Goal: Task Accomplishment & Management: Manage account settings

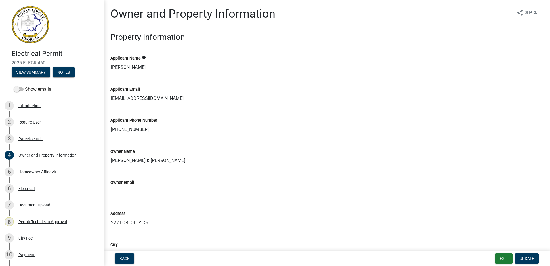
scroll to position [937, 0]
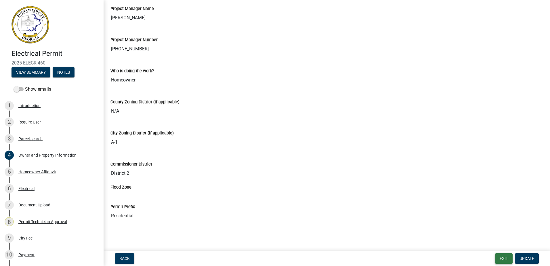
click at [502, 258] on button "Exit" at bounding box center [504, 258] width 18 height 10
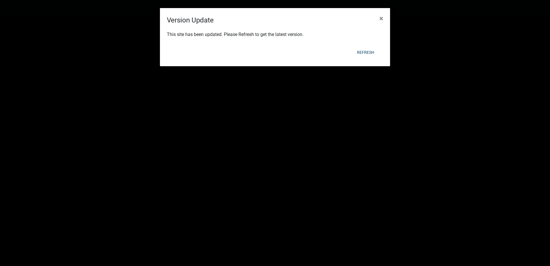
click at [362, 46] on div "Refresh" at bounding box center [313, 52] width 142 height 15
click at [370, 50] on button "Refresh" at bounding box center [366, 52] width 26 height 10
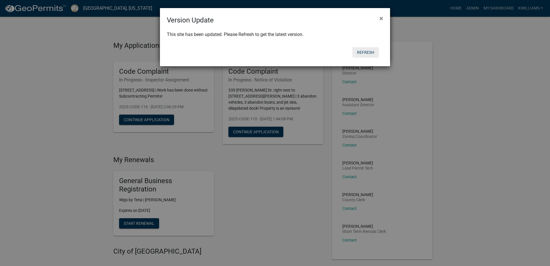
click at [364, 53] on button "Refresh" at bounding box center [366, 52] width 26 height 10
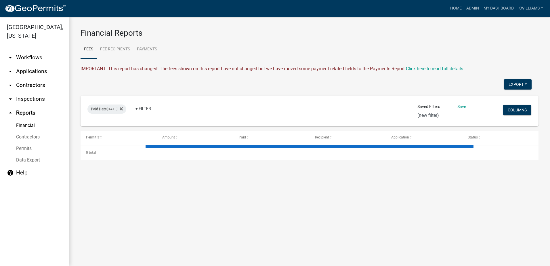
select select "0: null"
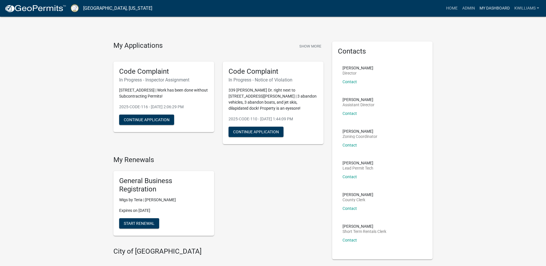
drag, startPoint x: 481, startPoint y: 2, endPoint x: 479, endPoint y: 5, distance: 3.7
click at [479, 5] on nav "Putnam County, Georgia more_horiz Home Admin My Dashboard kwilliams Admin Accou…" at bounding box center [273, 8] width 546 height 17
drag, startPoint x: 479, startPoint y: 5, endPoint x: 464, endPoint y: 12, distance: 15.7
click at [464, 12] on link "Admin" at bounding box center [468, 8] width 17 height 11
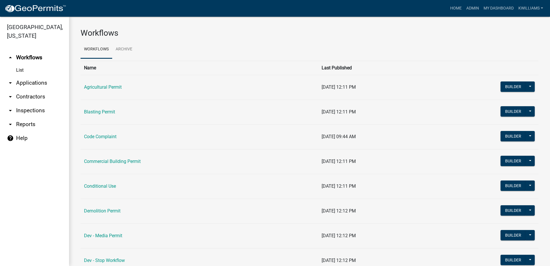
click at [35, 75] on link "List" at bounding box center [34, 70] width 69 height 12
click at [34, 82] on link "arrow_drop_down Applications" at bounding box center [34, 83] width 69 height 14
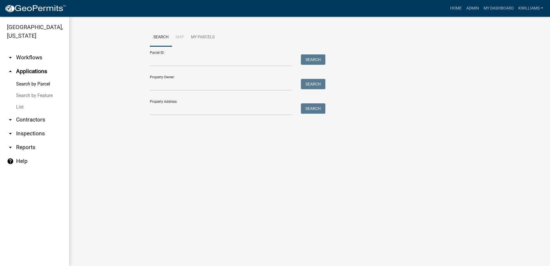
click at [26, 103] on link "List" at bounding box center [34, 107] width 69 height 12
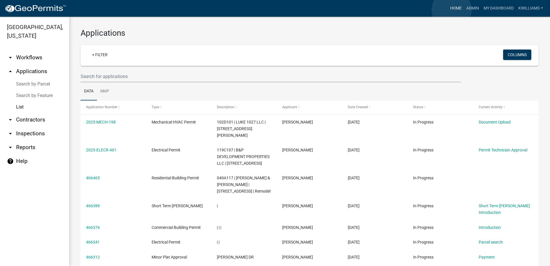
click at [452, 10] on link "Home" at bounding box center [456, 8] width 16 height 11
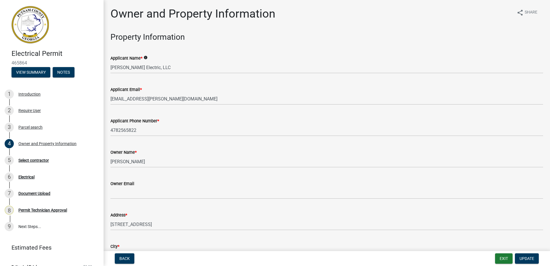
scroll to position [1001, 0]
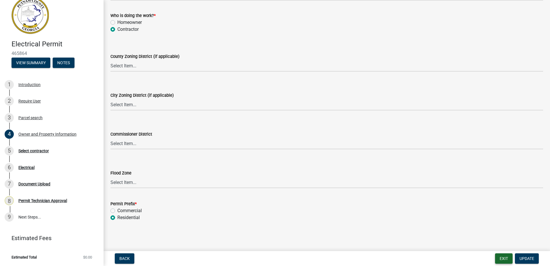
click at [504, 253] on button "Exit" at bounding box center [504, 258] width 18 height 10
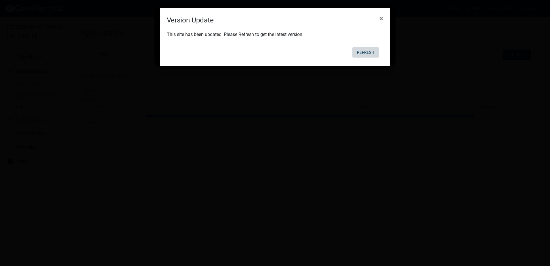
click at [370, 54] on button "Refresh" at bounding box center [366, 52] width 26 height 10
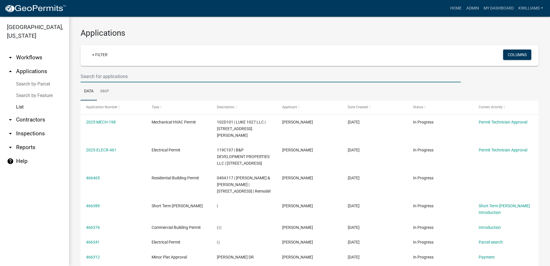
click at [99, 72] on input "text" at bounding box center [271, 77] width 380 height 12
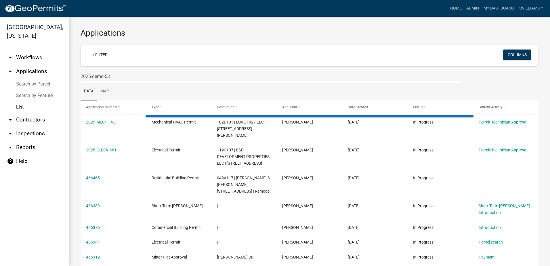
type input "2025-demo-53"
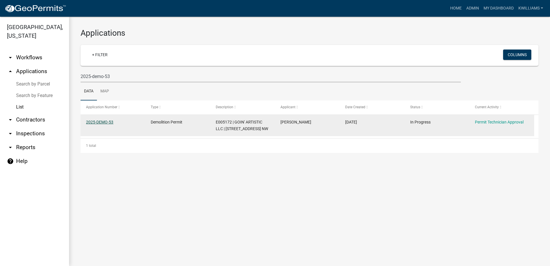
click at [102, 121] on link "2025-DEMO-53" at bounding box center [99, 122] width 27 height 5
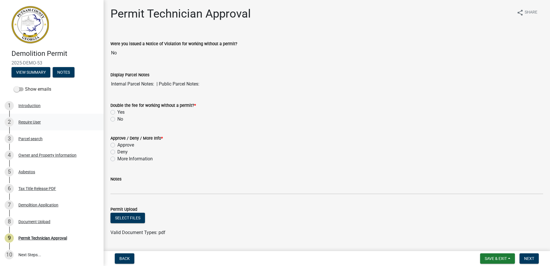
click at [43, 127] on link "2 Require User" at bounding box center [52, 122] width 104 height 17
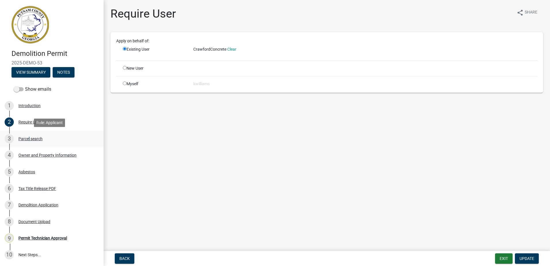
click at [28, 134] on div "3 Parcel search" at bounding box center [50, 138] width 90 height 9
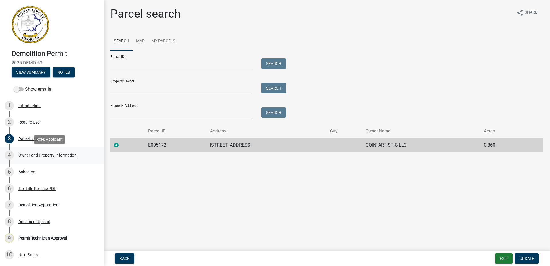
click at [33, 154] on div "Owner and Property Information" at bounding box center [47, 155] width 58 height 4
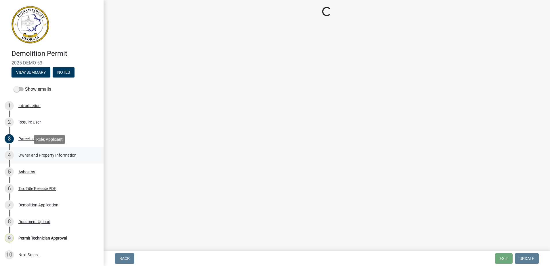
select select "ef7a1fc2-7a7a-426d-b1f0-c9b9b6ca7ff4"
select select "299807ed-53dd-4c35-b1f9-5b573e537b0e"
select select "95c2f08d-bd21-40ac-acc0-bf0ad2ba7c20"
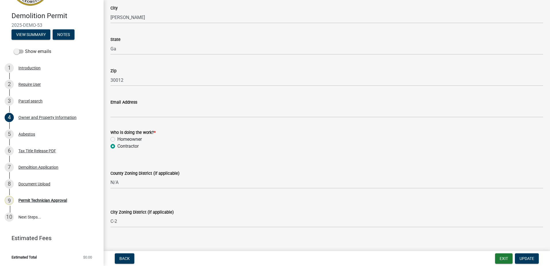
scroll to position [610, 0]
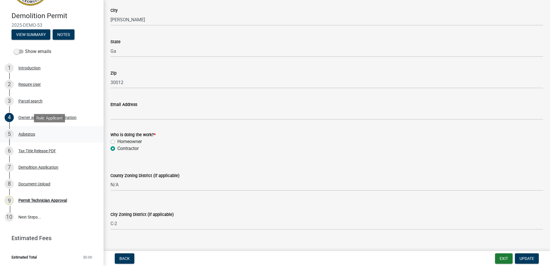
click at [30, 138] on div "5 Asbestos" at bounding box center [50, 133] width 90 height 9
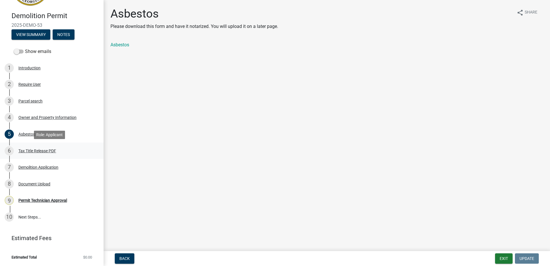
click at [29, 151] on div "Tax Title Release PDF" at bounding box center [37, 151] width 38 height 4
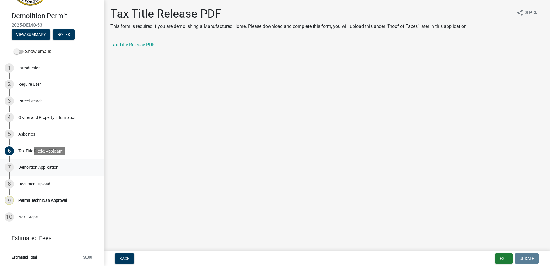
click at [35, 168] on div "Demolition Application" at bounding box center [38, 167] width 40 height 4
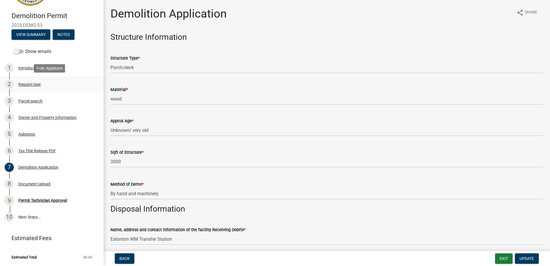
click at [27, 85] on div "Require User" at bounding box center [29, 84] width 22 height 4
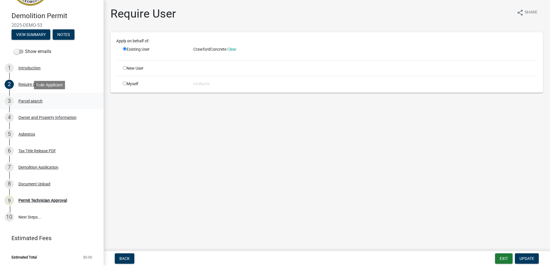
click at [23, 95] on link "3 Parcel search" at bounding box center [52, 101] width 104 height 17
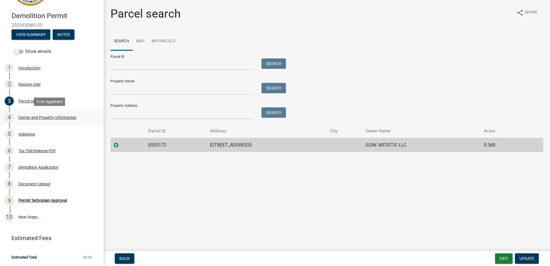
click at [15, 115] on div "4 Owner and Property Information" at bounding box center [50, 117] width 90 height 9
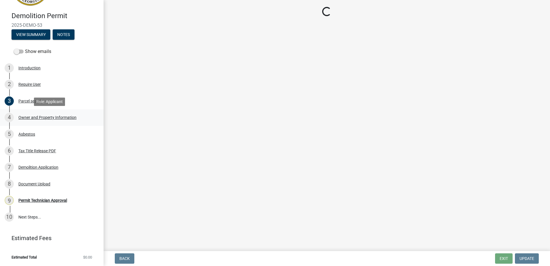
select select "ef7a1fc2-7a7a-426d-b1f0-c9b9b6ca7ff4"
select select "299807ed-53dd-4c35-b1f9-5b573e537b0e"
select select "95c2f08d-bd21-40ac-acc0-bf0ad2ba7c20"
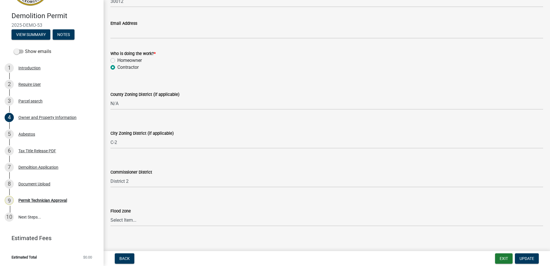
scroll to position [696, 0]
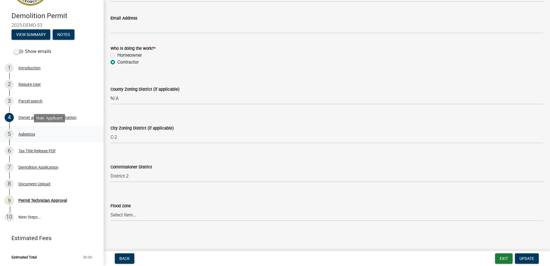
click at [26, 133] on div "Asbestos" at bounding box center [26, 134] width 17 height 4
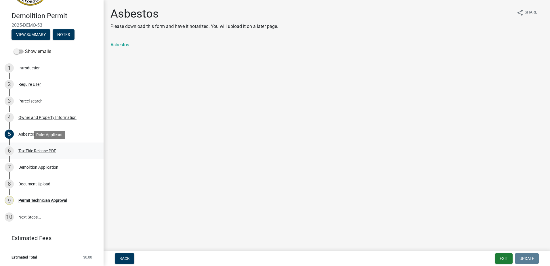
click at [33, 149] on div "Tax Title Release PDF" at bounding box center [37, 151] width 38 height 4
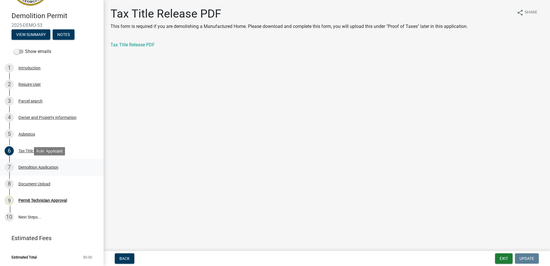
click at [39, 166] on div "Demolition Application" at bounding box center [38, 167] width 40 height 4
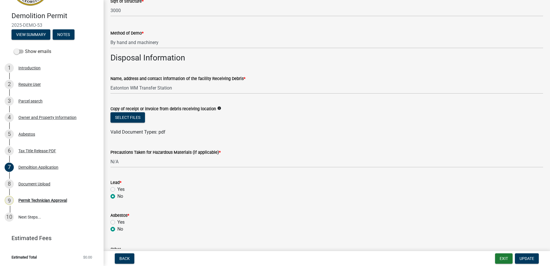
scroll to position [150, 0]
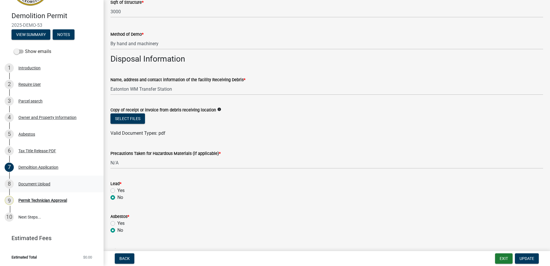
click at [41, 183] on div "Document Upload" at bounding box center [34, 184] width 32 height 4
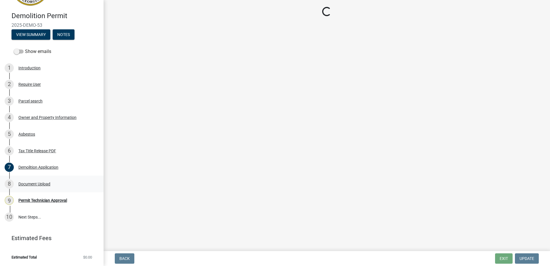
scroll to position [0, 0]
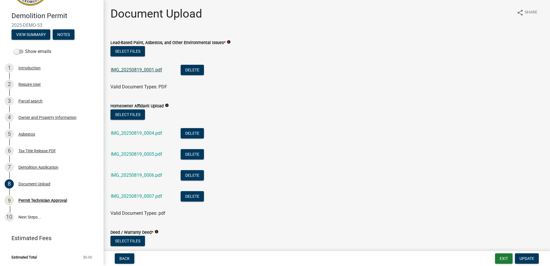
click at [143, 71] on link "IMG_20250819_0001.pdf" at bounding box center [137, 69] width 52 height 5
click at [117, 174] on link "IMG_20250819_0006.pdf" at bounding box center [137, 174] width 52 height 5
click at [143, 195] on link "IMG_20250819_0007.pdf" at bounding box center [137, 195] width 52 height 5
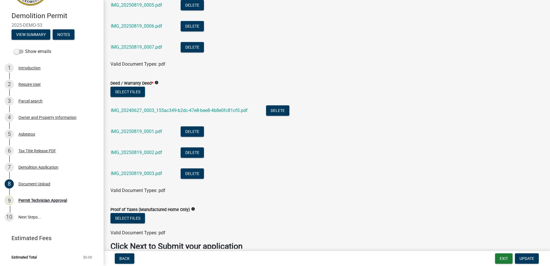
scroll to position [173, 0]
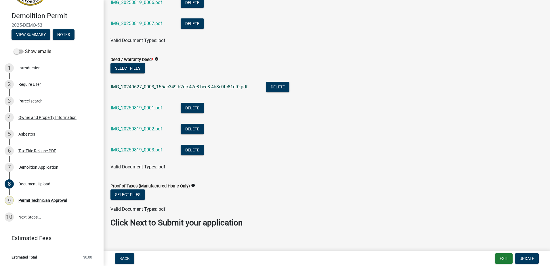
click at [148, 85] on link "IMG_20240627_0003_155ac349-b2dc-47e8-bee8-4b8e0fc81cf0.pdf" at bounding box center [179, 86] width 137 height 5
click at [137, 107] on link "IMG_20250819_0001.pdf" at bounding box center [137, 107] width 52 height 5
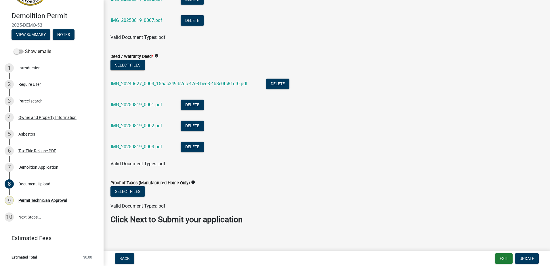
scroll to position [179, 0]
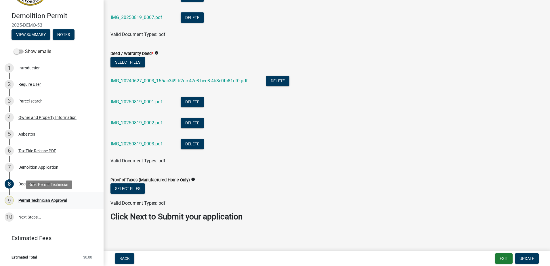
click at [49, 198] on div "Permit Technician Approval" at bounding box center [42, 200] width 49 height 4
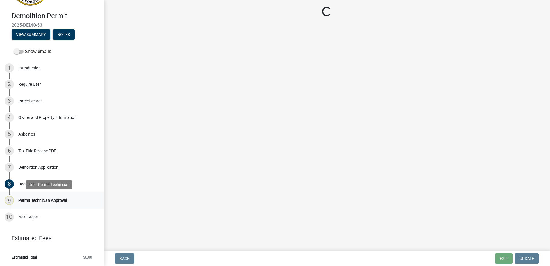
scroll to position [0, 0]
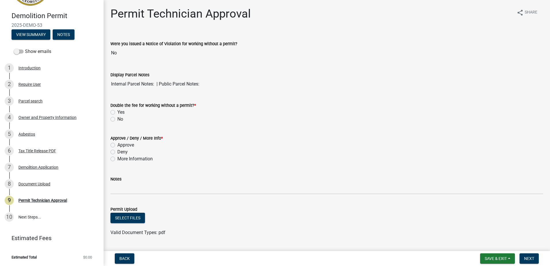
click at [117, 159] on label "More Information" at bounding box center [134, 158] width 35 height 7
click at [117, 159] on input "More Information" at bounding box center [119, 157] width 4 height 4
radio input "true"
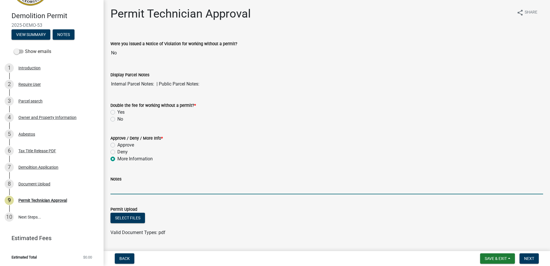
click at [121, 185] on input "Notes" at bounding box center [327, 188] width 433 height 12
type input "The application is incom"
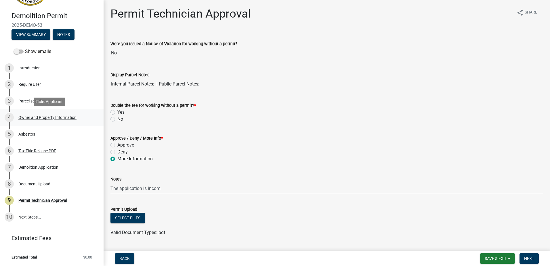
click at [50, 120] on div "4 Owner and Property Information" at bounding box center [50, 117] width 90 height 9
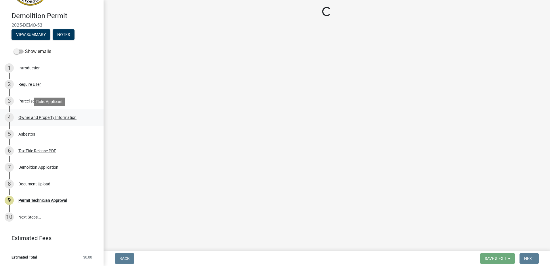
select select "ef7a1fc2-7a7a-426d-b1f0-c9b9b6ca7ff4"
select select "299807ed-53dd-4c35-b1f9-5b573e537b0e"
select select "95c2f08d-bd21-40ac-acc0-bf0ad2ba7c20"
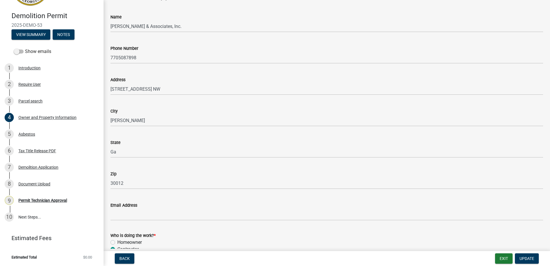
scroll to position [518, 0]
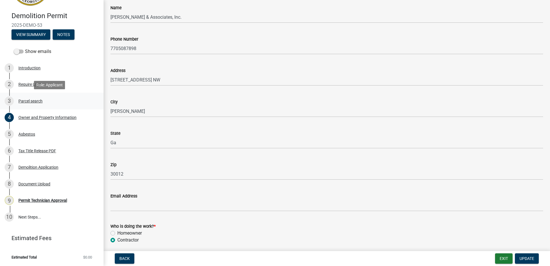
drag, startPoint x: 36, startPoint y: 101, endPoint x: 34, endPoint y: 94, distance: 7.4
click at [35, 100] on div "Parcel search" at bounding box center [30, 101] width 24 height 4
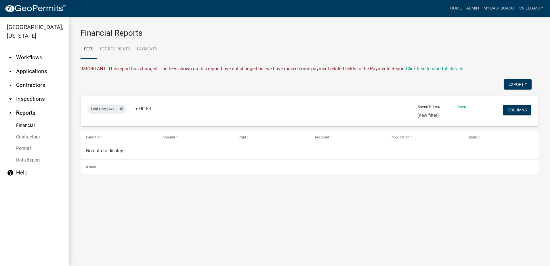
select select "0: null"
click at [43, 70] on link "arrow_drop_down Applications" at bounding box center [34, 71] width 69 height 14
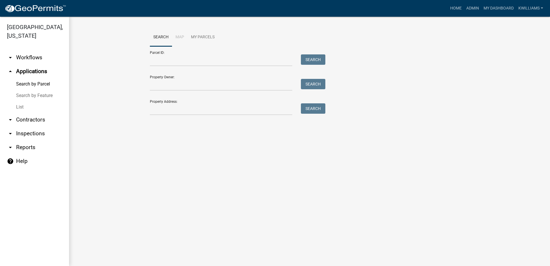
click at [24, 101] on link "Search by Feature" at bounding box center [34, 96] width 69 height 12
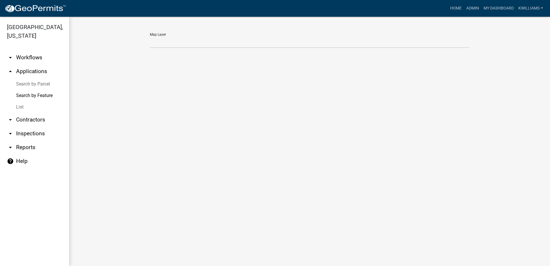
click at [21, 106] on link "List" at bounding box center [34, 107] width 69 height 12
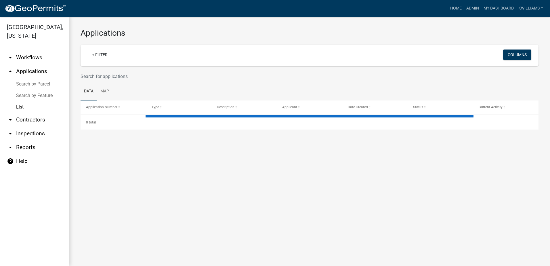
click at [102, 80] on input "text" at bounding box center [271, 77] width 380 height 12
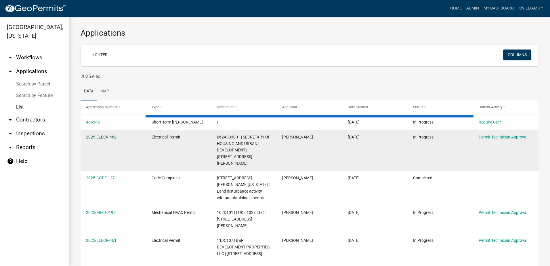
type input "2025-elec"
click at [102, 139] on link "2025-ELECR-462" at bounding box center [101, 137] width 31 height 5
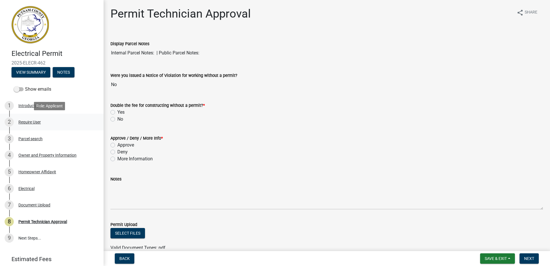
click at [18, 121] on div "2 Require User" at bounding box center [50, 121] width 90 height 9
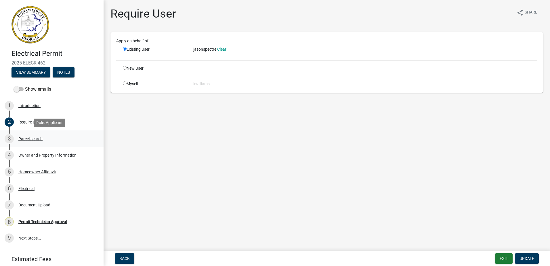
click at [17, 135] on div "3 Parcel search" at bounding box center [50, 138] width 90 height 9
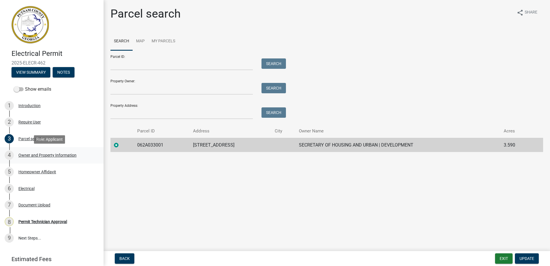
click at [17, 154] on div "4 Owner and Property Information" at bounding box center [50, 155] width 90 height 9
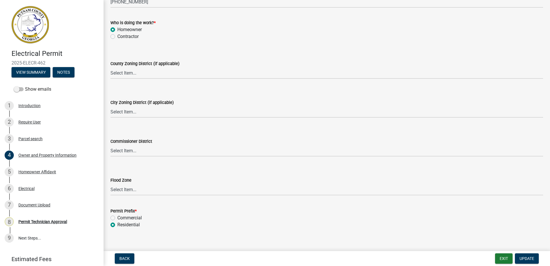
scroll to position [1001, 0]
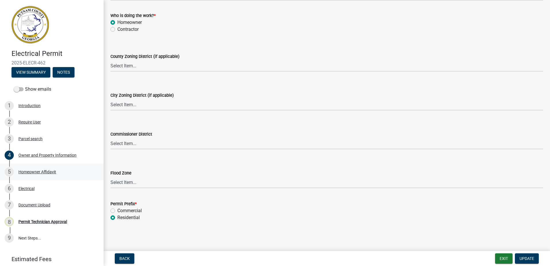
click at [25, 173] on div "Homeowner Affidavit" at bounding box center [37, 172] width 38 height 4
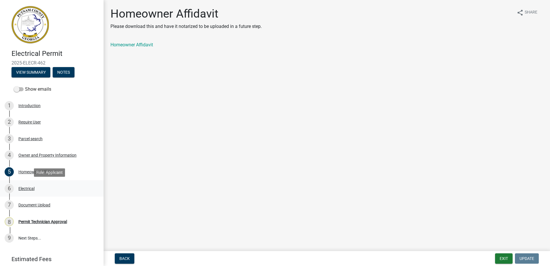
click at [26, 189] on div "Electrical" at bounding box center [26, 188] width 16 height 4
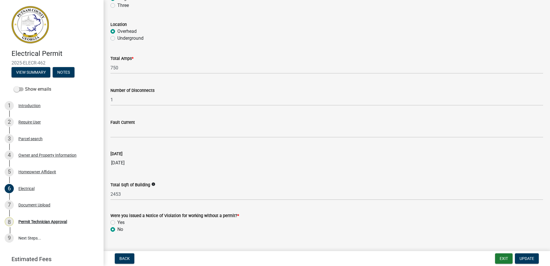
scroll to position [544, 0]
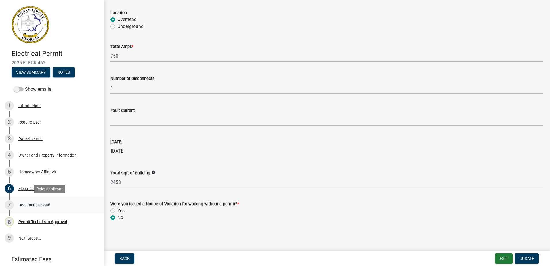
click at [34, 205] on div "Document Upload" at bounding box center [34, 205] width 32 height 4
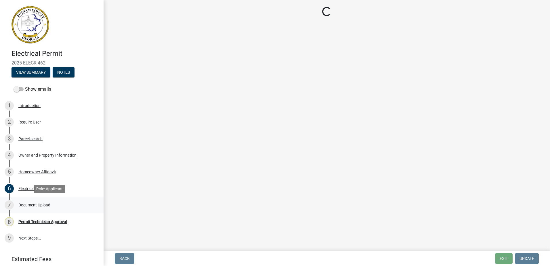
scroll to position [0, 0]
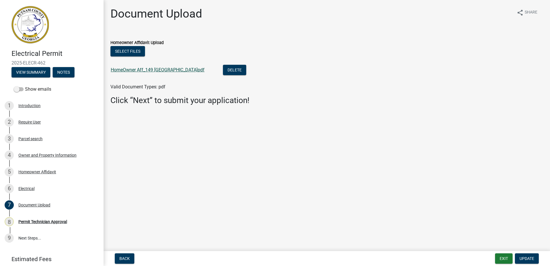
click at [144, 68] on link "HomeOwner Aff_149 Old Glenwood.pdf" at bounding box center [158, 69] width 94 height 5
click at [224, 71] on button "Delete" at bounding box center [234, 70] width 23 height 10
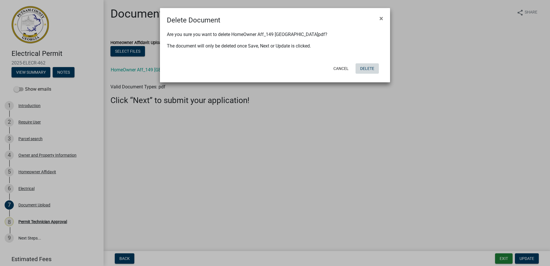
click at [371, 70] on button "Delete" at bounding box center [367, 68] width 23 height 10
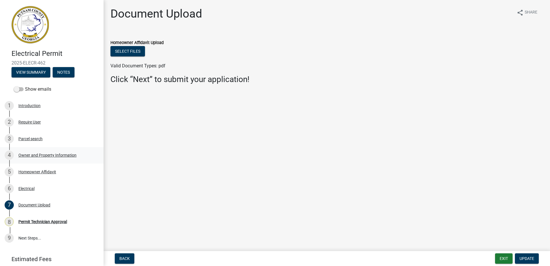
click at [41, 152] on div "4 Owner and Property Information" at bounding box center [50, 155] width 90 height 9
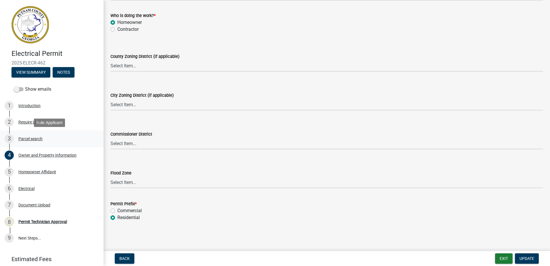
click at [33, 141] on div "3 Parcel search" at bounding box center [50, 138] width 90 height 9
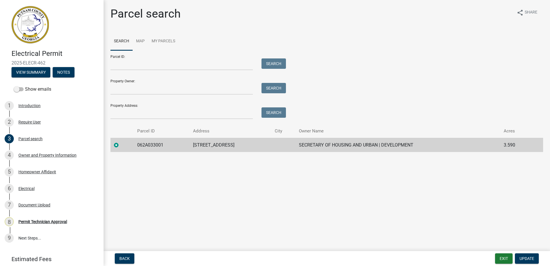
drag, startPoint x: 261, startPoint y: 147, endPoint x: 178, endPoint y: 151, distance: 82.4
click at [178, 151] on tr "062A033001 149 OLD GLENWOOD SPRINGS RD SECRETARY OF HOUSING AND URBAN | DEVELOP…" at bounding box center [327, 145] width 433 height 14
drag, startPoint x: 178, startPoint y: 151, endPoint x: 214, endPoint y: 145, distance: 36.1
copy tr "149 OLD GLENWOOD SPRINGS RD"
click at [33, 153] on div "Owner and Property Information" at bounding box center [47, 155] width 58 height 4
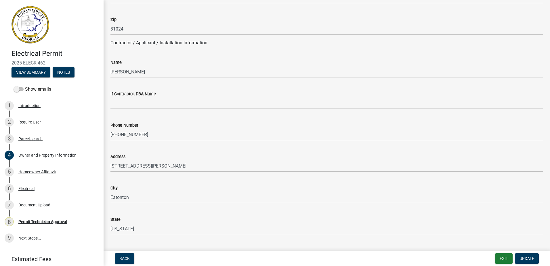
scroll to position [432, 0]
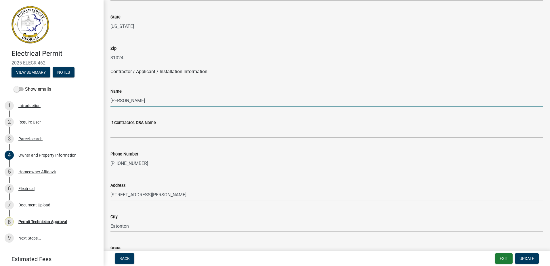
drag, startPoint x: 145, startPoint y: 101, endPoint x: 53, endPoint y: 84, distance: 93.6
click at [52, 83] on div "Electrical Permit 2025-ELECR-462 View Summary Notes Show emails 1 Introduction …" at bounding box center [275, 133] width 550 height 266
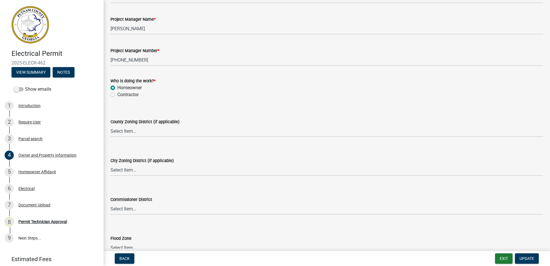
scroll to position [950, 0]
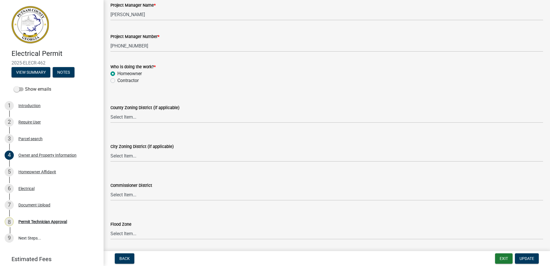
type input "Homeowner"
click at [119, 114] on div "County Zoning District (if applicable) Select Item... AG-1 R-1R R-1 R-2 MHP RM-…" at bounding box center [327, 113] width 433 height 19
click at [120, 116] on select "Select Item... AG-1 R-1R R-1 R-2 MHP RM-1 RM-3 C-1 C-2 I-M PUD N/A" at bounding box center [327, 117] width 433 height 12
click at [111, 111] on select "Select Item... AG-1 R-1R R-1 R-2 MHP RM-1 RM-3 C-1 C-2 I-M PUD N/A" at bounding box center [327, 117] width 433 height 12
click at [126, 116] on select "Select Item... AG-1 R-1R R-1 R-2 MHP RM-1 RM-3 C-1 C-2 I-M PUD N/A" at bounding box center [327, 117] width 433 height 12
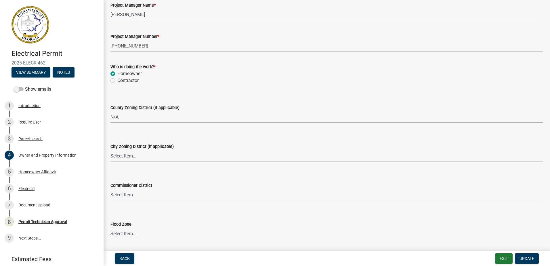
click at [111, 111] on select "Select Item... AG-1 R-1R R-1 R-2 MHP RM-1 RM-3 C-1 C-2 I-M PUD N/A" at bounding box center [327, 117] width 433 height 12
select select "ef7a1fc2-7a7a-426d-b1f0-c9b9b6ca7ff4"
click at [133, 156] on select "Select Item... A-1 A-2 R-1 R-2 R-3 R-4 MHP C-1 C-2 I-1 I-2 DB FH H-P N/A" at bounding box center [327, 156] width 433 height 12
click at [111, 150] on select "Select Item... A-1 A-2 R-1 R-2 R-3 R-4 MHP C-1 C-2 I-1 I-2 DB FH H-P N/A" at bounding box center [327, 156] width 433 height 12
select select "7eb8553c-806a-4bdf-b4b6-2711153129c5"
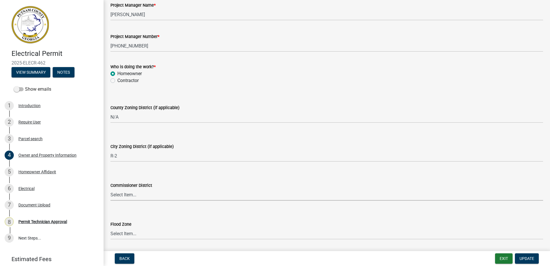
click at [134, 193] on select "Select Item... District 1 District 2 District 3 District 4" at bounding box center [327, 195] width 433 height 12
click at [111, 189] on select "Select Item... District 1 District 2 District 3 District 4" at bounding box center [327, 195] width 433 height 12
select select "95c2f08d-bd21-40ac-acc0-bf0ad2ba7c20"
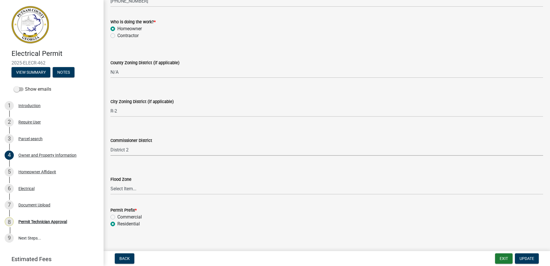
scroll to position [1001, 0]
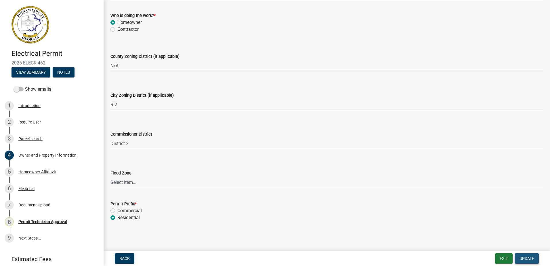
click at [525, 257] on span "Update" at bounding box center [527, 258] width 15 height 5
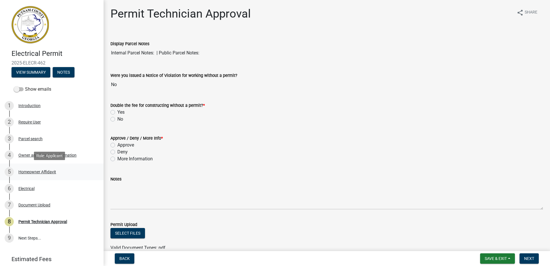
click at [31, 172] on div "Homeowner Affidavit" at bounding box center [37, 172] width 38 height 4
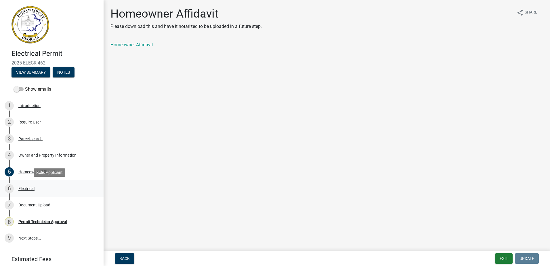
click at [22, 191] on div "6 Electrical" at bounding box center [50, 188] width 90 height 9
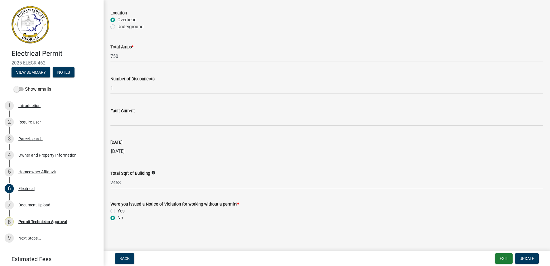
scroll to position [544, 0]
click at [37, 202] on div "7 Document Upload" at bounding box center [50, 204] width 90 height 9
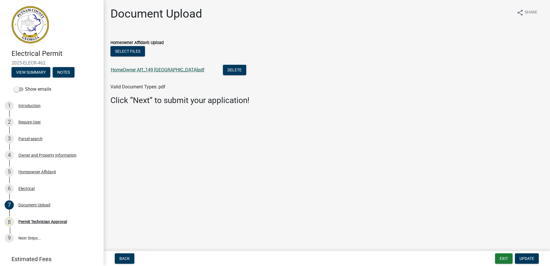
click at [162, 68] on link "HomeOwner Aff_149 Old Glenwood.pdf" at bounding box center [158, 69] width 94 height 5
click at [229, 64] on li "HomeOwner Aff_149 Old Glenwood.pdf Delete" at bounding box center [327, 70] width 433 height 21
click at [225, 70] on button "Delete" at bounding box center [234, 70] width 23 height 10
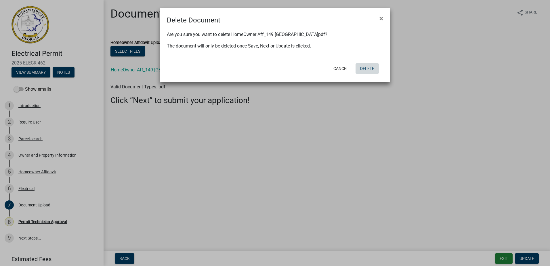
click at [370, 66] on button "Delete" at bounding box center [367, 68] width 23 height 10
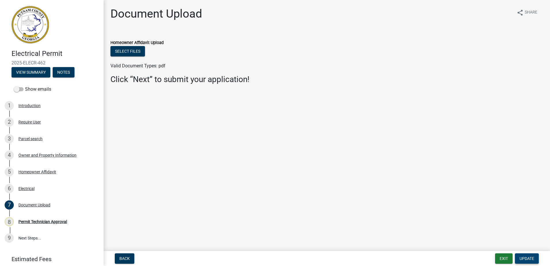
click at [525, 258] on span "Update" at bounding box center [527, 258] width 15 height 5
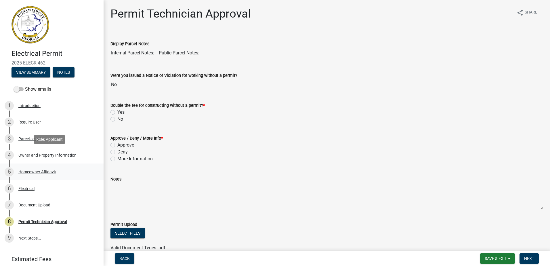
drag, startPoint x: 31, startPoint y: 158, endPoint x: 37, endPoint y: 165, distance: 9.4
click at [31, 157] on div "4 Owner and Property Information" at bounding box center [50, 155] width 90 height 9
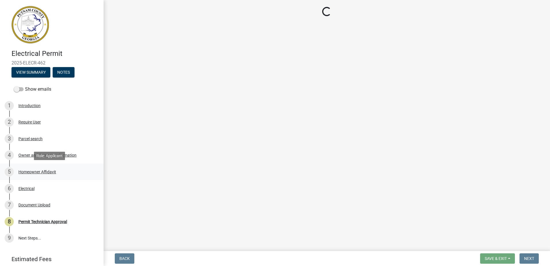
select select "ef7a1fc2-7a7a-426d-b1f0-c9b9b6ca7ff4"
select select "7eb8553c-806a-4bdf-b4b6-2711153129c5"
select select "95c2f08d-bd21-40ac-acc0-bf0ad2ba7c20"
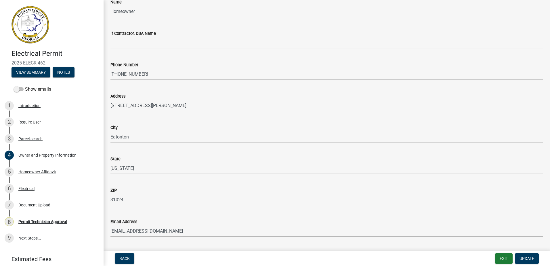
scroll to position [460, 0]
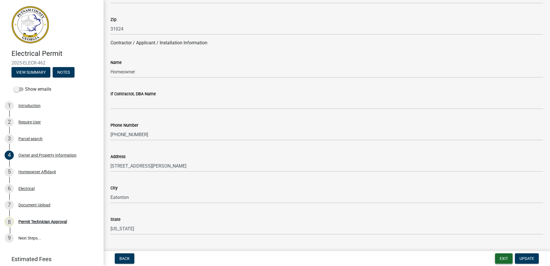
click at [505, 258] on button "Exit" at bounding box center [504, 258] width 18 height 10
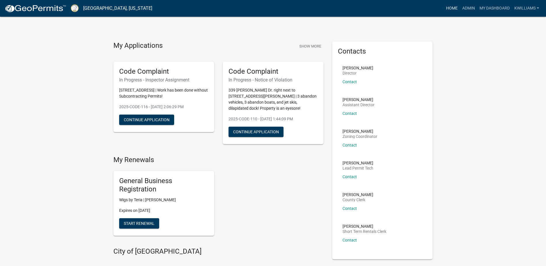
click at [447, 9] on link "Home" at bounding box center [452, 8] width 16 height 11
click at [462, 10] on link "Admin" at bounding box center [468, 8] width 17 height 11
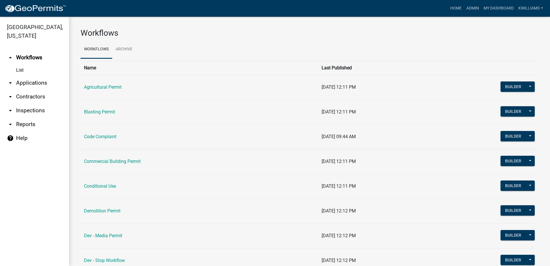
click at [32, 86] on link "arrow_drop_down Applications" at bounding box center [34, 83] width 69 height 14
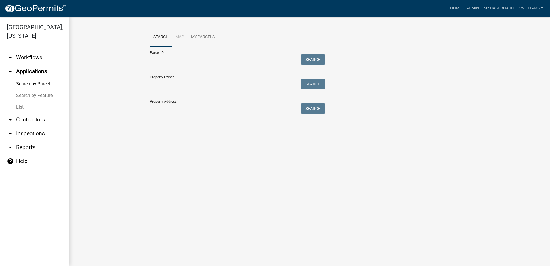
click at [19, 108] on link "List" at bounding box center [34, 107] width 69 height 12
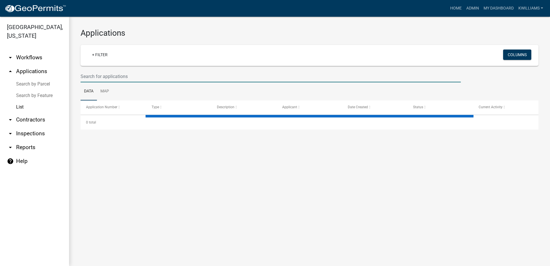
click at [105, 75] on input "text" at bounding box center [271, 77] width 380 height 12
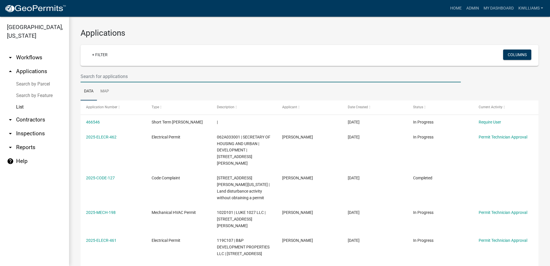
paste input "149 OLD GLENWOOD SPRINGS RD"
click at [93, 73] on input "149 OLD GLENWOOD SPRINGS RD" at bounding box center [271, 77] width 380 height 12
click at [89, 78] on input "149 OLD GLENWOOD SPRINGS RD" at bounding box center [271, 77] width 380 height 12
type input "149 OLD GLENWOOD SPRINGS RD"
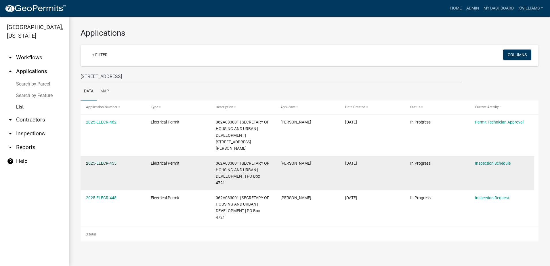
click at [113, 161] on link "2025-ELECR-455" at bounding box center [101, 163] width 31 height 5
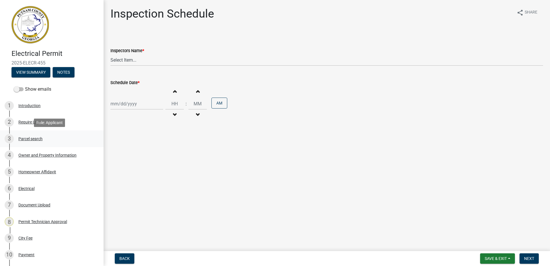
click at [28, 138] on div "Parcel search" at bounding box center [30, 139] width 24 height 4
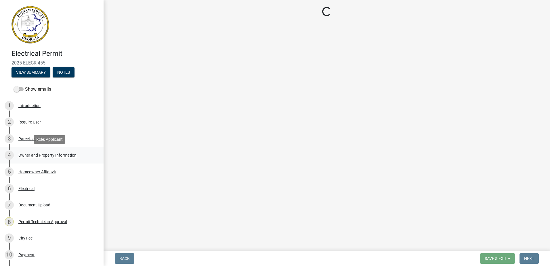
click at [31, 153] on div "Owner and Property Information" at bounding box center [47, 155] width 58 height 4
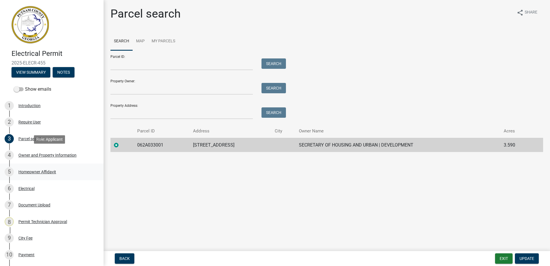
select select "ef7a1fc2-7a7a-426d-b1f0-c9b9b6ca7ff4"
select select "7eb8553c-806a-4bdf-b4b6-2711153129c5"
select select "95c2f08d-bd21-40ac-acc0-bf0ad2ba7c20"
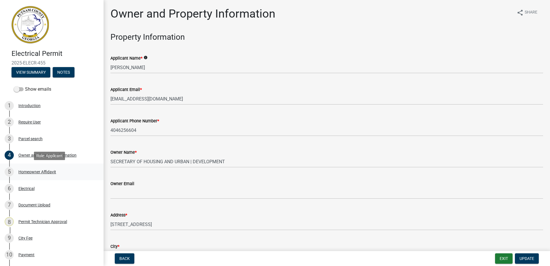
click at [24, 172] on div "Homeowner Affidavit" at bounding box center [37, 172] width 38 height 4
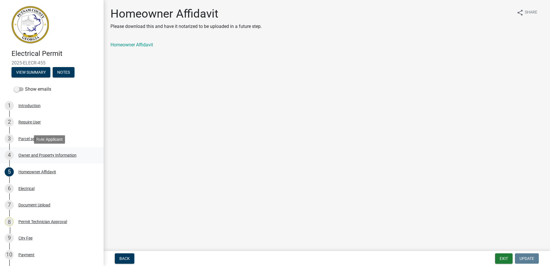
click at [27, 154] on div "Owner and Property Information" at bounding box center [47, 155] width 58 height 4
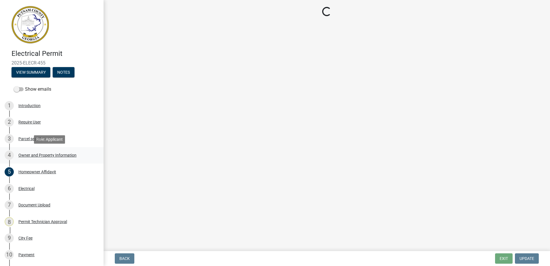
select select "ef7a1fc2-7a7a-426d-b1f0-c9b9b6ca7ff4"
select select "7eb8553c-806a-4bdf-b4b6-2711153129c5"
select select "95c2f08d-bd21-40ac-acc0-bf0ad2ba7c20"
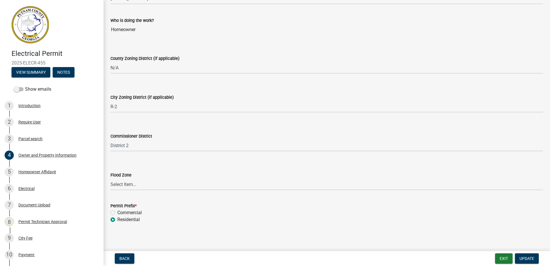
scroll to position [999, 0]
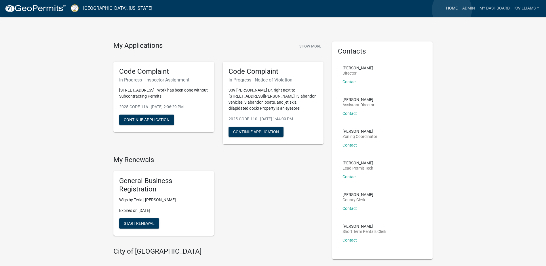
click at [452, 10] on link "Home" at bounding box center [452, 8] width 16 height 11
click at [466, 11] on link "Admin" at bounding box center [468, 8] width 17 height 11
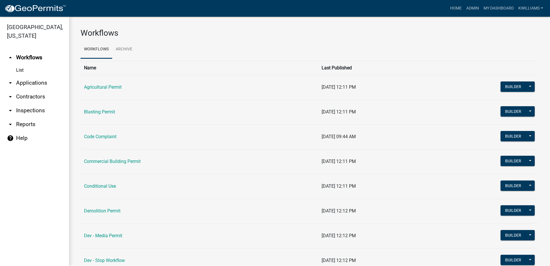
click at [15, 83] on link "arrow_drop_down Applications" at bounding box center [34, 83] width 69 height 14
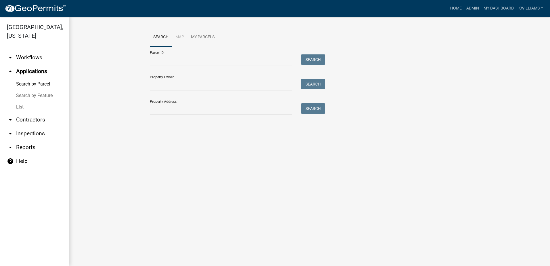
click at [31, 106] on link "List" at bounding box center [34, 107] width 69 height 12
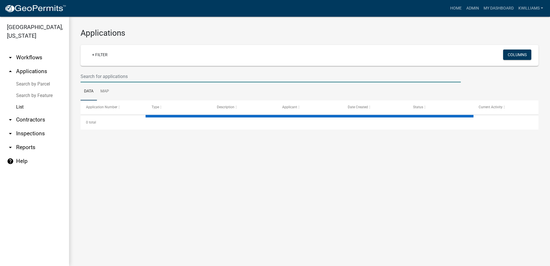
click at [105, 78] on input "text" at bounding box center [271, 77] width 380 height 12
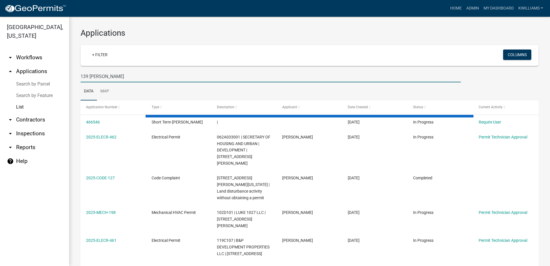
type input "139 [PERSON_NAME]"
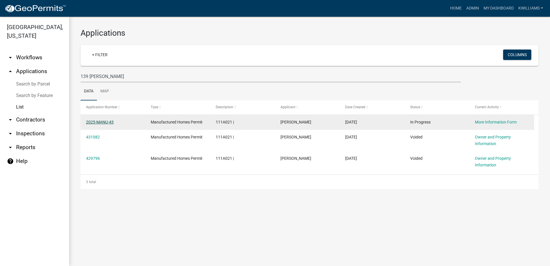
click at [100, 121] on link "2025-MANU-43" at bounding box center [100, 122] width 28 height 5
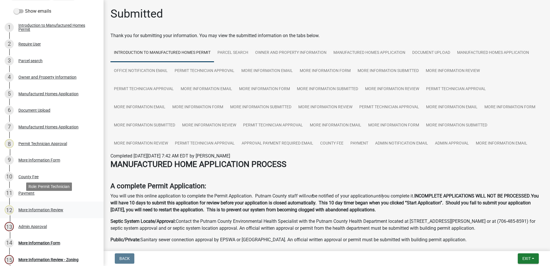
scroll to position [144, 0]
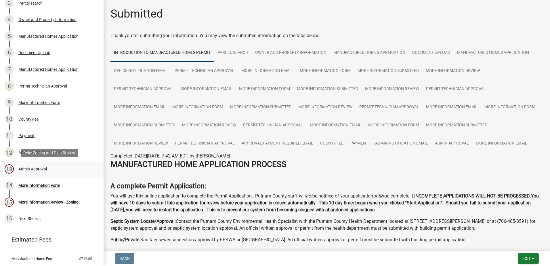
click at [31, 167] on div "Admin Approval" at bounding box center [32, 169] width 28 height 4
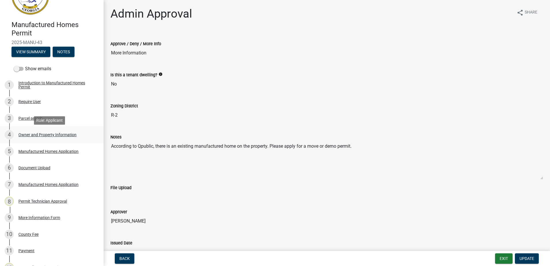
scroll to position [0, 0]
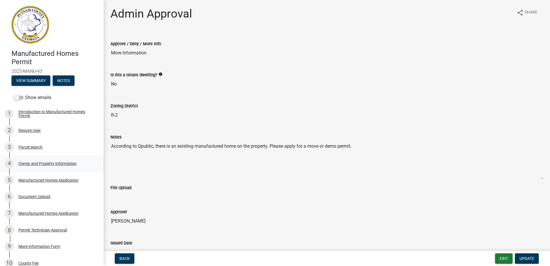
click at [50, 159] on div "4 Owner and Property Information" at bounding box center [50, 163] width 90 height 9
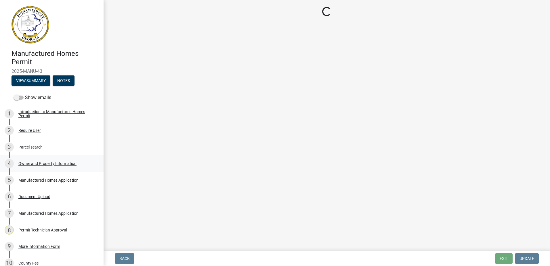
select select "78bfdc44-73ff-456e-a557-d4c99b9c08be"
select select "83394b22-4a11-496c-8e5c-75ade2e72faf"
select select "469c5908-2854-42d5-89ed-bee7fc26529e"
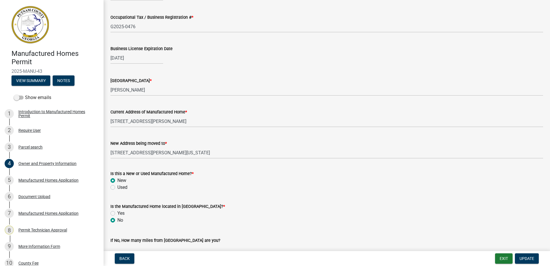
scroll to position [518, 0]
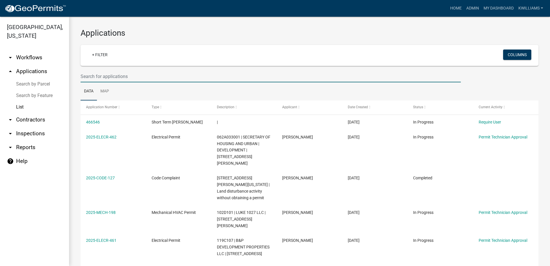
click at [107, 76] on input "text" at bounding box center [271, 77] width 380 height 12
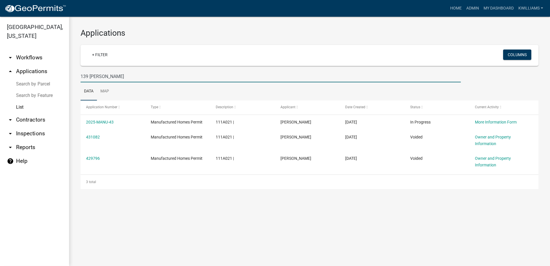
drag, startPoint x: 118, startPoint y: 77, endPoint x: 30, endPoint y: 77, distance: 88.6
click at [30, 77] on div "Putnam County, Georgia arrow_drop_down Workflows List arrow_drop_up Application…" at bounding box center [275, 141] width 550 height 249
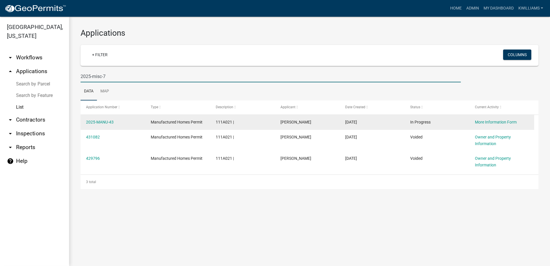
type input "2025-misc-7"
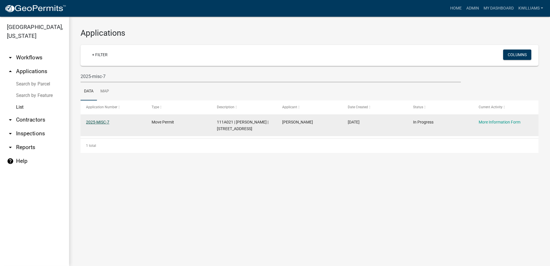
click at [104, 121] on link "2025-MISC-7" at bounding box center [97, 122] width 23 height 5
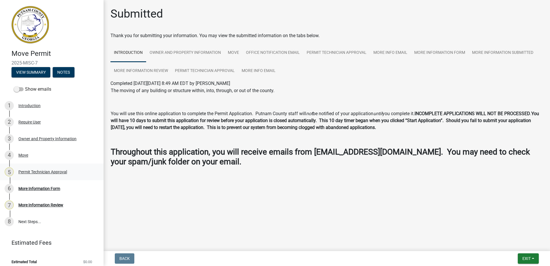
click at [35, 167] on link "5 Permit Technician Approval" at bounding box center [52, 171] width 104 height 17
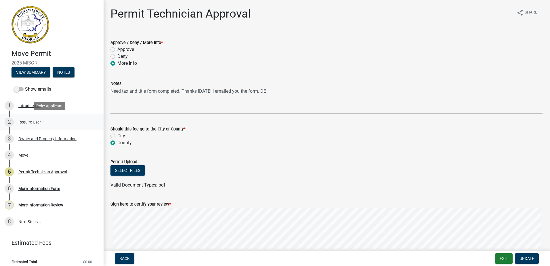
click at [29, 122] on div "Require User" at bounding box center [29, 122] width 22 height 4
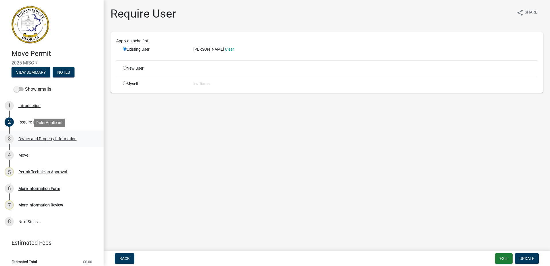
click at [33, 143] on div "3 Owner and Property Information" at bounding box center [50, 138] width 90 height 9
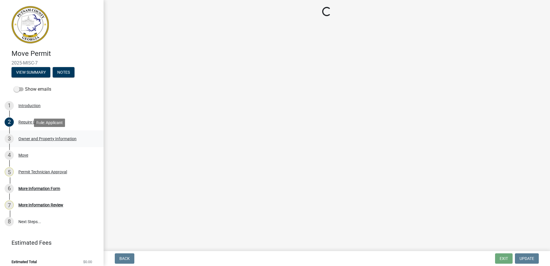
select select "78bfdc44-73ff-456e-a557-d4c99b9c08be"
select select "83394b22-4a11-496c-8e5c-75ade2e72faf"
select select "469c5908-2854-42d5-89ed-bee7fc26529e"
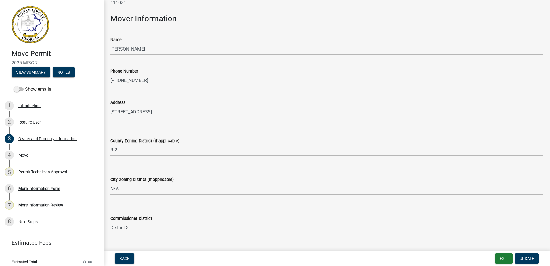
scroll to position [570, 0]
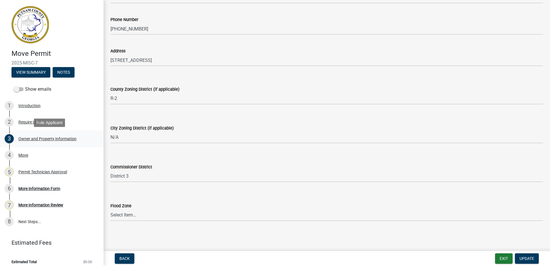
click at [31, 139] on div "Owner and Property Information" at bounding box center [47, 139] width 58 height 4
click at [24, 159] on div "4 Move" at bounding box center [50, 155] width 90 height 9
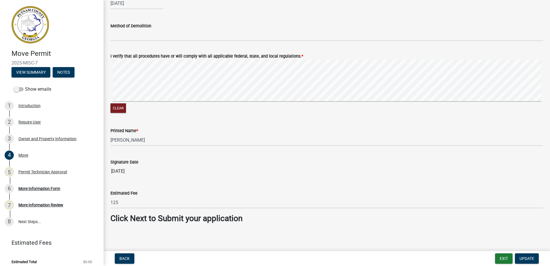
scroll to position [600, 0]
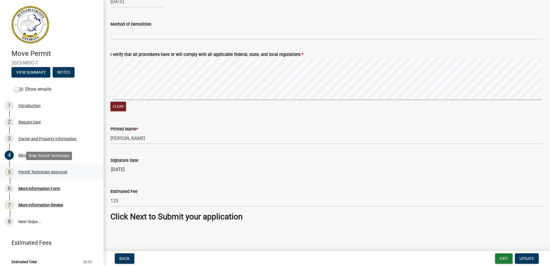
click at [47, 167] on div "5 Permit Technician Approval" at bounding box center [50, 171] width 90 height 9
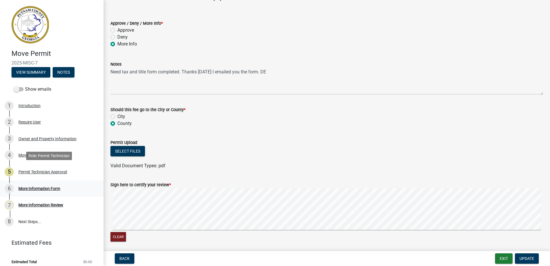
scroll to position [41, 0]
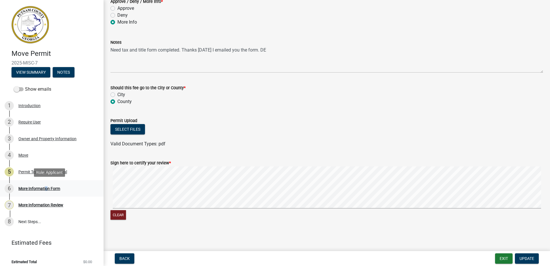
click at [45, 182] on link "6 More Information Form" at bounding box center [52, 188] width 104 height 17
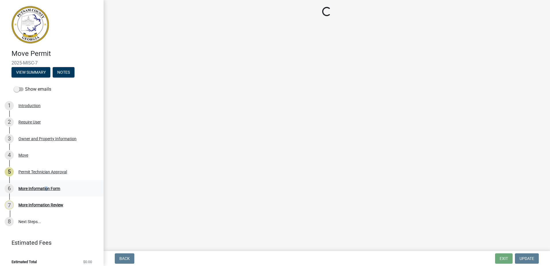
scroll to position [0, 0]
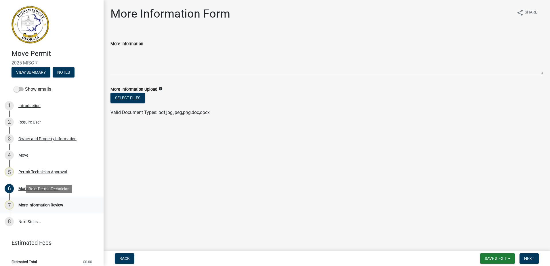
drag, startPoint x: 45, startPoint y: 182, endPoint x: 43, endPoint y: 209, distance: 26.6
click at [43, 209] on div "7 More Information Review" at bounding box center [50, 204] width 90 height 9
click at [43, 204] on div "More Information Review" at bounding box center [40, 205] width 45 height 4
click at [43, 186] on div "More Information Form" at bounding box center [39, 188] width 42 height 4
click at [43, 172] on div "Permit Technician Approval" at bounding box center [42, 172] width 49 height 4
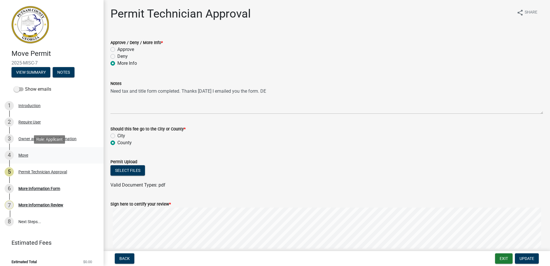
click at [26, 147] on link "4 Move" at bounding box center [52, 155] width 104 height 17
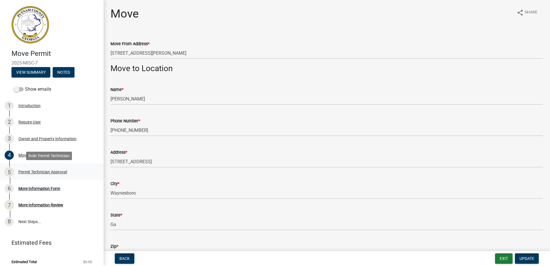
drag, startPoint x: 30, startPoint y: 171, endPoint x: 37, endPoint y: 166, distance: 8.5
click at [30, 170] on div "Permit Technician Approval" at bounding box center [42, 172] width 49 height 4
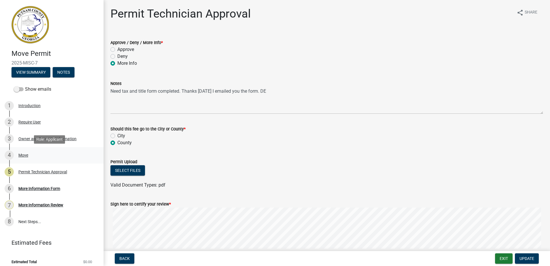
click at [22, 156] on div "Move" at bounding box center [23, 155] width 10 height 4
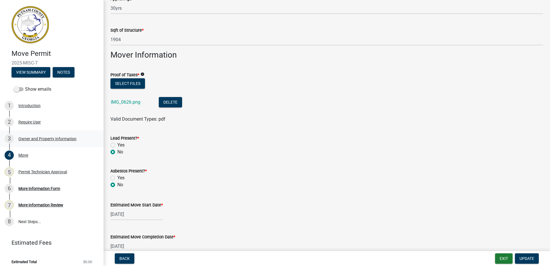
scroll to position [313, 0]
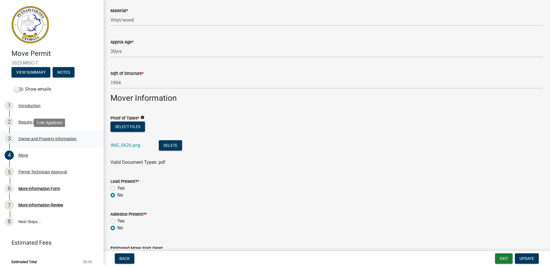
click at [35, 139] on div "Owner and Property Information" at bounding box center [47, 139] width 58 height 4
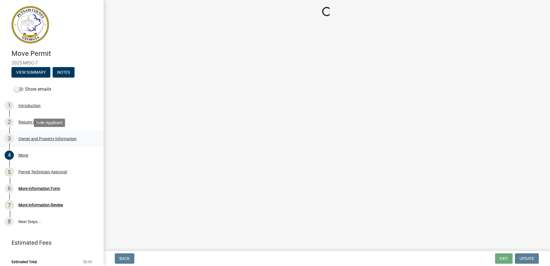
scroll to position [0, 0]
select select "78bfdc44-73ff-456e-a557-d4c99b9c08be"
select select "83394b22-4a11-496c-8e5c-75ade2e72faf"
select select "469c5908-2854-42d5-89ed-bee7fc26529e"
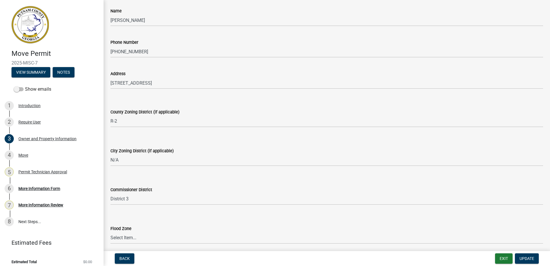
scroll to position [570, 0]
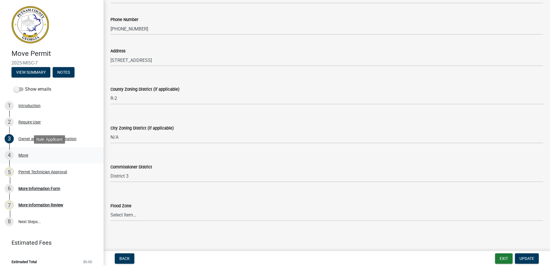
click at [27, 155] on div "Move" at bounding box center [23, 155] width 10 height 4
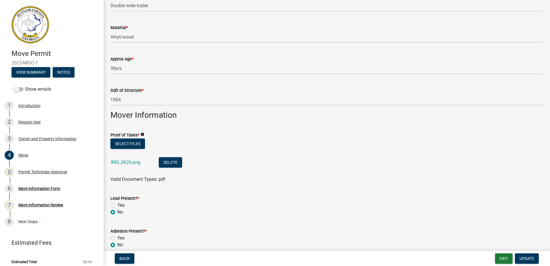
scroll to position [374, 0]
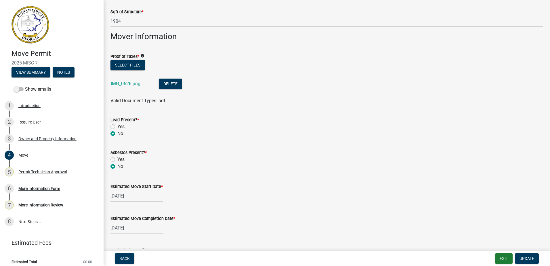
click at [114, 87] on div "IMG_0626.png" at bounding box center [130, 85] width 39 height 12
click at [117, 84] on link "IMG_0626.png" at bounding box center [126, 83] width 30 height 5
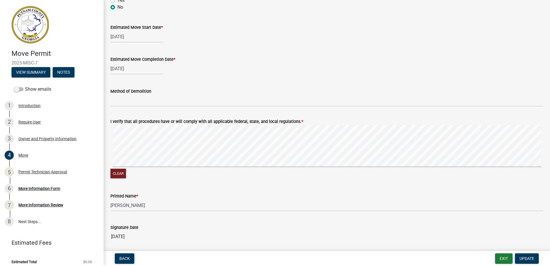
scroll to position [600, 0]
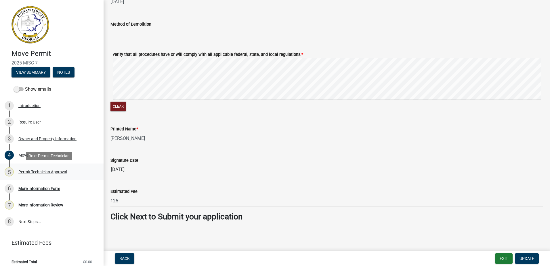
click at [29, 175] on div "5 Permit Technician Approval" at bounding box center [50, 171] width 90 height 9
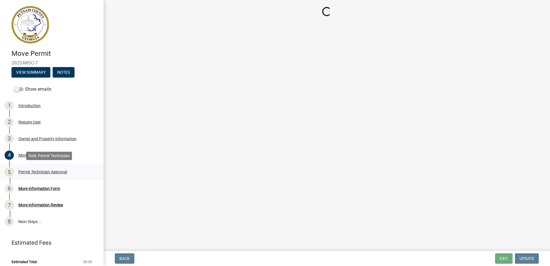
scroll to position [0, 0]
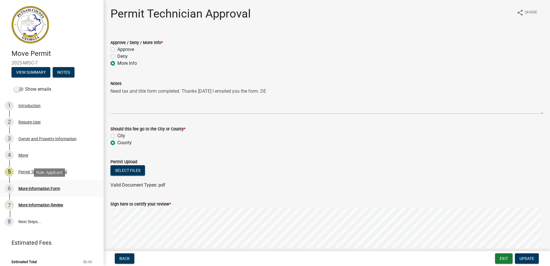
click at [28, 187] on div "More Information Form" at bounding box center [39, 188] width 42 height 4
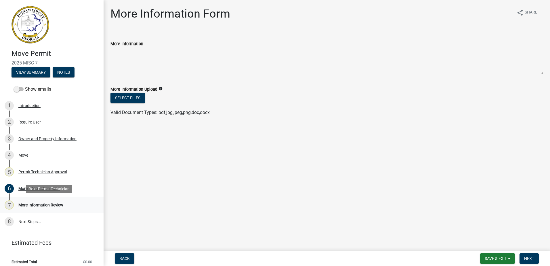
scroll to position [5, 0]
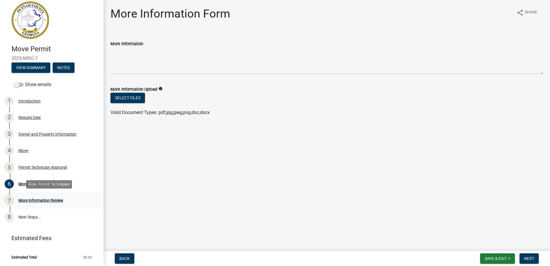
click at [43, 197] on div "7 More Information Review" at bounding box center [50, 200] width 90 height 9
click at [43, 168] on div "Permit Technician Approval" at bounding box center [42, 167] width 49 height 4
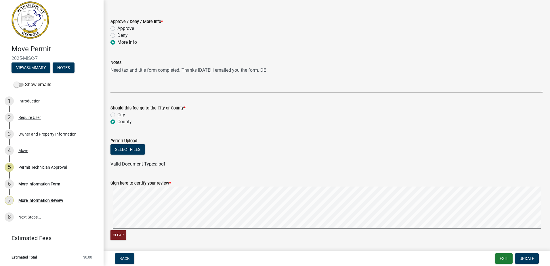
scroll to position [41, 0]
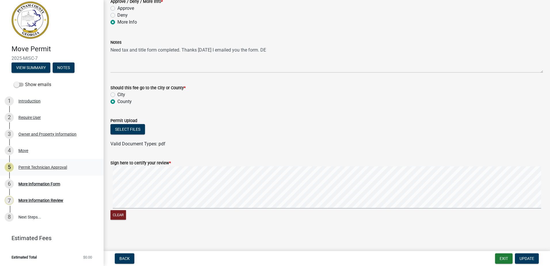
click at [35, 166] on div "Permit Technician Approval" at bounding box center [42, 167] width 49 height 4
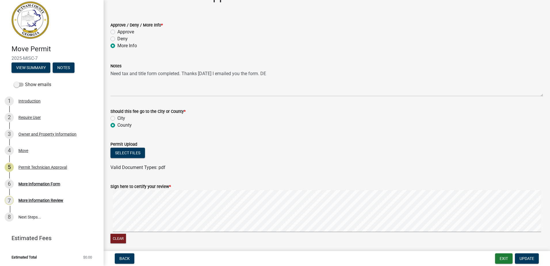
scroll to position [0, 0]
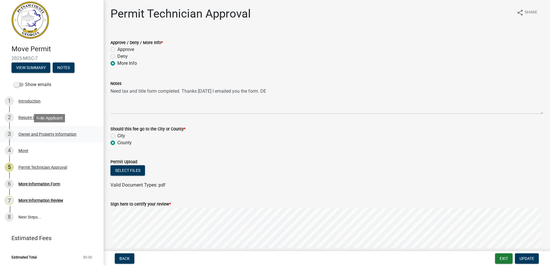
click at [25, 135] on div "Owner and Property Information" at bounding box center [47, 134] width 58 height 4
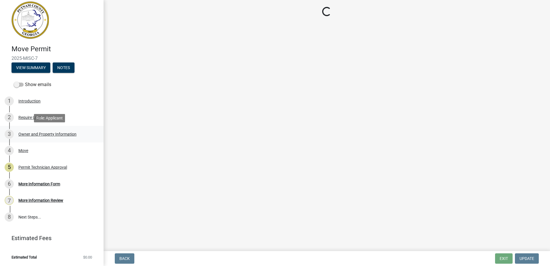
select select "78bfdc44-73ff-456e-a557-d4c99b9c08be"
select select "83394b22-4a11-496c-8e5c-75ade2e72faf"
select select "469c5908-2854-42d5-89ed-bee7fc26529e"
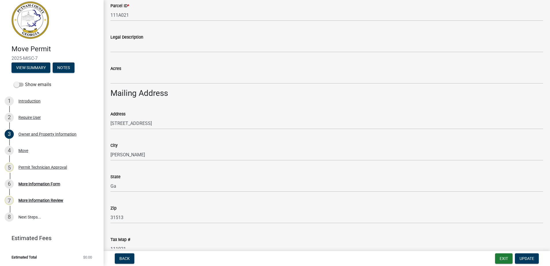
scroll to position [259, 0]
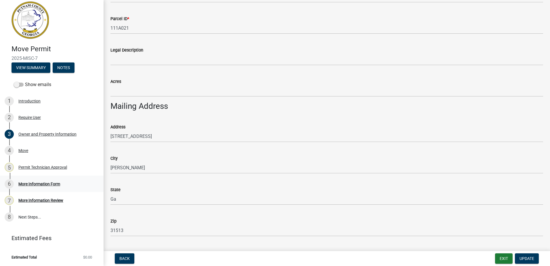
click at [37, 183] on div "More Information Form" at bounding box center [39, 184] width 42 height 4
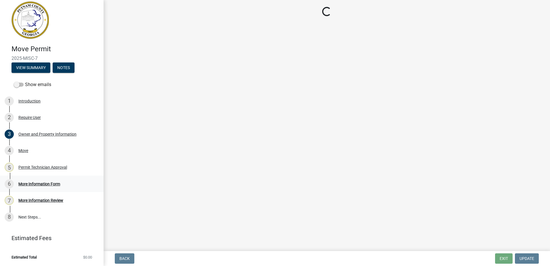
scroll to position [0, 0]
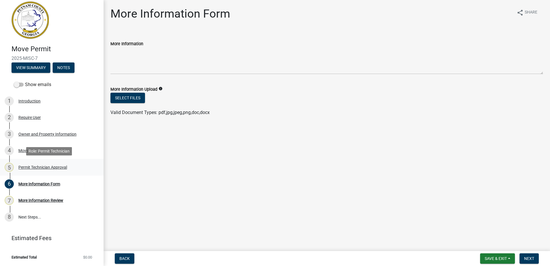
click at [46, 167] on div "Permit Technician Approval" at bounding box center [42, 167] width 49 height 4
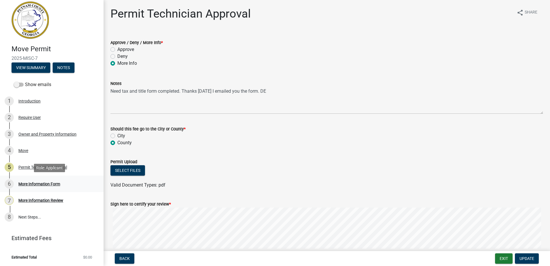
click at [35, 182] on div "More Information Form" at bounding box center [39, 184] width 42 height 4
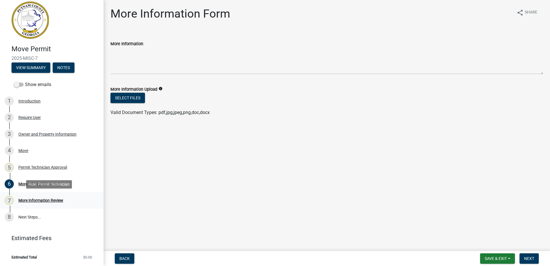
click at [39, 204] on div "7 More Information Review" at bounding box center [50, 200] width 90 height 9
click at [26, 165] on div "Permit Technician Approval" at bounding box center [42, 167] width 49 height 4
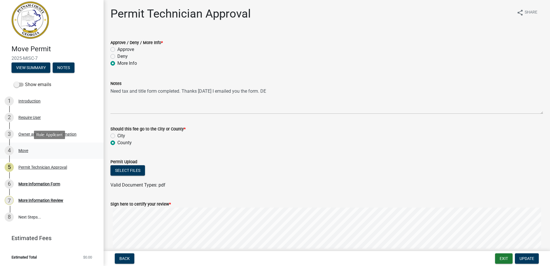
click at [22, 153] on div "Move" at bounding box center [23, 150] width 10 height 4
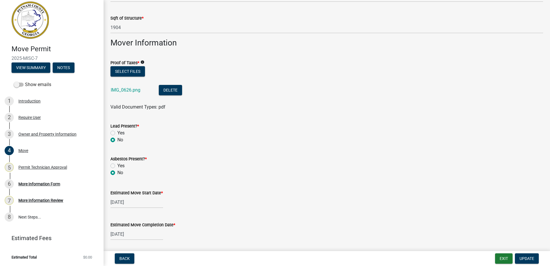
scroll to position [403, 0]
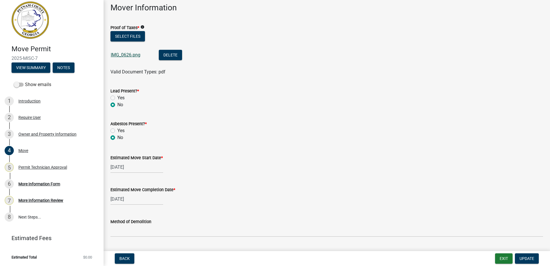
click at [123, 57] on link "IMG_0626.png" at bounding box center [126, 54] width 30 height 5
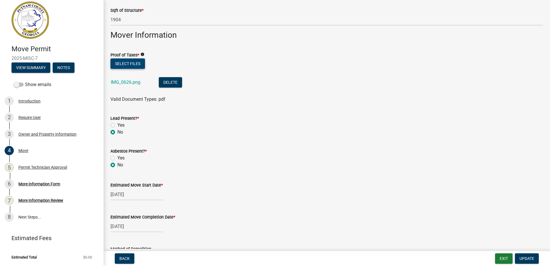
scroll to position [345, 0]
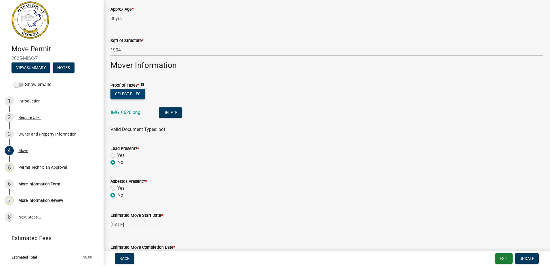
click at [126, 96] on button "Select files" at bounding box center [128, 94] width 35 height 10
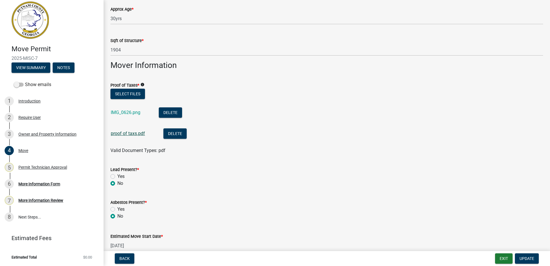
click at [127, 135] on link "proof of taxs.pdf" at bounding box center [128, 133] width 34 height 5
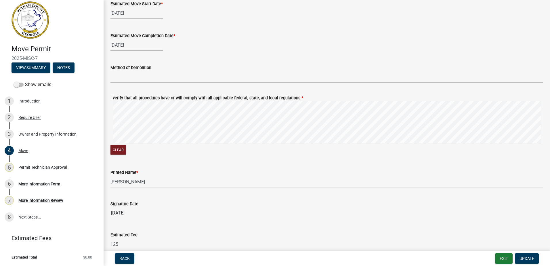
scroll to position [621, 0]
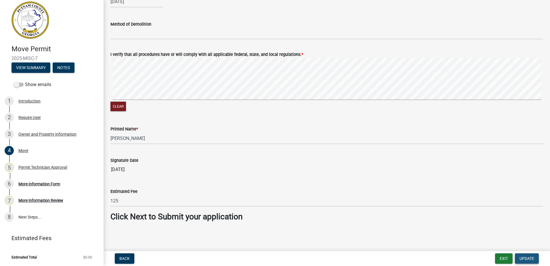
click at [525, 258] on span "Update" at bounding box center [527, 258] width 15 height 5
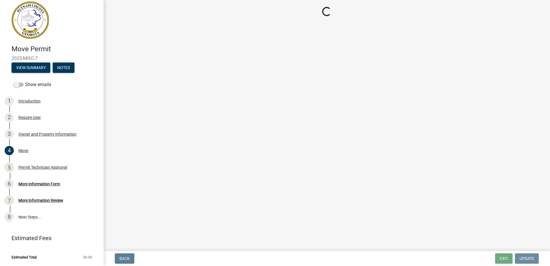
scroll to position [0, 0]
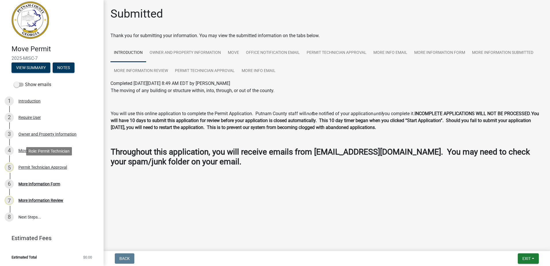
click at [45, 165] on div "Permit Technician Approval" at bounding box center [42, 167] width 49 height 4
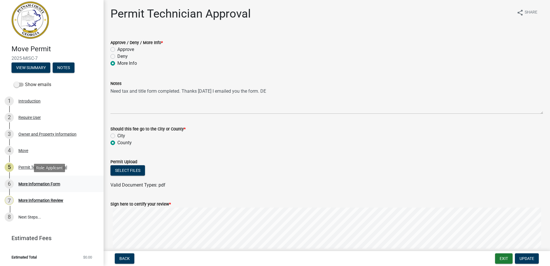
click at [37, 184] on div "More Information Form" at bounding box center [39, 184] width 42 height 4
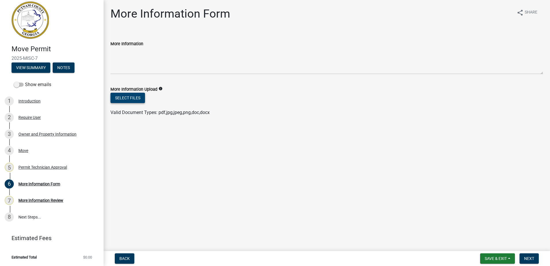
click at [128, 96] on button "Select files" at bounding box center [128, 98] width 35 height 10
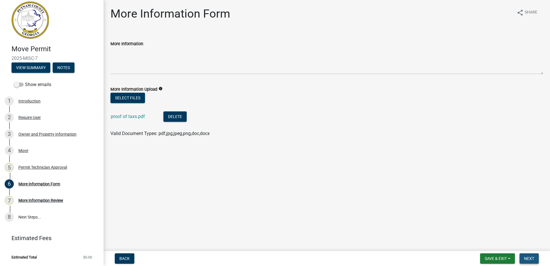
click at [538, 256] on button "Next" at bounding box center [529, 258] width 19 height 10
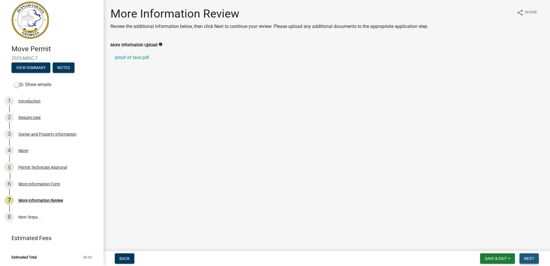
click at [532, 255] on button "Next" at bounding box center [529, 258] width 19 height 10
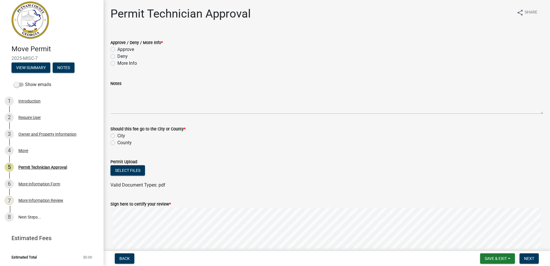
click at [117, 48] on label "Approve" at bounding box center [125, 49] width 17 height 7
click at [117, 48] on input "Approve" at bounding box center [119, 48] width 4 height 4
radio input "true"
click at [117, 142] on label "County" at bounding box center [124, 142] width 14 height 7
click at [117, 142] on input "County" at bounding box center [119, 141] width 4 height 4
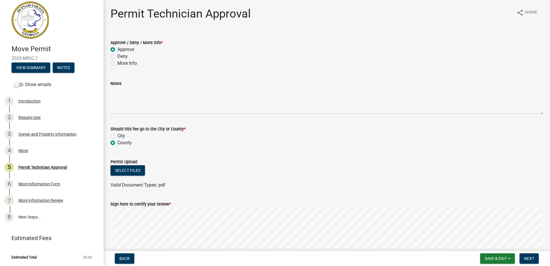
radio input "true"
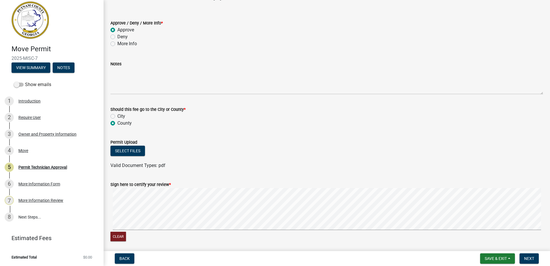
scroll to position [41, 0]
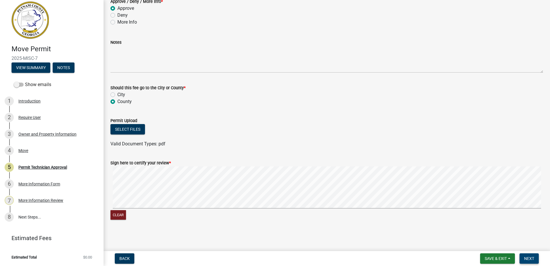
click at [527, 260] on span "Next" at bounding box center [529, 258] width 10 height 5
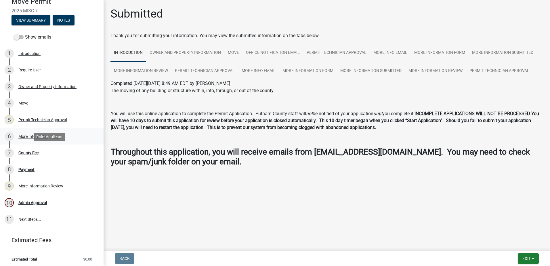
scroll to position [54, 0]
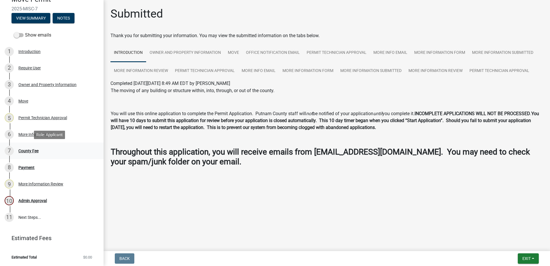
click at [25, 151] on div "County Fee" at bounding box center [28, 151] width 20 height 4
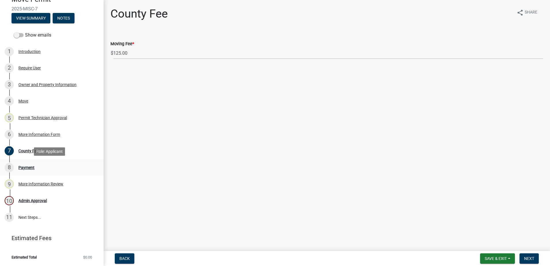
click at [23, 162] on link "8 Payment" at bounding box center [52, 167] width 104 height 17
click at [23, 167] on div "Payment" at bounding box center [26, 167] width 16 height 4
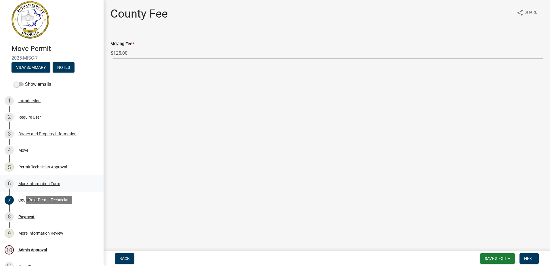
scroll to position [0, 0]
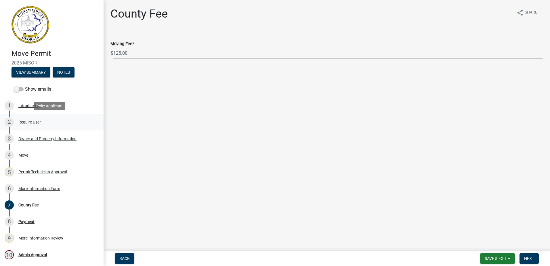
click at [31, 120] on div "Require User" at bounding box center [29, 122] width 22 height 4
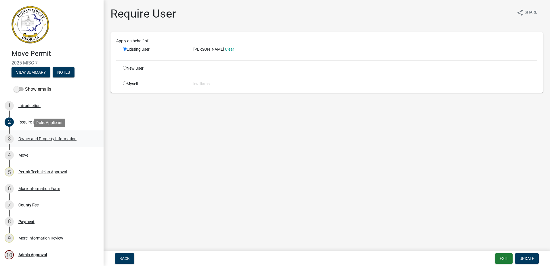
click at [31, 137] on div "Owner and Property Information" at bounding box center [47, 139] width 58 height 4
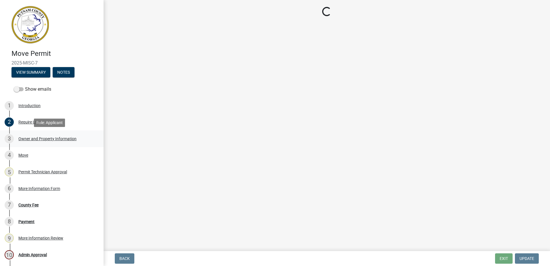
select select "78bfdc44-73ff-456e-a557-d4c99b9c08be"
select select "83394b22-4a11-496c-8e5c-75ade2e72faf"
select select "469c5908-2854-42d5-89ed-bee7fc26529e"
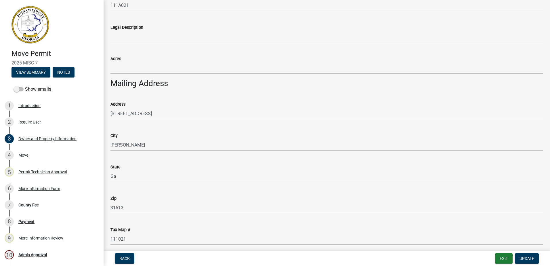
scroll to position [195, 0]
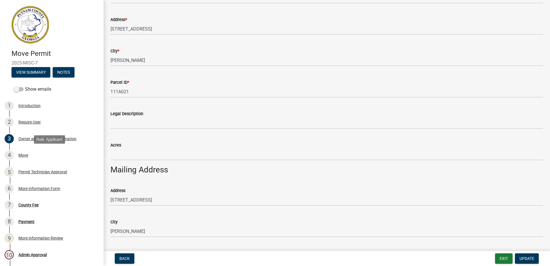
click at [27, 156] on div "Move" at bounding box center [23, 155] width 10 height 4
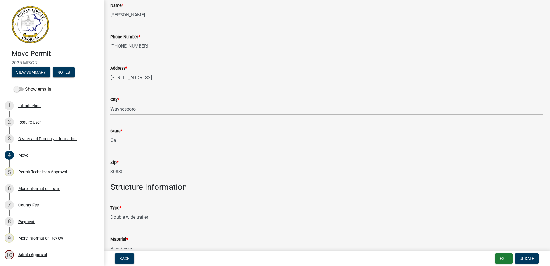
scroll to position [86, 0]
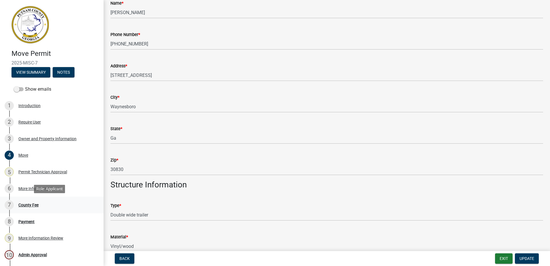
click at [34, 206] on div "County Fee" at bounding box center [28, 205] width 20 height 4
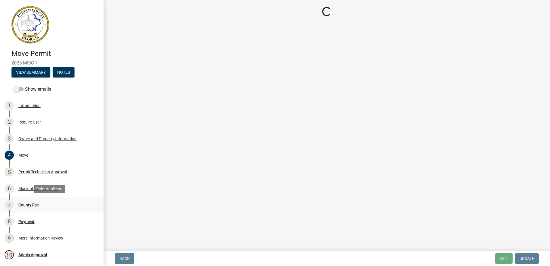
scroll to position [0, 0]
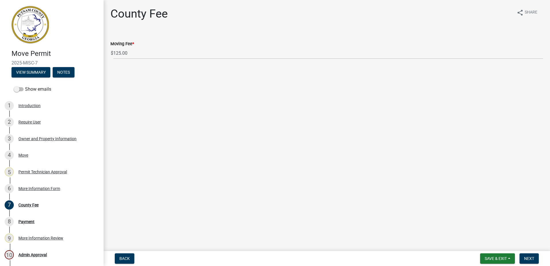
drag, startPoint x: 41, startPoint y: 63, endPoint x: 11, endPoint y: 61, distance: 30.0
click at [11, 61] on div "Move Permit 2025-MISC-7 View Summary Notes" at bounding box center [52, 62] width 94 height 34
drag, startPoint x: 11, startPoint y: 61, endPoint x: 18, endPoint y: 62, distance: 7.5
copy span "2025-MISC-7"
click at [25, 155] on div "Move" at bounding box center [23, 155] width 10 height 4
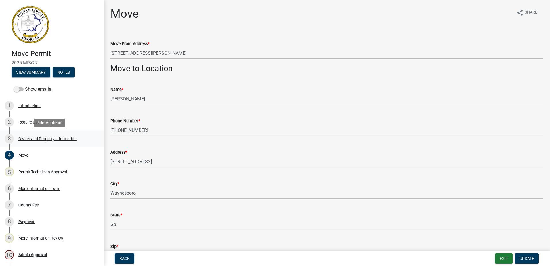
click at [30, 138] on div "Owner and Property Information" at bounding box center [47, 139] width 58 height 4
select select "78bfdc44-73ff-456e-a557-d4c99b9c08be"
select select "83394b22-4a11-496c-8e5c-75ade2e72faf"
select select "469c5908-2854-42d5-89ed-bee7fc26529e"
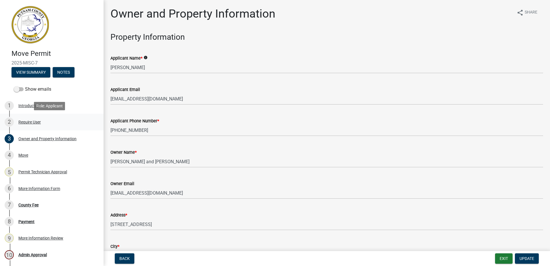
click at [33, 118] on div "2 Require User" at bounding box center [50, 121] width 90 height 9
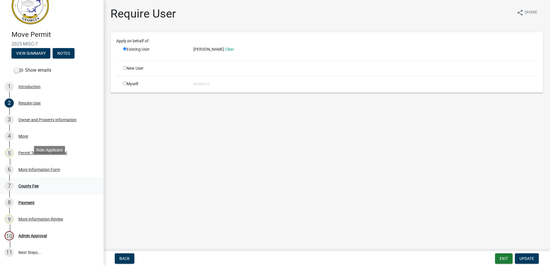
scroll to position [29, 0]
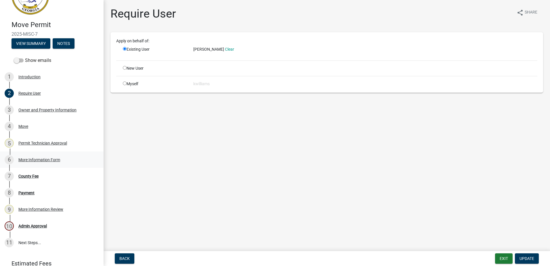
click at [37, 158] on div "More Information Form" at bounding box center [39, 160] width 42 height 4
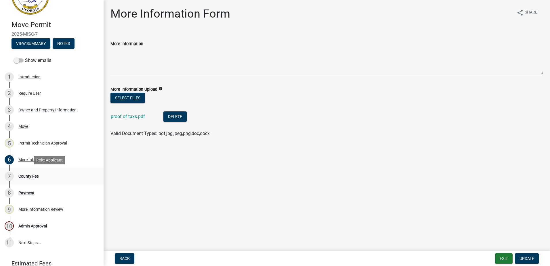
click at [23, 174] on div "County Fee" at bounding box center [28, 176] width 20 height 4
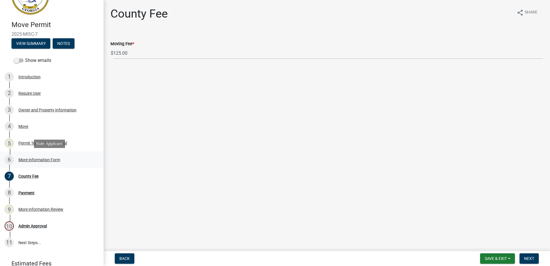
click at [28, 161] on div "More Information Form" at bounding box center [39, 160] width 42 height 4
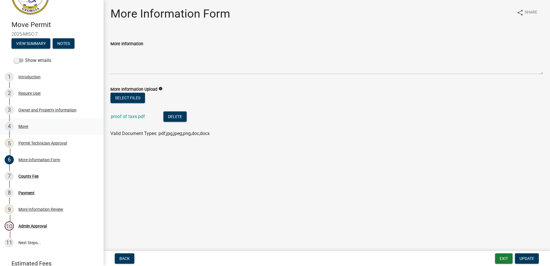
click at [19, 126] on div "4 Move" at bounding box center [50, 126] width 90 height 9
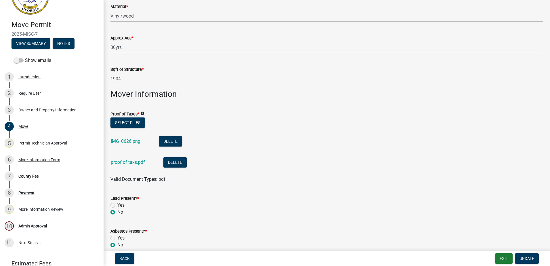
scroll to position [345, 0]
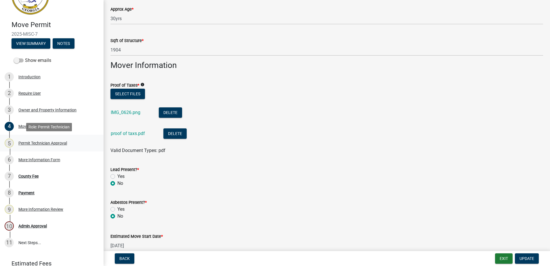
click at [26, 139] on div "5 Permit Technician Approval" at bounding box center [50, 142] width 90 height 9
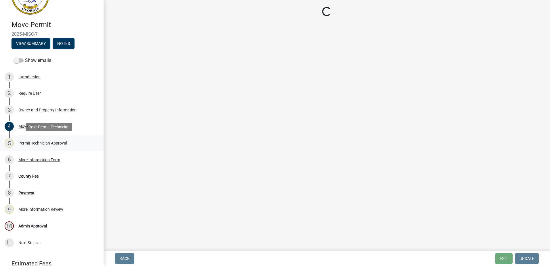
scroll to position [0, 0]
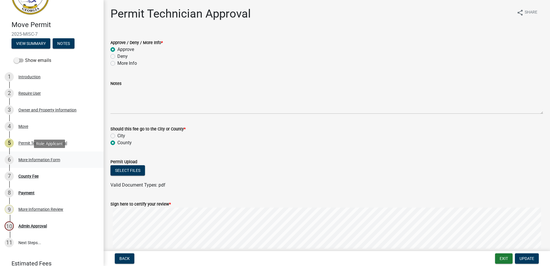
click at [30, 165] on link "6 More Information Form" at bounding box center [52, 159] width 104 height 17
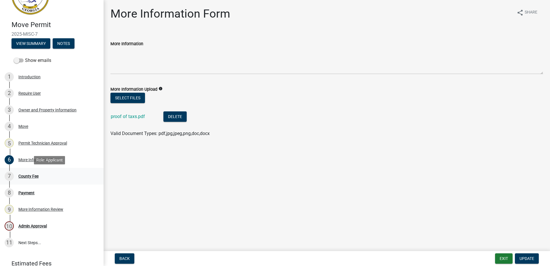
click at [30, 181] on div "7 County Fee" at bounding box center [50, 176] width 90 height 9
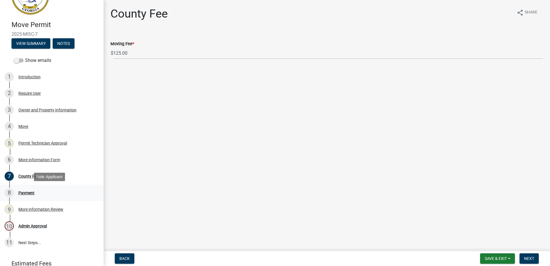
click at [24, 191] on div "Payment" at bounding box center [26, 193] width 16 height 4
click at [28, 180] on div "7 County Fee" at bounding box center [50, 176] width 90 height 9
click at [530, 258] on span "Next" at bounding box center [529, 258] width 10 height 5
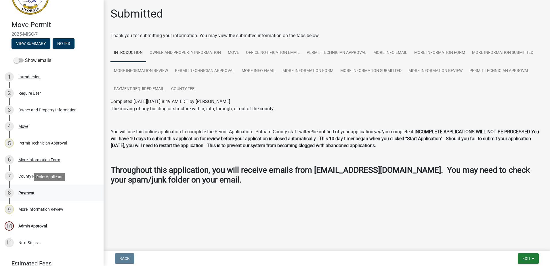
click at [29, 191] on div "Payment" at bounding box center [26, 193] width 16 height 4
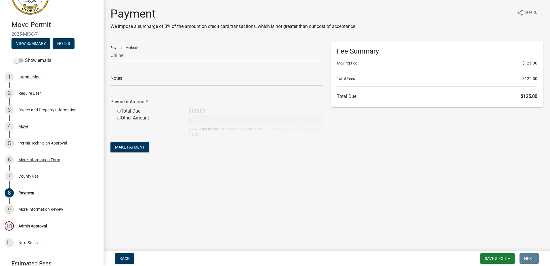
click at [127, 55] on select "Credit Card POS Check Cash Online" at bounding box center [217, 55] width 212 height 12
select select "0: 2"
click at [111, 49] on select "Credit Card POS Check Cash Online" at bounding box center [217, 55] width 212 height 12
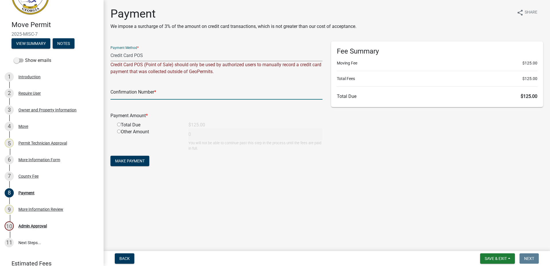
click at [119, 93] on input "text" at bounding box center [217, 94] width 212 height 12
paste input "R232037035792"
type input "R232037035792"
click at [117, 123] on input "radio" at bounding box center [119, 125] width 4 height 4
radio input "true"
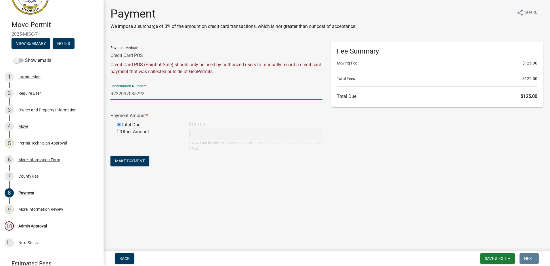
type input "125"
click at [125, 165] on button "Make Payment" at bounding box center [130, 161] width 39 height 10
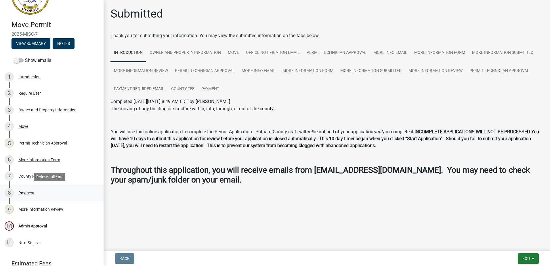
click at [22, 192] on div "Payment" at bounding box center [26, 193] width 16 height 4
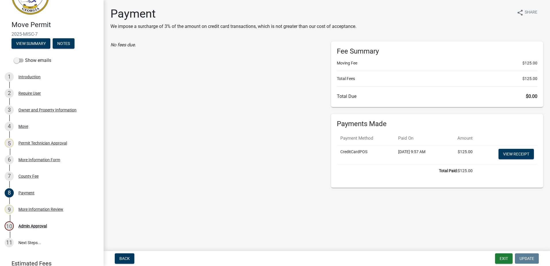
drag, startPoint x: 43, startPoint y: 33, endPoint x: 9, endPoint y: 33, distance: 34.3
click at [9, 33] on div "Move Permit 2025-MISC-7 View Summary Notes" at bounding box center [52, 33] width 94 height 34
drag, startPoint x: 9, startPoint y: 33, endPoint x: 4, endPoint y: 34, distance: 4.3
click at [4, 34] on header "Move Permit 2025-MISC-7 View Summary Notes" at bounding box center [52, 12] width 104 height 83
drag, startPoint x: 41, startPoint y: 33, endPoint x: 8, endPoint y: 33, distance: 33.7
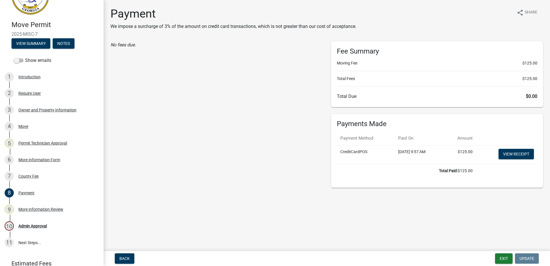
click at [8, 33] on div "Move Permit 2025-MISC-7 View Summary Notes" at bounding box center [52, 33] width 94 height 34
copy span "2025-MISC-7"
click at [26, 92] on div "Require User" at bounding box center [29, 93] width 22 height 4
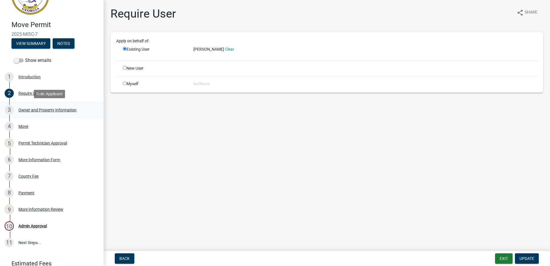
click at [24, 107] on div "3 Owner and Property Information" at bounding box center [50, 109] width 90 height 9
select select "78bfdc44-73ff-456e-a557-d4c99b9c08be"
select select "83394b22-4a11-496c-8e5c-75ade2e72faf"
select select "469c5908-2854-42d5-89ed-bee7fc26529e"
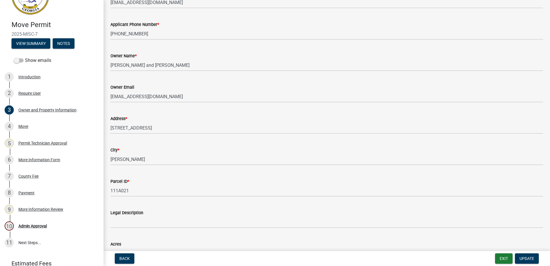
scroll to position [80, 0]
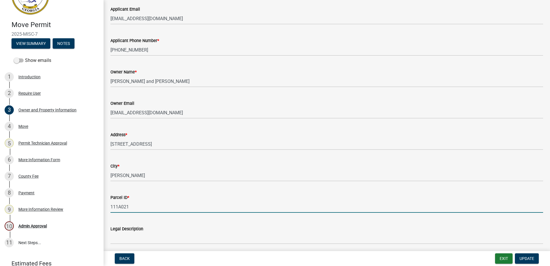
click at [125, 206] on input "111A021" at bounding box center [327, 207] width 433 height 12
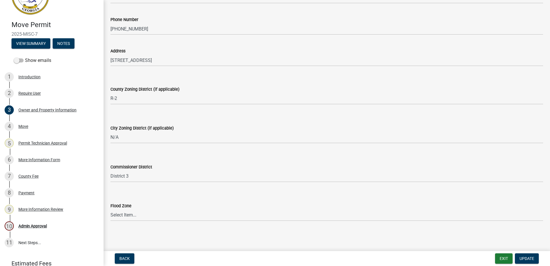
scroll to position [541, 0]
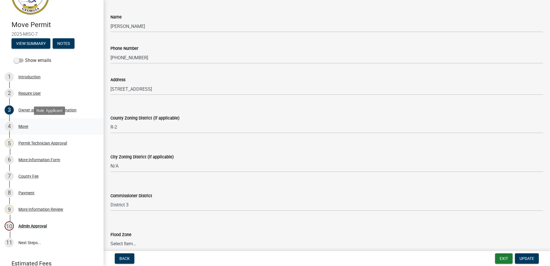
click at [20, 120] on link "4 Move" at bounding box center [52, 126] width 104 height 17
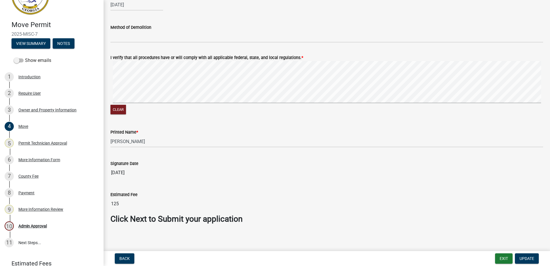
scroll to position [620, 0]
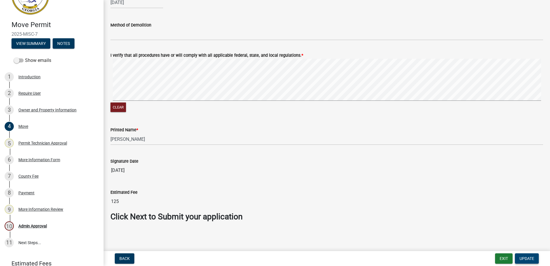
click at [525, 258] on span "Update" at bounding box center [527, 258] width 15 height 5
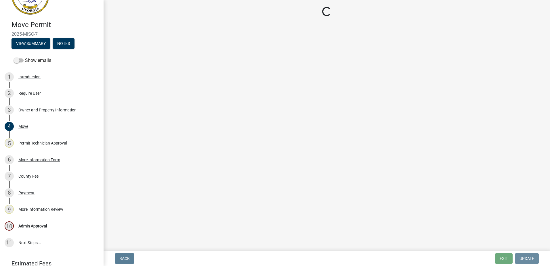
scroll to position [0, 0]
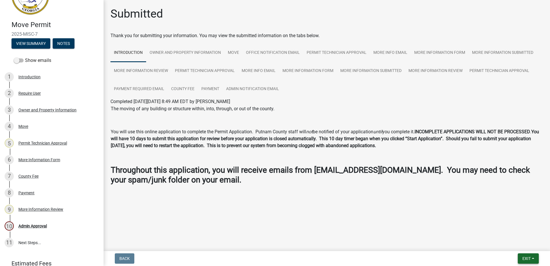
click at [530, 259] on span "Exit" at bounding box center [527, 258] width 8 height 5
drag, startPoint x: 519, startPoint y: 245, endPoint x: 516, endPoint y: 244, distance: 2.9
click at [516, 244] on button "Save & Exit" at bounding box center [516, 244] width 46 height 14
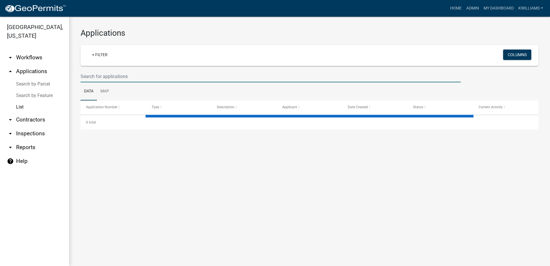
drag, startPoint x: 98, startPoint y: 77, endPoint x: 94, endPoint y: 79, distance: 4.6
click at [96, 77] on input "text" at bounding box center [271, 77] width 380 height 12
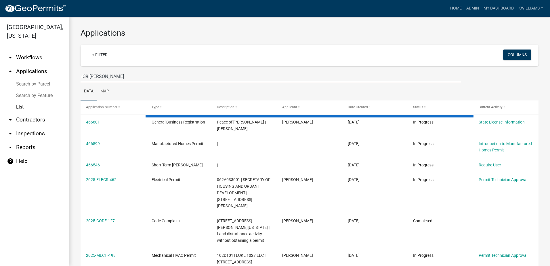
type input "139 gregory ln"
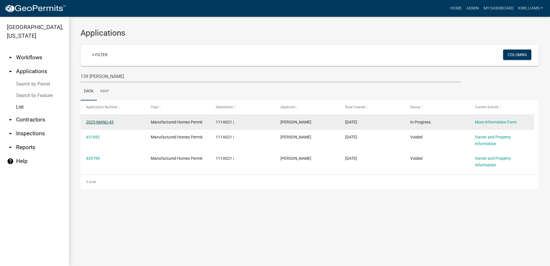
click at [101, 123] on link "2025-MANU-43" at bounding box center [100, 122] width 28 height 5
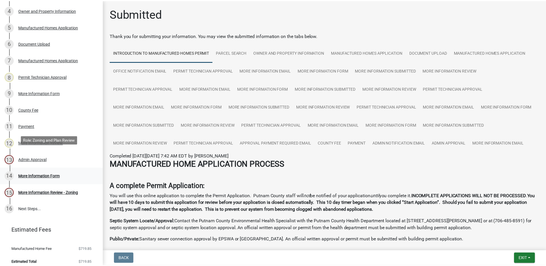
scroll to position [158, 0]
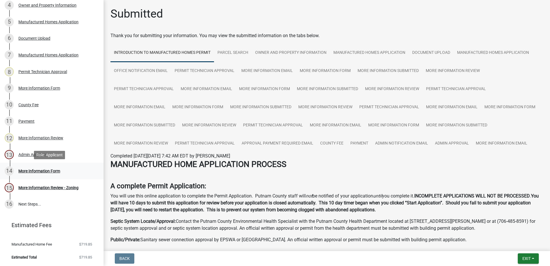
click at [40, 164] on link "14 More Information Form" at bounding box center [52, 171] width 104 height 17
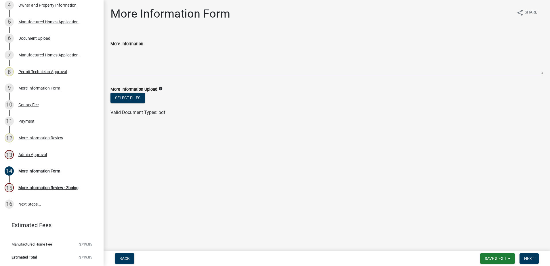
drag, startPoint x: 125, startPoint y: 73, endPoint x: 125, endPoint y: 69, distance: 3.8
click at [125, 69] on textarea "More Information" at bounding box center [327, 60] width 433 height 27
drag, startPoint x: 125, startPoint y: 68, endPoint x: 113, endPoint y: 68, distance: 11.8
click at [113, 68] on textarea "More Information" at bounding box center [327, 60] width 433 height 27
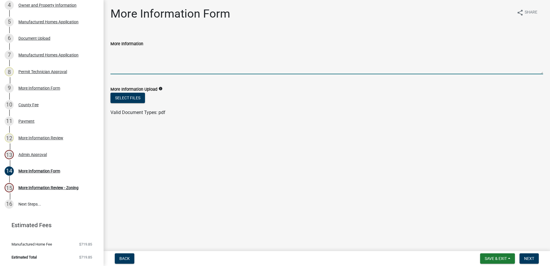
click at [116, 66] on textarea "More Information" at bounding box center [327, 60] width 433 height 27
paste textarea "2025-MISC-7"
type textarea "2025-MISC-7"
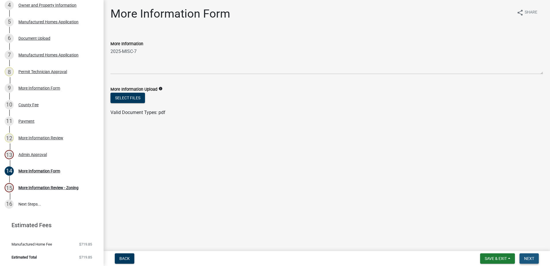
click at [529, 260] on span "Next" at bounding box center [529, 258] width 10 height 5
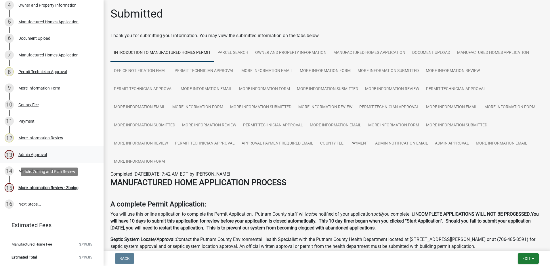
drag, startPoint x: 37, startPoint y: 191, endPoint x: 25, endPoint y: 149, distance: 43.9
click at [36, 188] on div "15 More Information Review - Zoning" at bounding box center [50, 187] width 90 height 9
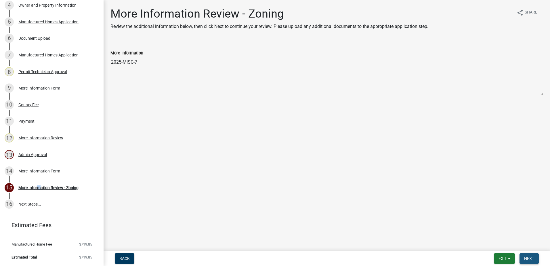
click at [532, 258] on span "Next" at bounding box center [529, 258] width 10 height 5
click at [525, 256] on button "Next" at bounding box center [529, 258] width 19 height 10
click at [526, 258] on span "Next" at bounding box center [529, 258] width 10 height 5
click at [501, 258] on span "Exit" at bounding box center [503, 258] width 8 height 5
click at [498, 243] on button "Save & Exit" at bounding box center [492, 244] width 46 height 14
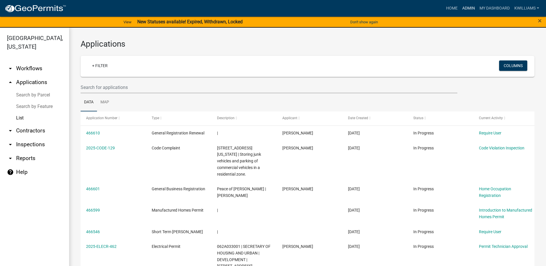
click at [464, 9] on link "Admin" at bounding box center [468, 8] width 17 height 11
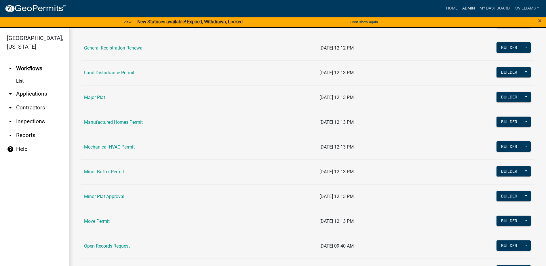
scroll to position [403, 0]
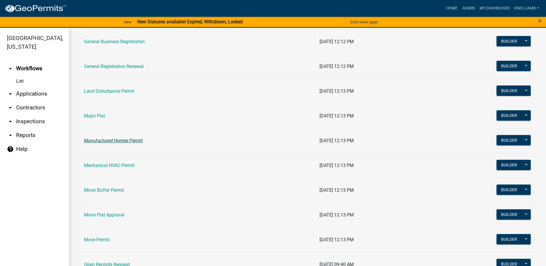
click at [101, 142] on link "Manufactured Homes Permit" at bounding box center [113, 140] width 59 height 5
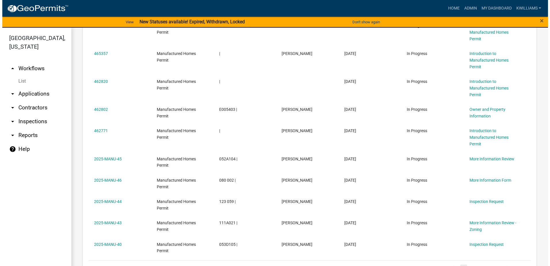
scroll to position [547, 0]
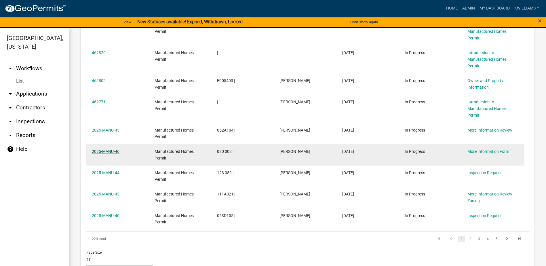
click at [115, 151] on link "2025-MANU-46" at bounding box center [106, 151] width 28 height 5
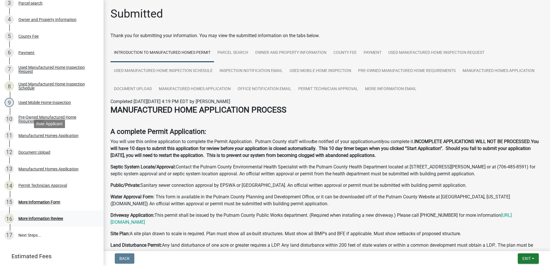
scroll to position [175, 0]
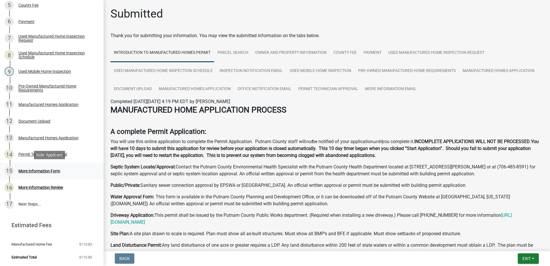
click at [48, 171] on div "More Information Form" at bounding box center [39, 171] width 42 height 4
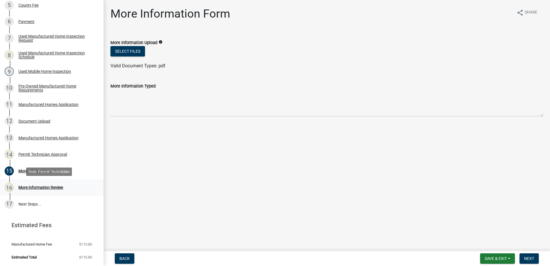
click at [43, 189] on div "More Information Review" at bounding box center [40, 187] width 45 height 4
click at [43, 186] on div "More Information Review" at bounding box center [40, 187] width 45 height 4
click at [39, 169] on div "More Information Form" at bounding box center [39, 171] width 42 height 4
click at [39, 153] on div "Permit Technician Approval" at bounding box center [42, 154] width 49 height 4
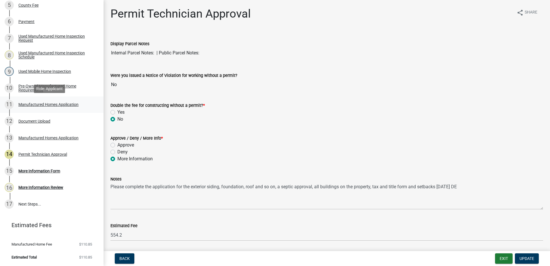
click at [45, 105] on div "Manufactured Homes Application" at bounding box center [48, 104] width 60 height 4
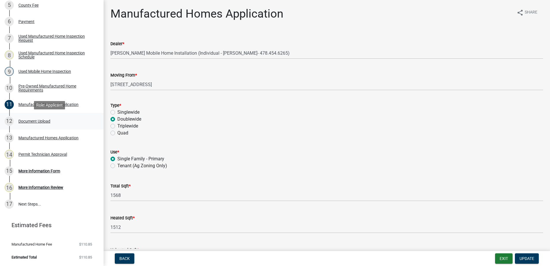
click at [35, 118] on div "12 Document Upload" at bounding box center [50, 121] width 90 height 9
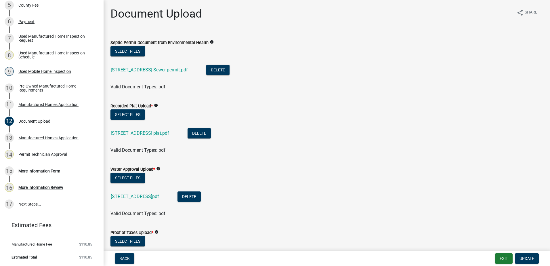
scroll to position [58, 0]
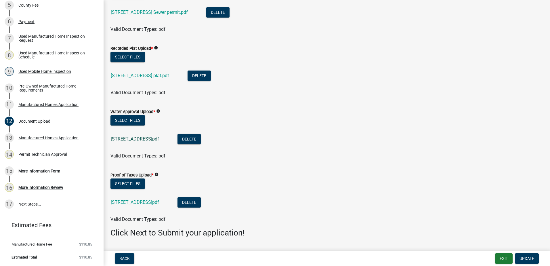
click at [142, 139] on link "376 Milledgeville Rd .pdf" at bounding box center [135, 138] width 48 height 5
click at [128, 78] on link "376 Milledgeville Rd plat.pdf" at bounding box center [140, 75] width 58 height 5
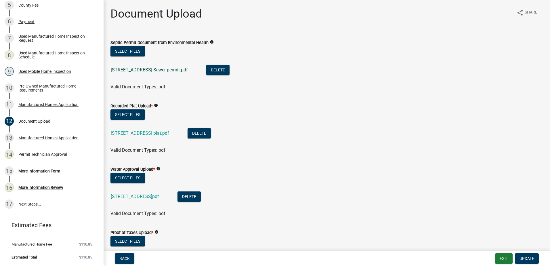
click at [147, 68] on link "376 Milledgeville Rd Sewer permit.pdf" at bounding box center [149, 69] width 77 height 5
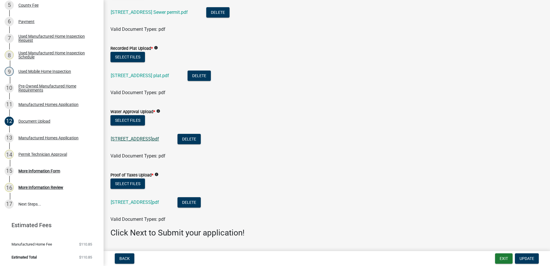
scroll to position [74, 0]
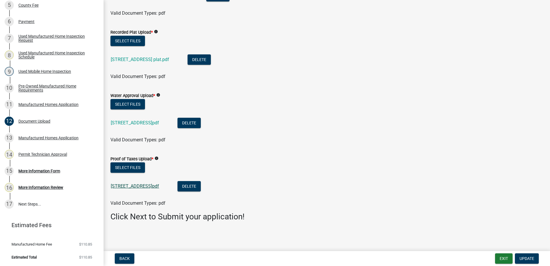
click at [124, 188] on link "376 Milledgeville RD.pdf" at bounding box center [135, 185] width 48 height 5
click at [32, 85] on div "Pre-Owned Manufactured Home Requirements" at bounding box center [56, 88] width 76 height 8
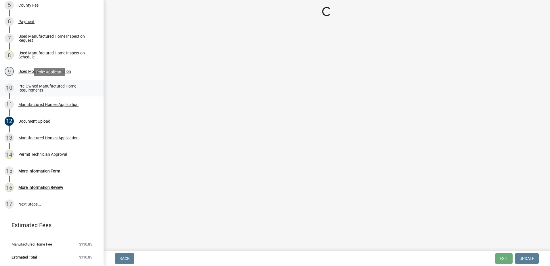
scroll to position [0, 0]
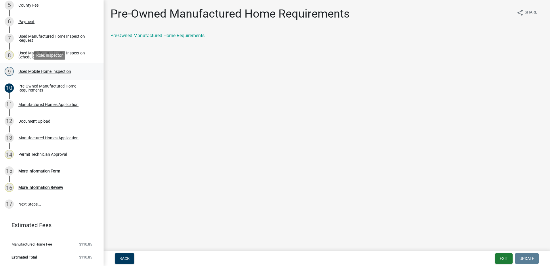
click at [26, 71] on div "Used Mobile Home Inspection" at bounding box center [44, 71] width 53 height 4
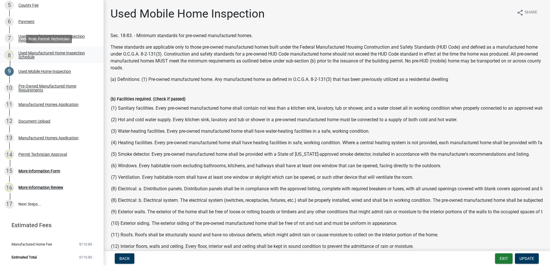
click at [29, 52] on div "Used Manufactured Home Inspection Schedule" at bounding box center [56, 55] width 76 height 8
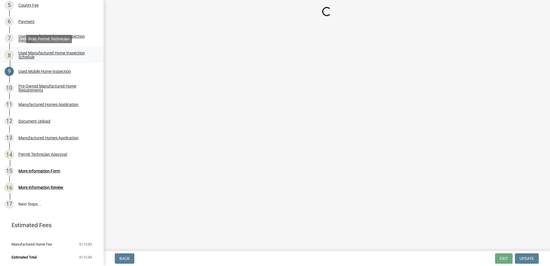
select select "a0ea4169-8540-4a2c-b9f4-cf4c1ffdeb95"
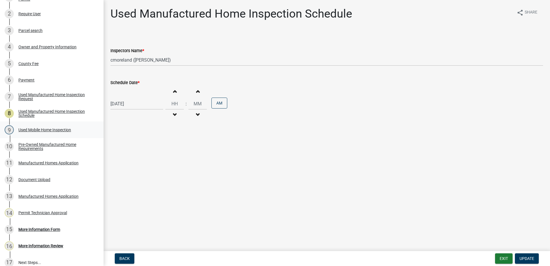
scroll to position [60, 0]
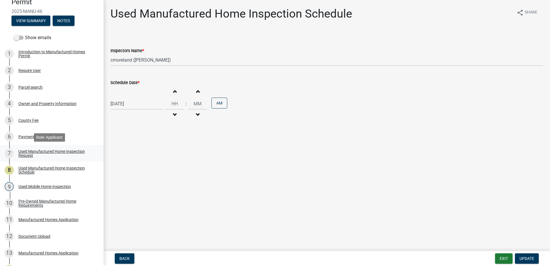
click at [35, 155] on div "Used Manufactured Home Inspection Request" at bounding box center [56, 153] width 76 height 8
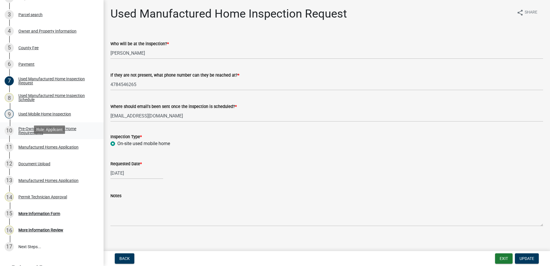
scroll to position [146, 0]
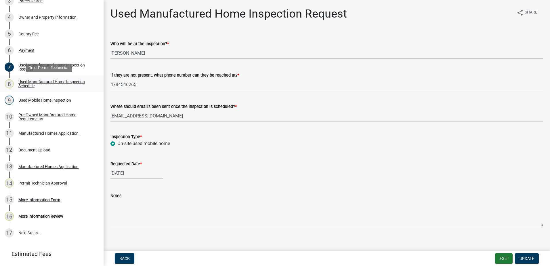
click at [21, 82] on div "Used Manufactured Home Inspection Schedule" at bounding box center [56, 84] width 76 height 8
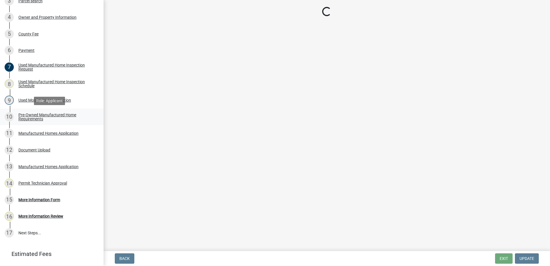
select select "a0ea4169-8540-4a2c-b9f4-cf4c1ffdeb95"
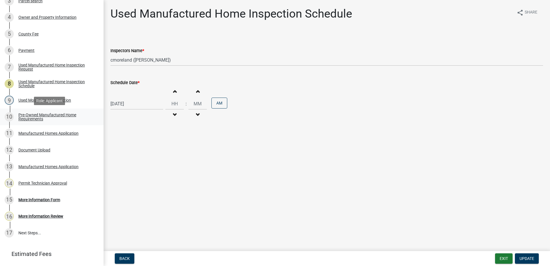
click at [29, 118] on div "Pre-Owned Manufactured Home Requirements" at bounding box center [56, 117] width 76 height 8
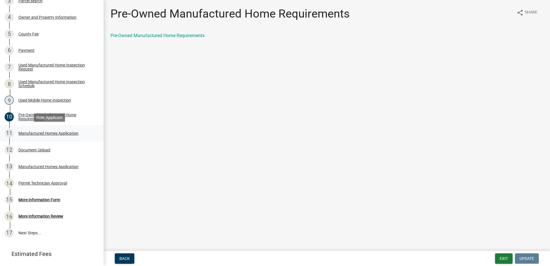
click at [30, 133] on div "Manufactured Homes Application" at bounding box center [48, 133] width 60 height 4
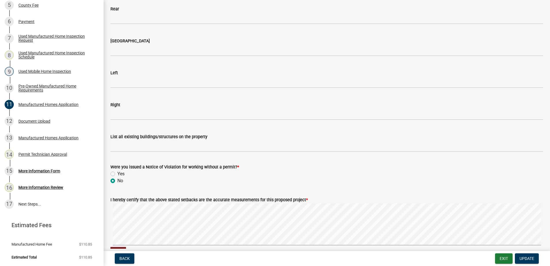
scroll to position [871, 0]
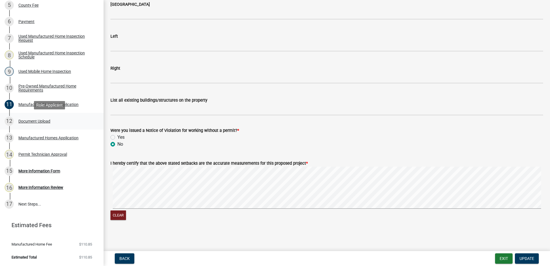
click at [29, 117] on div "12 Document Upload" at bounding box center [50, 121] width 90 height 9
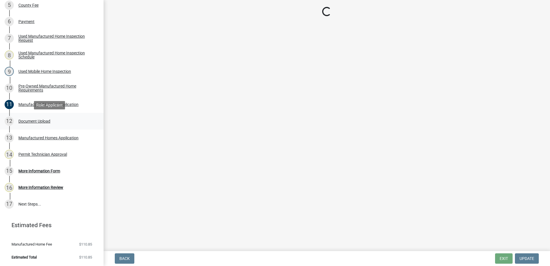
scroll to position [0, 0]
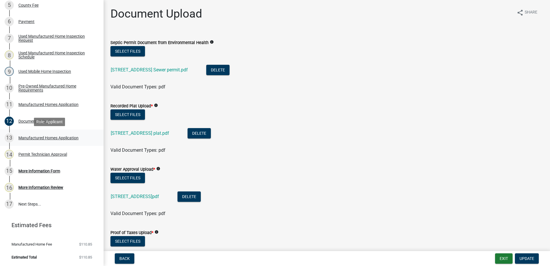
click at [31, 135] on div "13 Manufactured Homes Application" at bounding box center [50, 137] width 90 height 9
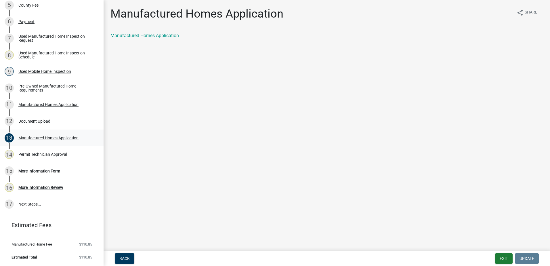
click at [26, 138] on div "Manufactured Homes Application" at bounding box center [48, 138] width 60 height 4
click at [25, 153] on div "Permit Technician Approval" at bounding box center [42, 154] width 49 height 4
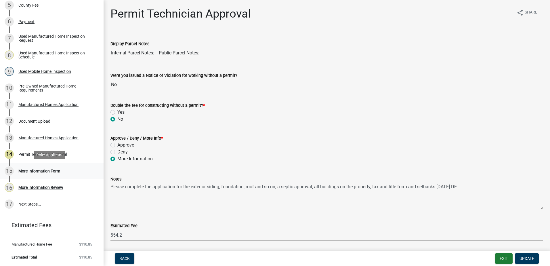
click at [28, 169] on div "More Information Form" at bounding box center [39, 171] width 42 height 4
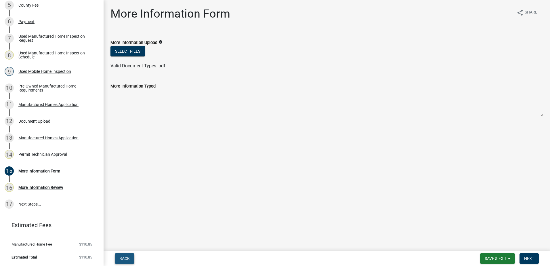
click at [127, 259] on span "Back" at bounding box center [124, 258] width 10 height 5
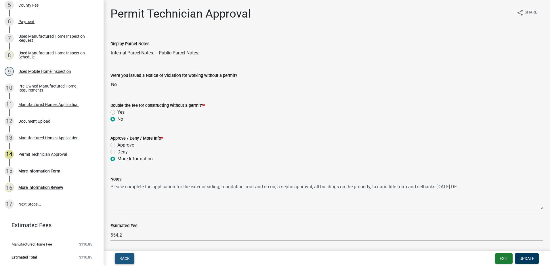
click at [123, 256] on span "Back" at bounding box center [124, 258] width 10 height 5
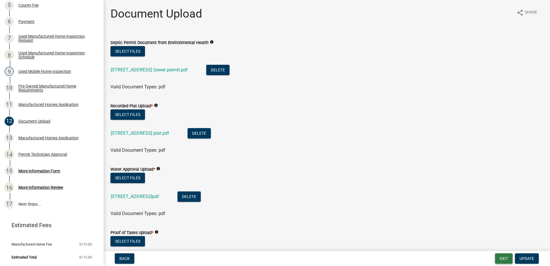
click at [505, 263] on button "Exit" at bounding box center [504, 258] width 18 height 10
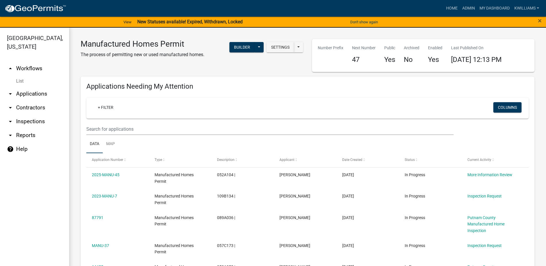
click at [35, 94] on link "arrow_drop_down Applications" at bounding box center [34, 94] width 69 height 14
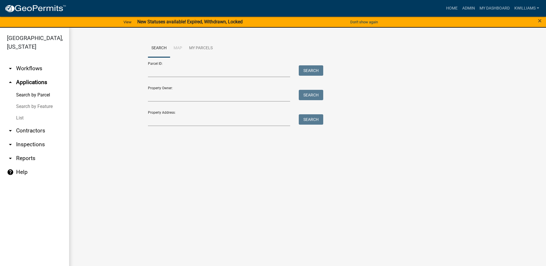
click at [18, 117] on link "List" at bounding box center [34, 118] width 69 height 12
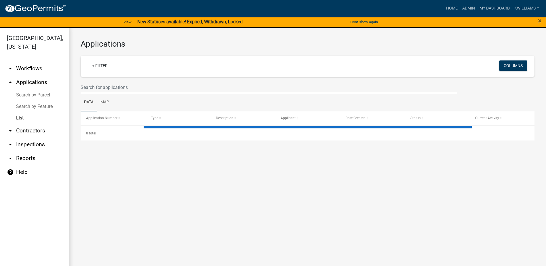
click at [98, 90] on input "text" at bounding box center [269, 87] width 377 height 12
type input "184 mays rd"
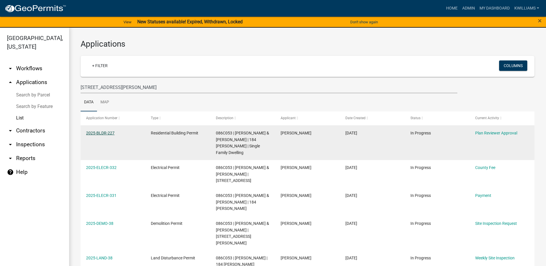
click at [99, 133] on link "2025-BLDR-227" at bounding box center [100, 133] width 28 height 5
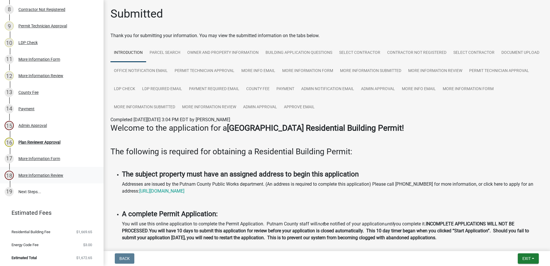
scroll to position [213, 0]
click at [30, 125] on div "Admin Approval" at bounding box center [32, 125] width 28 height 4
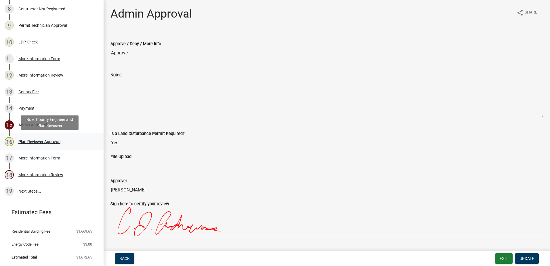
click at [33, 140] on div "Plan Reviewer Approval" at bounding box center [39, 142] width 42 height 4
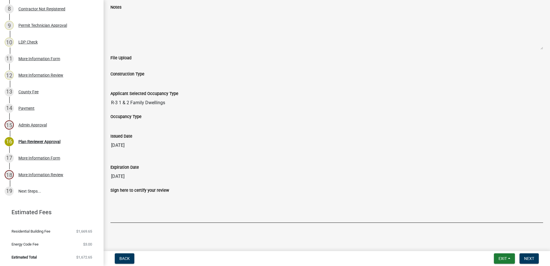
scroll to position [49, 0]
click at [22, 153] on link "17 More Information Form" at bounding box center [52, 158] width 104 height 17
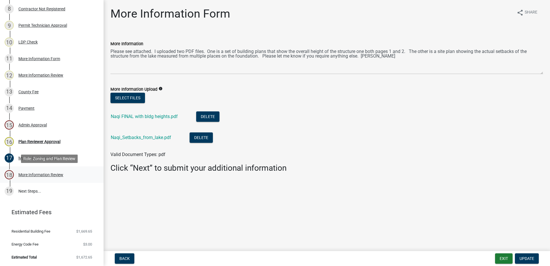
click at [36, 175] on div "More Information Review" at bounding box center [40, 175] width 45 height 4
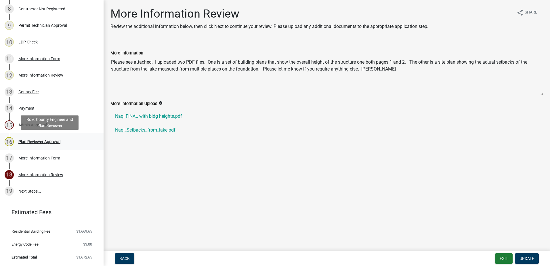
click at [42, 140] on div "Plan Reviewer Approval" at bounding box center [39, 142] width 42 height 4
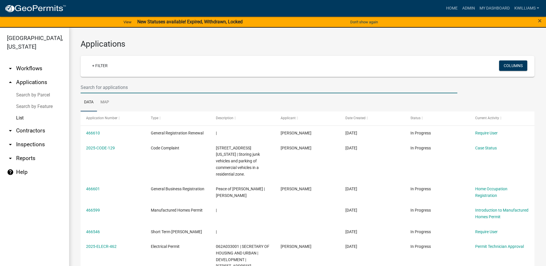
click at [119, 85] on input "text" at bounding box center [269, 87] width 377 height 12
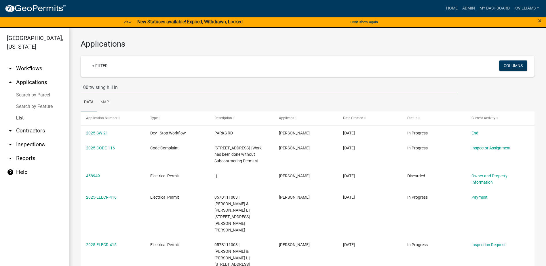
type input "100 twisting hill ln"
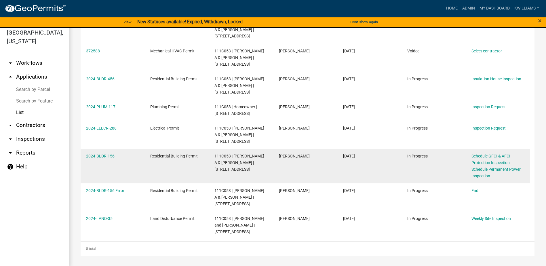
scroll to position [7, 0]
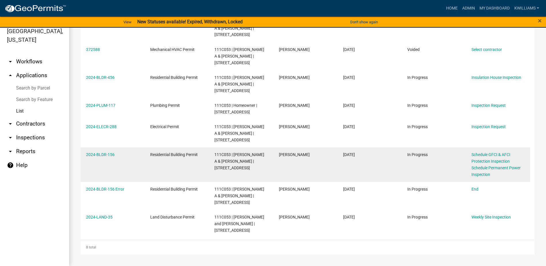
click at [109, 149] on datatable-body-cell "2024-BLDR-156" at bounding box center [113, 164] width 64 height 35
click at [102, 155] on link "2024-BLDR-156" at bounding box center [100, 154] width 28 height 5
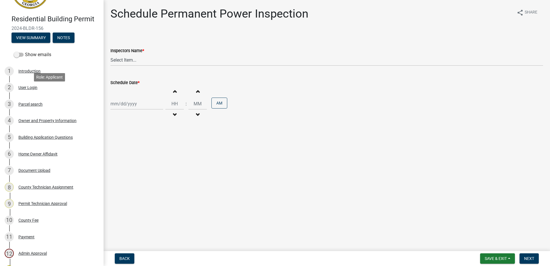
scroll to position [29, 0]
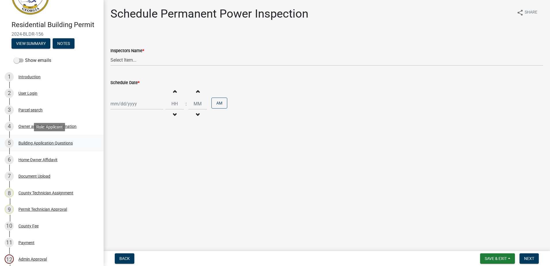
click at [29, 142] on div "Building Application Questions" at bounding box center [45, 143] width 54 height 4
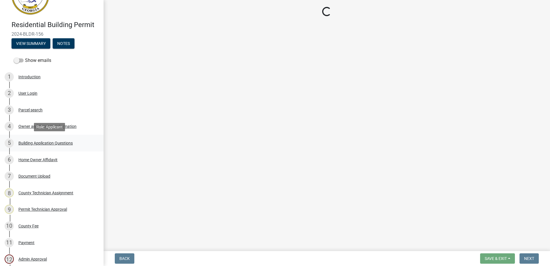
select select "66c6023b-7b80-4b39-890f-2b3c562deced"
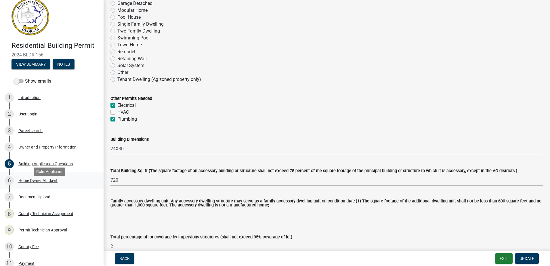
scroll to position [0, 0]
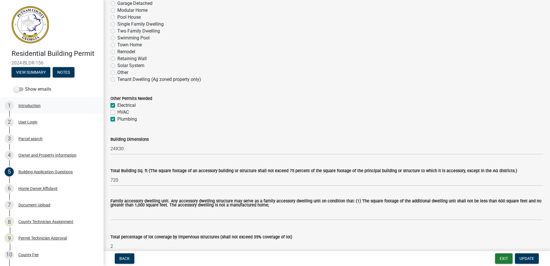
drag, startPoint x: 0, startPoint y: 11, endPoint x: 86, endPoint y: 107, distance: 129.4
click at [86, 107] on div "1 Introduction" at bounding box center [50, 105] width 90 height 9
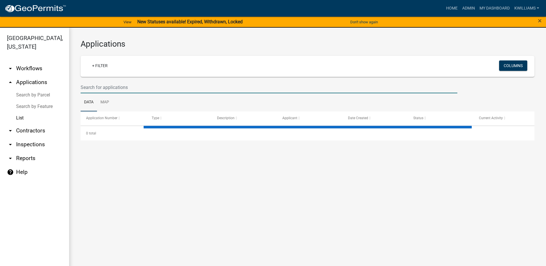
click at [92, 84] on input "text" at bounding box center [269, 87] width 377 height 12
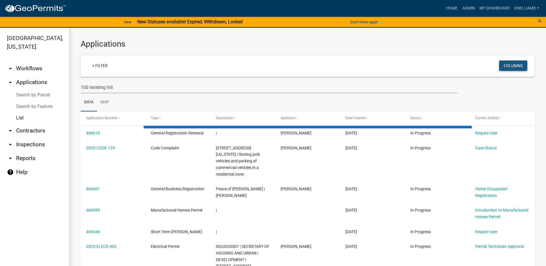
click at [506, 66] on button "Columns" at bounding box center [513, 65] width 28 height 10
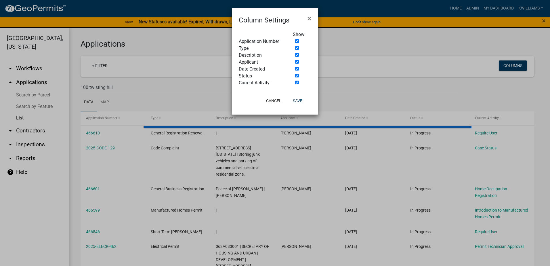
click at [373, 58] on ngb-modal-window "Column Settings × Show Application Number Type Description Applicant Date Creat…" at bounding box center [275, 133] width 550 height 266
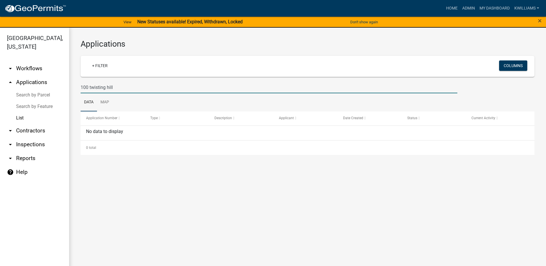
click at [121, 85] on input "100 twisting hill" at bounding box center [269, 87] width 377 height 12
type input "100 twisting hill ln"
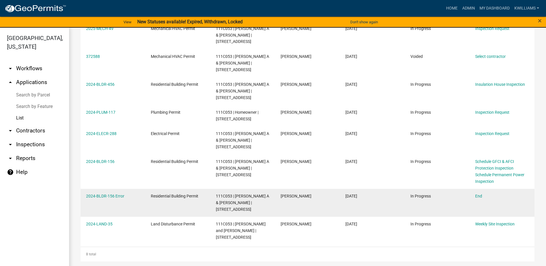
scroll to position [7, 0]
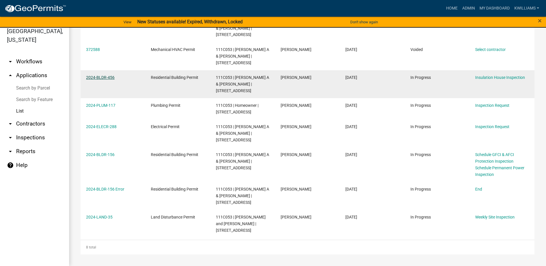
click at [91, 79] on link "2024-BLDR-456" at bounding box center [100, 77] width 28 height 5
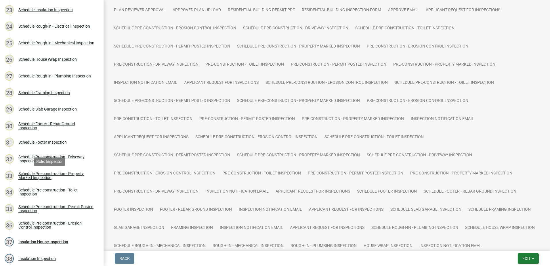
scroll to position [547, 0]
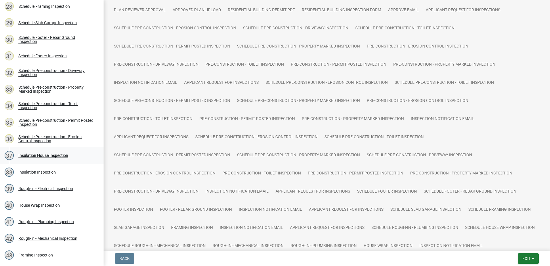
click at [41, 154] on div "Insulation House Inspection" at bounding box center [43, 155] width 50 height 4
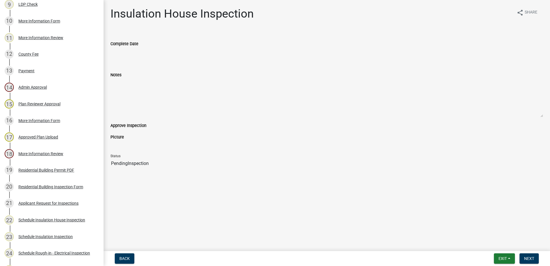
scroll to position [230, 0]
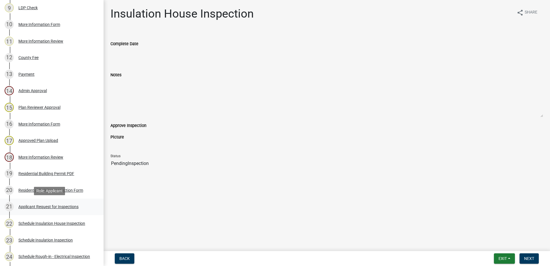
click at [27, 205] on div "Applicant Request for Inspections" at bounding box center [48, 207] width 60 height 4
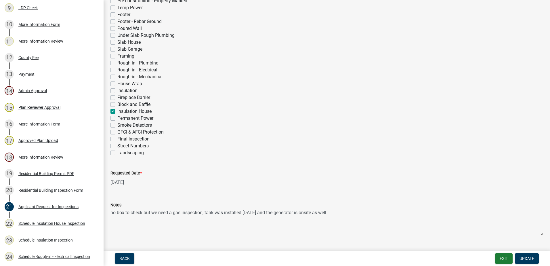
scroll to position [173, 0]
click at [115, 113] on div "Permanent Power" at bounding box center [327, 116] width 433 height 7
click at [112, 114] on div "Permanent Power" at bounding box center [327, 116] width 433 height 7
drag, startPoint x: 112, startPoint y: 114, endPoint x: 110, endPoint y: 111, distance: 3.5
click at [110, 111] on div "Inspection Type * Pre-construction - Erosion Control Pre-construction - Drivewa…" at bounding box center [326, 54] width 441 height 200
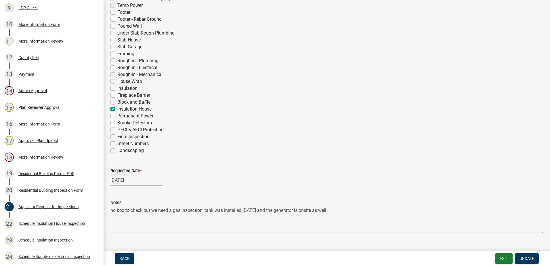
click at [117, 107] on label "Insulation House" at bounding box center [134, 109] width 34 height 7
click at [117, 107] on input "Insulation House" at bounding box center [119, 108] width 4 height 4
checkbox input "false"
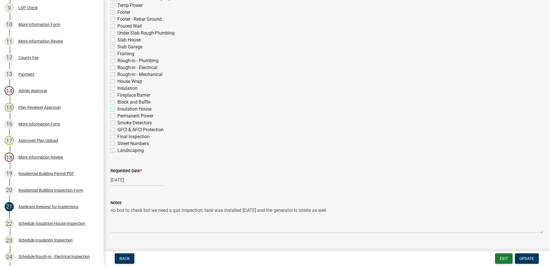
checkbox input "false"
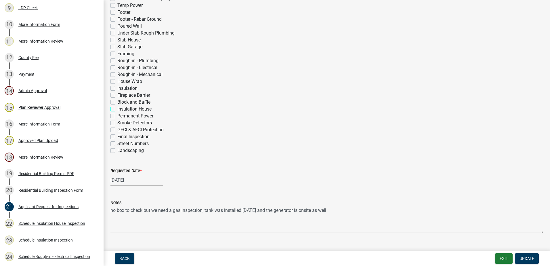
checkbox input "false"
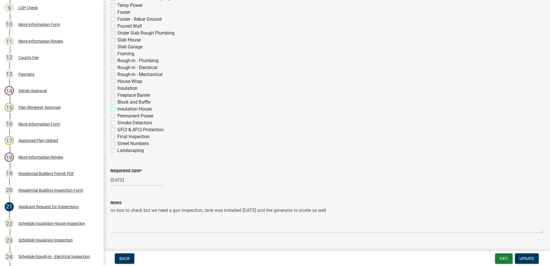
checkbox input "false"
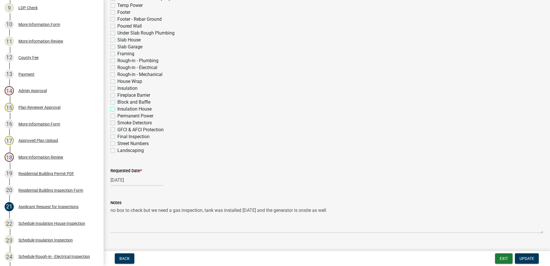
checkbox input "false"
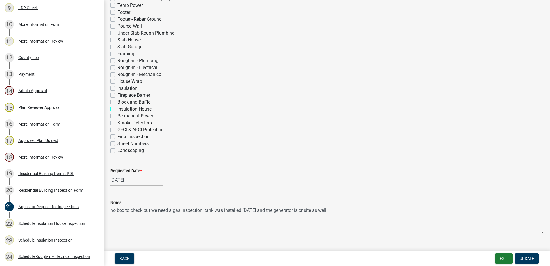
checkbox input "false"
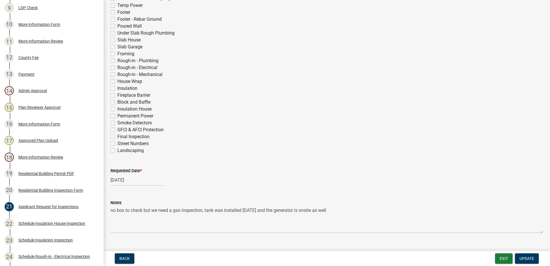
click at [117, 114] on label "Permanent Power" at bounding box center [135, 116] width 36 height 7
click at [117, 114] on input "Permanent Power" at bounding box center [119, 115] width 4 height 4
checkbox input "true"
checkbox input "false"
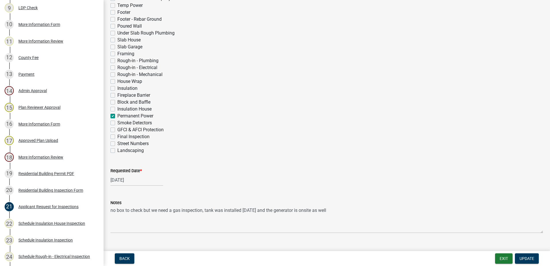
checkbox input "false"
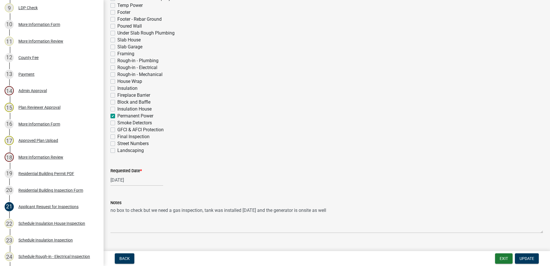
checkbox input "false"
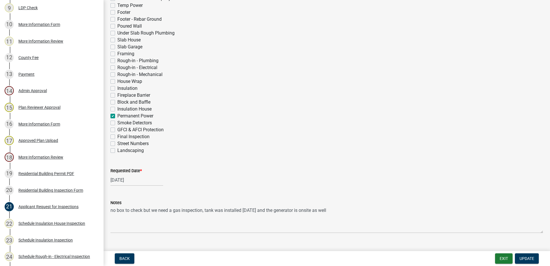
checkbox input "false"
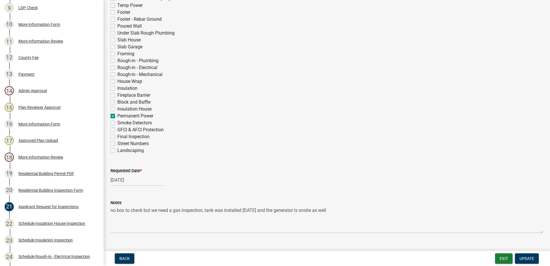
checkbox input "false"
checkbox input "true"
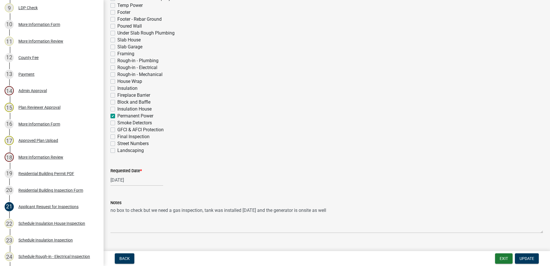
checkbox input "false"
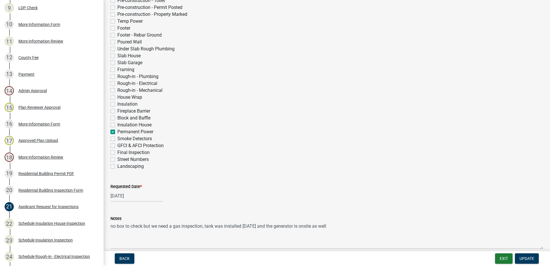
scroll to position [184, 0]
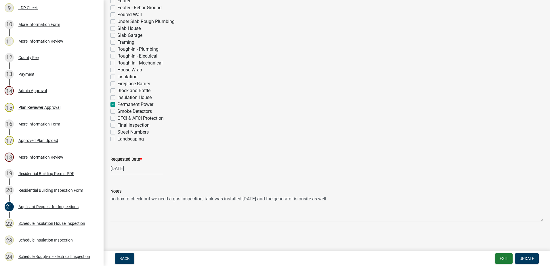
click at [122, 159] on label "Requested Date *" at bounding box center [126, 159] width 31 height 4
click at [122, 163] on input "06/26/2025" at bounding box center [137, 169] width 53 height 12
select select "6"
select select "2025"
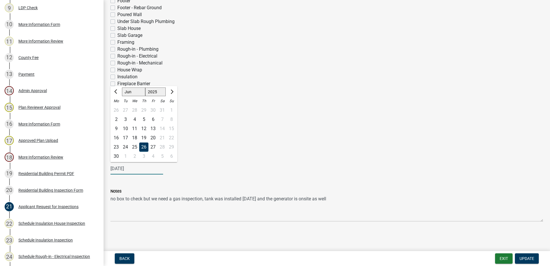
click at [120, 167] on input "06/26/2025" at bounding box center [137, 169] width 53 height 12
click at [124, 174] on input "06/26/2025" at bounding box center [137, 169] width 53 height 12
drag, startPoint x: 181, startPoint y: 170, endPoint x: 178, endPoint y: 168, distance: 3.3
click at [181, 170] on div "06/26/2025 Jan Feb Mar Apr May Jun Jul Aug Sep Oct Nov Dec 1525 1526 1527 1528 …" at bounding box center [327, 169] width 433 height 12
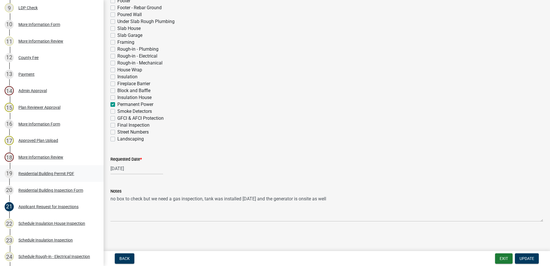
select select "6"
select select "2025"
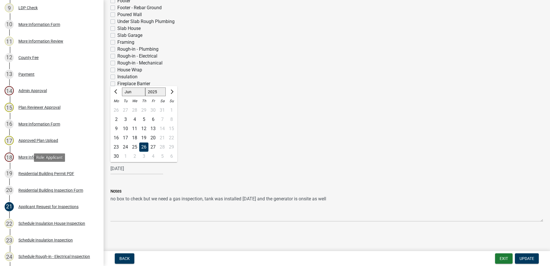
drag, startPoint x: 145, startPoint y: 172, endPoint x: 134, endPoint y: 157, distance: 18.8
click at [86, 165] on div "Residential Building Permit 2024-BLDR-456 View Summary Notes Show emails 1 Intr…" at bounding box center [275, 133] width 550 height 266
click at [173, 92] on button "Next month" at bounding box center [171, 91] width 7 height 9
select select "8"
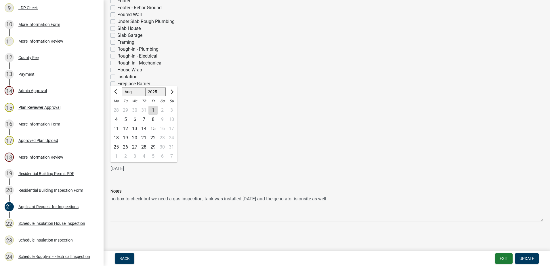
click at [134, 137] on div "20" at bounding box center [134, 137] width 9 height 9
type input "08/20/2025"
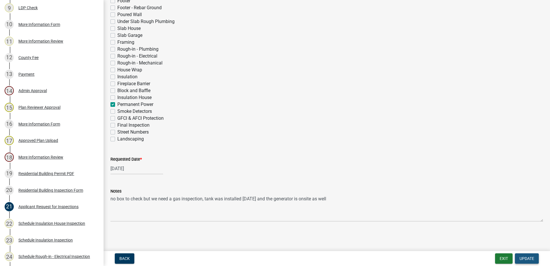
click at [525, 257] on span "Update" at bounding box center [527, 258] width 15 height 5
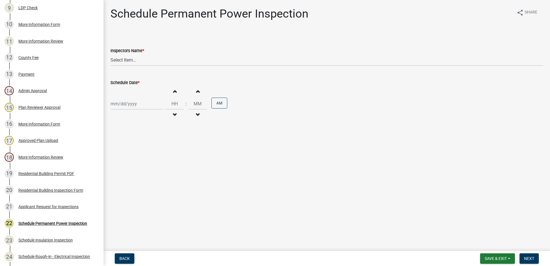
drag, startPoint x: 144, startPoint y: 67, endPoint x: 146, endPoint y: 63, distance: 5.0
click at [146, 64] on wm-data-entity-input "Inspectors Name * Select Item... mrivera (Michele Rivera) jstokes (Jerry Stokes…" at bounding box center [327, 51] width 433 height 39
click at [146, 60] on select "Select Item... mrivera (Michele Rivera) jstokes (Jerry Stokes) asmith105 (Antho…" at bounding box center [327, 60] width 433 height 12
select select "a0ea4169-8540-4a2c-b9f4-cf4c1ffdeb95"
click at [111, 54] on select "Select Item... mrivera (Michele Rivera) jstokes (Jerry Stokes) asmith105 (Antho…" at bounding box center [327, 60] width 433 height 12
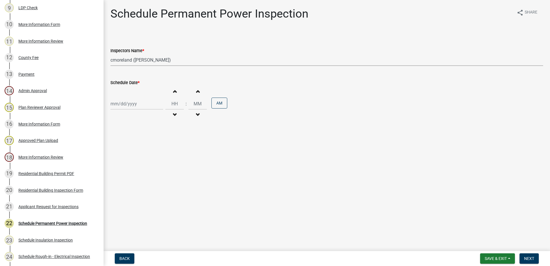
click at [131, 104] on div at bounding box center [137, 104] width 53 height 12
select select "8"
select select "2025"
click at [144, 162] on div "21" at bounding box center [143, 161] width 9 height 9
type input "08/21/2025"
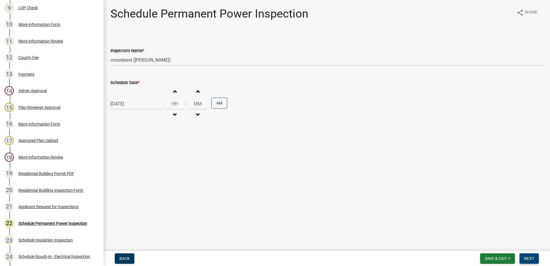
click at [534, 257] on span "Next" at bounding box center [529, 258] width 10 height 5
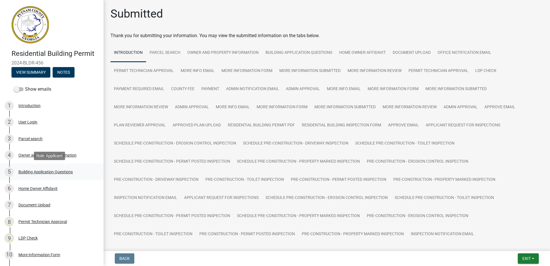
click at [62, 171] on div "Building Application Questions" at bounding box center [45, 172] width 54 height 4
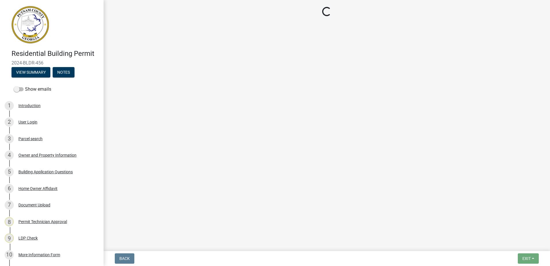
select select "2d2003fc-d9eb-499a-8898-1fc62eef35cf"
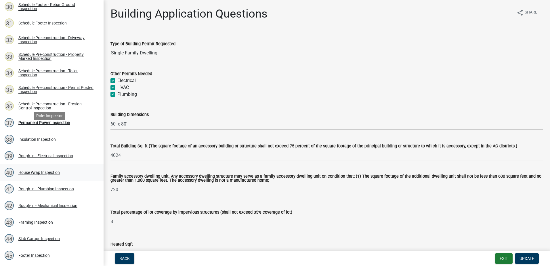
scroll to position [691, 0]
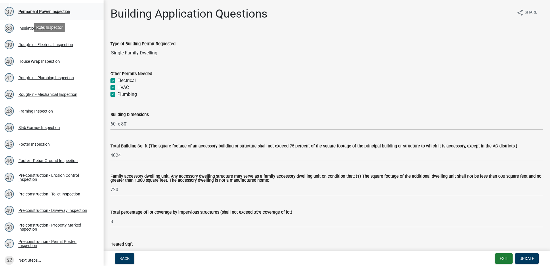
click at [30, 11] on div "Permanent Power Inspection" at bounding box center [44, 11] width 52 height 4
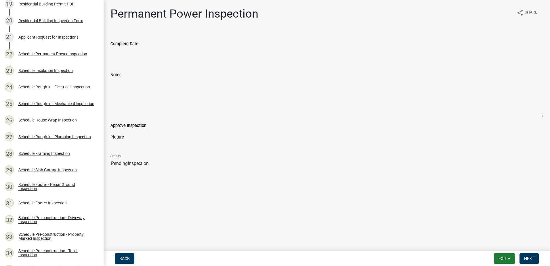
scroll to position [357, 0]
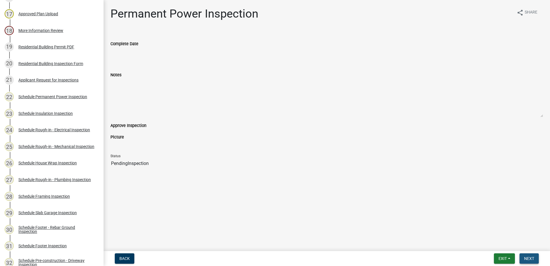
click at [536, 258] on button "Next" at bounding box center [529, 258] width 19 height 10
click at [531, 259] on span "Next" at bounding box center [529, 258] width 10 height 5
click at [502, 257] on span "Exit" at bounding box center [503, 258] width 8 height 5
click at [500, 243] on button "Save & Exit" at bounding box center [492, 244] width 46 height 14
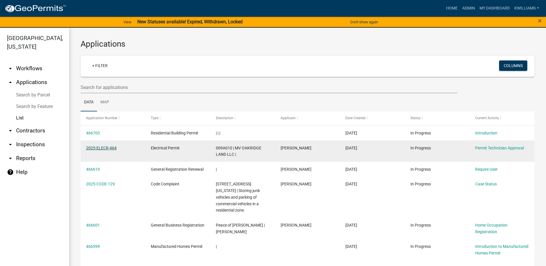
click at [104, 146] on link "2025-ELECR-464" at bounding box center [101, 148] width 31 height 5
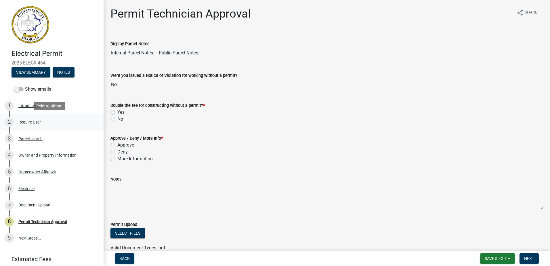
click at [19, 124] on div "Require User" at bounding box center [29, 122] width 22 height 4
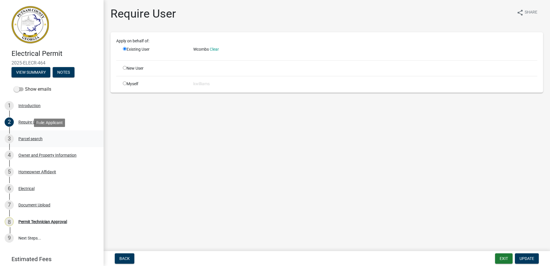
click at [27, 140] on div "Parcel search" at bounding box center [30, 139] width 24 height 4
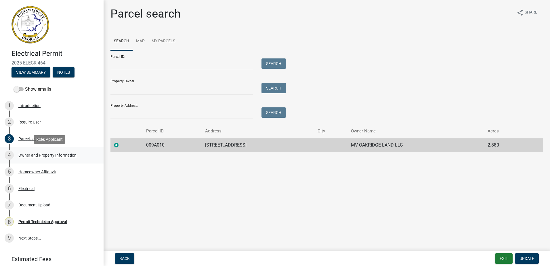
click at [27, 149] on link "4 Owner and Property Information" at bounding box center [52, 155] width 104 height 17
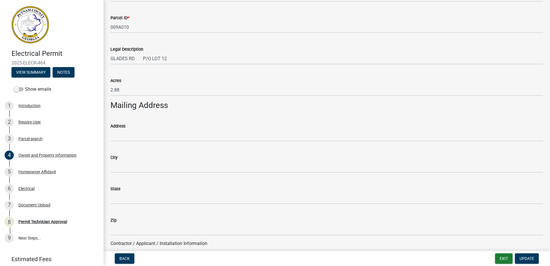
scroll to position [259, 0]
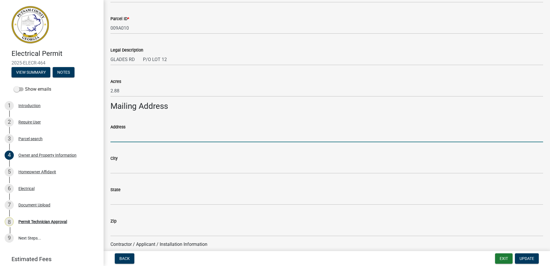
click at [130, 138] on input "Address" at bounding box center [327, 136] width 433 height 12
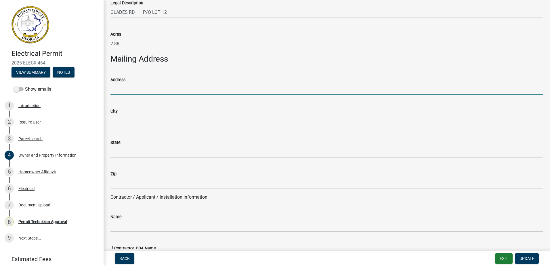
scroll to position [317, 0]
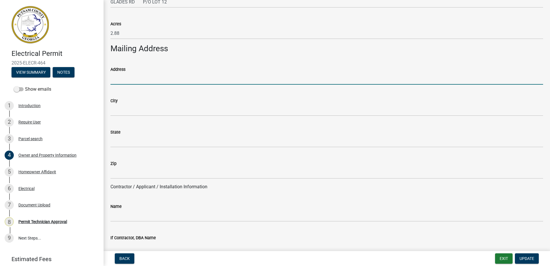
drag, startPoint x: 114, startPoint y: 81, endPoint x: 108, endPoint y: 87, distance: 7.9
click at [114, 81] on input "Address" at bounding box center [327, 79] width 433 height 12
type input "111 E Bluebranch Rd"
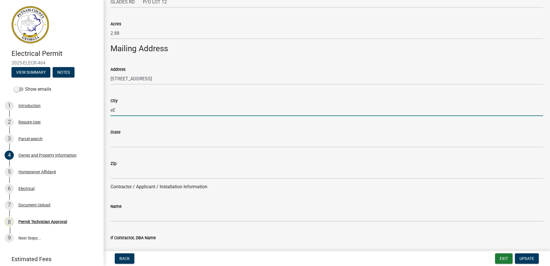
type input "e"
type input "Eatonton"
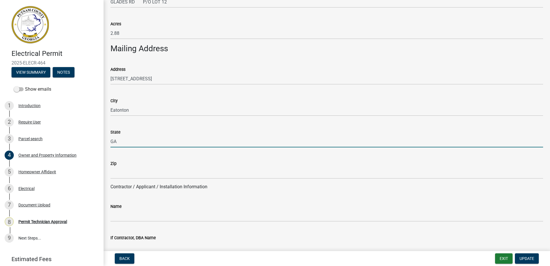
type input "GA"
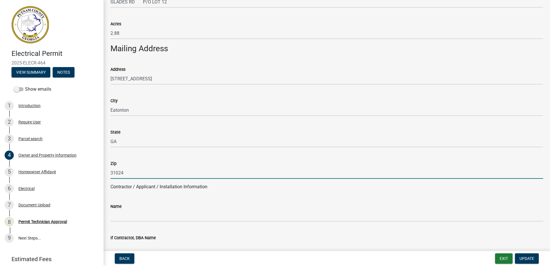
type input "31024"
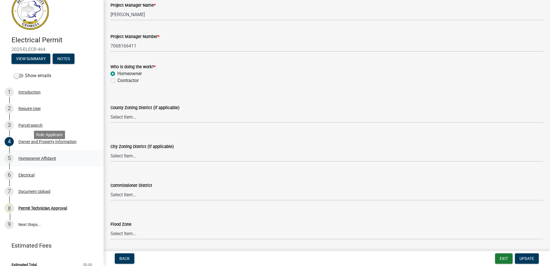
scroll to position [21, 0]
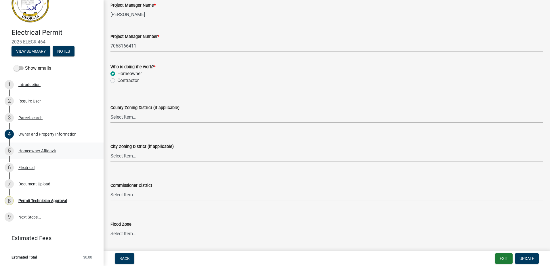
type input "Homeowner"
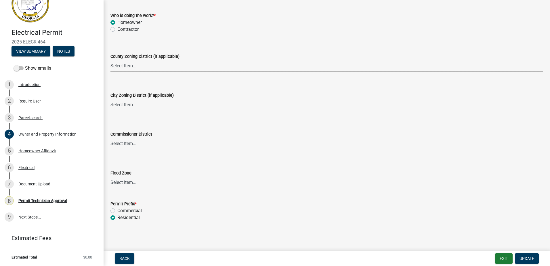
click at [142, 66] on select "Select Item... AG-1 R-1R R-1 R-2 MHP RM-1 RM-3 C-1 C-2 I-M PUD N/A" at bounding box center [327, 66] width 433 height 12
click at [111, 60] on select "Select Item... AG-1 R-1R R-1 R-2 MHP RM-1 RM-3 C-1 C-2 I-M PUD N/A" at bounding box center [327, 66] width 433 height 12
select select "a4366e26-0f82-401b-a682-956e4112ff86"
click at [119, 107] on select "Select Item... A-1 A-2 R-1 R-2 R-3 R-4 MHP C-1 C-2 I-1 I-2 DB FH H-P N/A" at bounding box center [327, 105] width 433 height 12
click at [111, 99] on select "Select Item... A-1 A-2 R-1 R-2 R-3 R-4 MHP C-1 C-2 I-1 I-2 DB FH H-P N/A" at bounding box center [327, 105] width 433 height 12
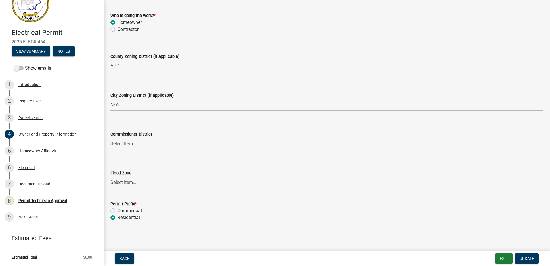
select select "83394b22-4a11-496c-8e5c-75ade2e72faf"
click at [127, 148] on select "Select Item... District 1 District 2 District 3 District 4" at bounding box center [327, 144] width 433 height 12
click at [111, 138] on select "Select Item... District 1 District 2 District 3 District 4" at bounding box center [327, 144] width 433 height 12
select select "ece5c1a9-df30-4702-9587-5deee23533b7"
click at [532, 258] on span "Update" at bounding box center [527, 258] width 15 height 5
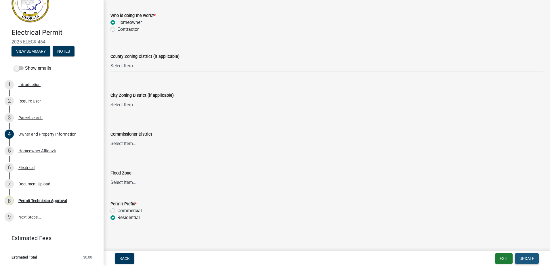
scroll to position [0, 0]
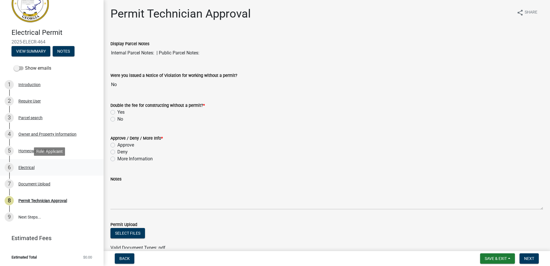
click at [26, 167] on div "Electrical" at bounding box center [26, 167] width 16 height 4
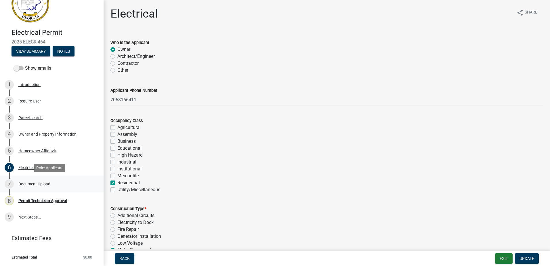
click at [31, 182] on div "Document Upload" at bounding box center [34, 184] width 32 height 4
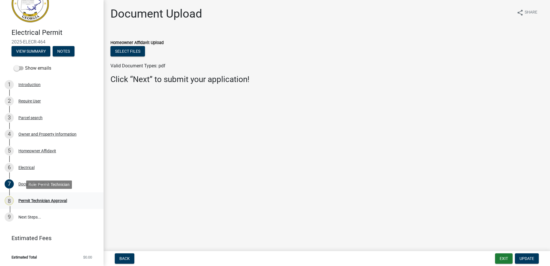
click at [38, 199] on div "Permit Technician Approval" at bounding box center [42, 201] width 49 height 4
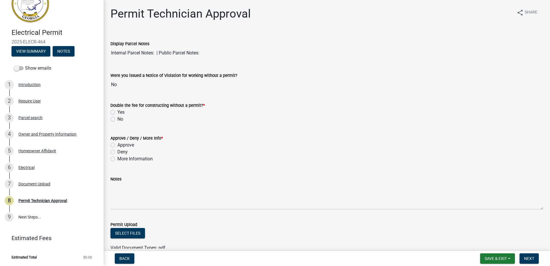
click at [108, 122] on div "Double the fee for constructing without a permit? * Yes No" at bounding box center [326, 109] width 441 height 28
click at [117, 117] on label "No" at bounding box center [120, 119] width 6 height 7
click at [117, 117] on input "No" at bounding box center [119, 118] width 4 height 4
radio input "true"
click at [115, 147] on div "Approve" at bounding box center [327, 145] width 433 height 7
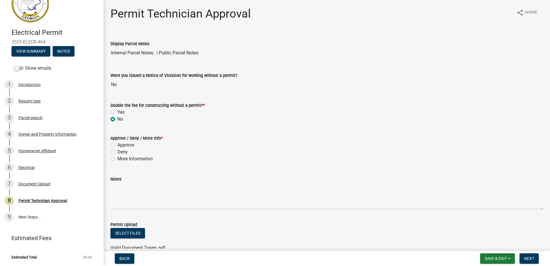
click at [117, 146] on label "Approve" at bounding box center [125, 145] width 17 height 7
click at [117, 145] on input "Approve" at bounding box center [119, 144] width 4 height 4
radio input "true"
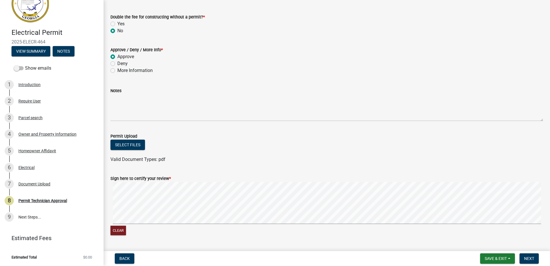
scroll to position [104, 0]
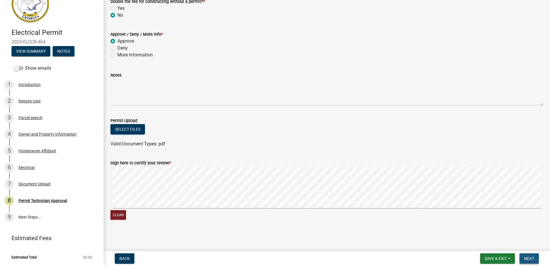
click at [526, 255] on button "Next" at bounding box center [529, 258] width 19 height 10
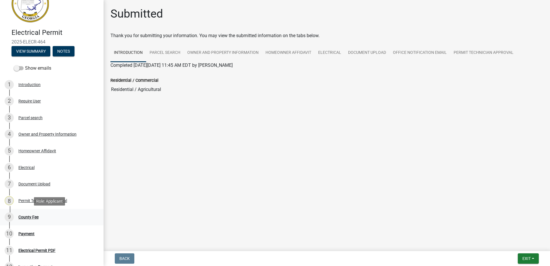
click at [36, 215] on div "County Fee" at bounding box center [28, 217] width 20 height 4
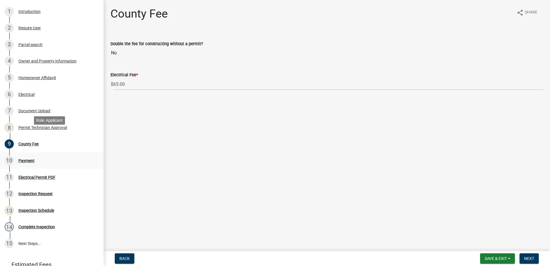
scroll to position [107, 0]
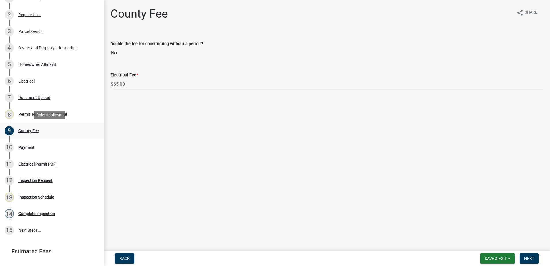
click at [30, 131] on div "County Fee" at bounding box center [28, 131] width 20 height 4
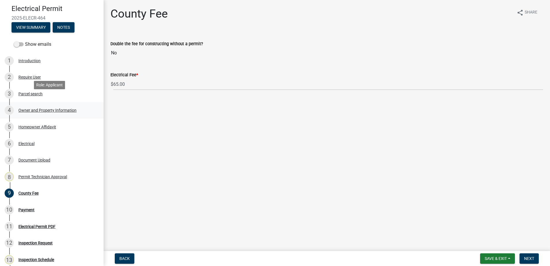
scroll to position [21, 0]
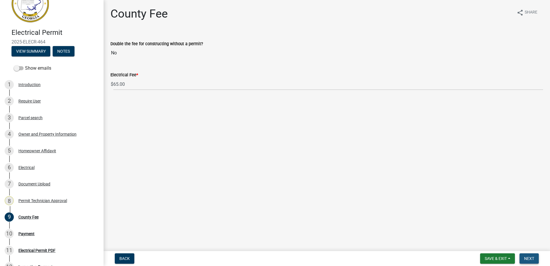
click at [533, 258] on span "Next" at bounding box center [529, 258] width 10 height 5
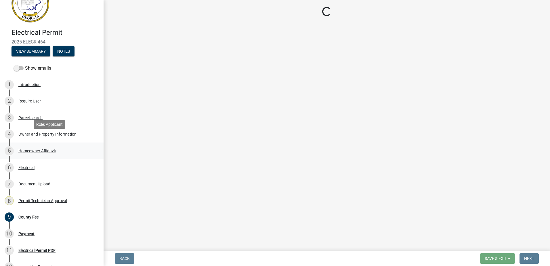
scroll to position [50, 0]
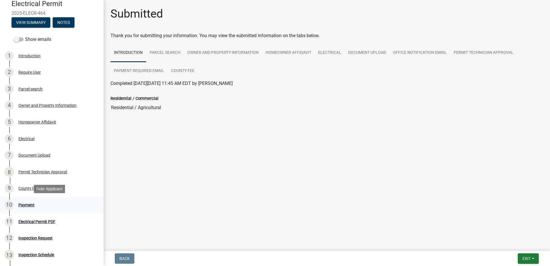
click at [25, 205] on div "Payment" at bounding box center [26, 205] width 16 height 4
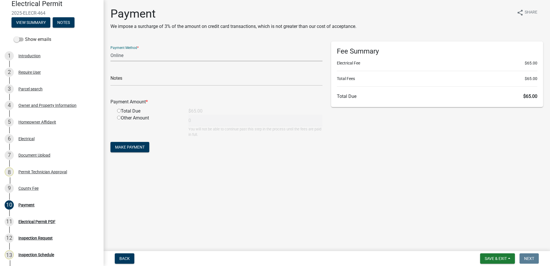
click at [128, 58] on select "Credit Card POS Check Cash Online" at bounding box center [217, 55] width 212 height 12
click at [111, 49] on select "Credit Card POS Check Cash Online" at bounding box center [217, 55] width 212 height 12
click at [126, 78] on input "text" at bounding box center [217, 80] width 212 height 12
click at [127, 50] on div "Payment Method * Credit Card POS Check Cash Online" at bounding box center [217, 51] width 212 height 20
click at [127, 51] on select "Credit Card POS Check Cash Online" at bounding box center [217, 55] width 212 height 12
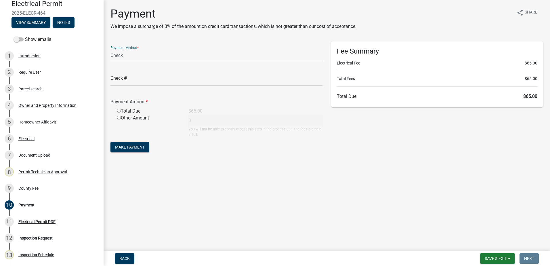
select select "2: 1"
click at [111, 49] on select "Credit Card POS Check Cash Online" at bounding box center [217, 55] width 212 height 12
click at [118, 111] on input "radio" at bounding box center [119, 111] width 4 height 4
radio input "true"
type input "65"
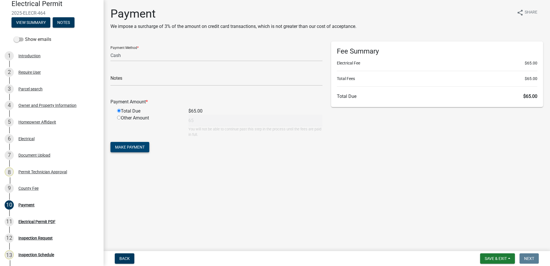
click at [126, 148] on span "Make Payment" at bounding box center [130, 147] width 30 height 5
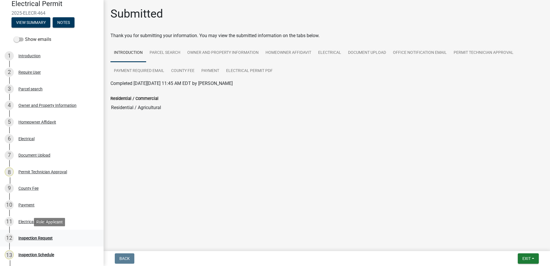
click at [38, 236] on div "Inspection Request" at bounding box center [35, 238] width 34 height 4
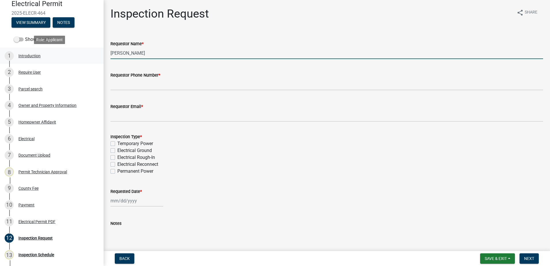
drag, startPoint x: 148, startPoint y: 48, endPoint x: 73, endPoint y: 49, distance: 74.8
click at [73, 49] on div "Electrical Permit 2025-ELECR-464 View Summary Notes Show emails 1 Introduction …" at bounding box center [275, 133] width 550 height 266
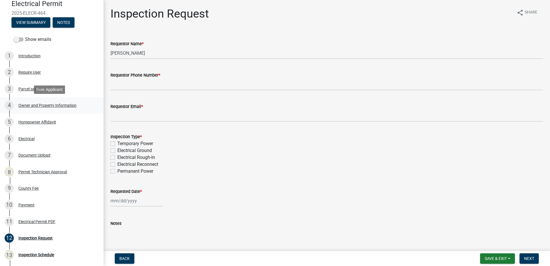
click at [39, 102] on div "4 Owner and Property Information" at bounding box center [50, 105] width 90 height 9
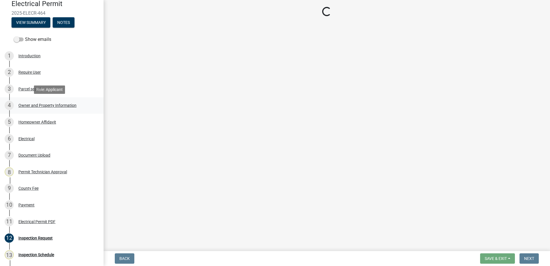
select select "a4366e26-0f82-401b-a682-956e4112ff86"
select select "83394b22-4a11-496c-8e5c-75ade2e72faf"
select select "ece5c1a9-df30-4702-9587-5deee23533b7"
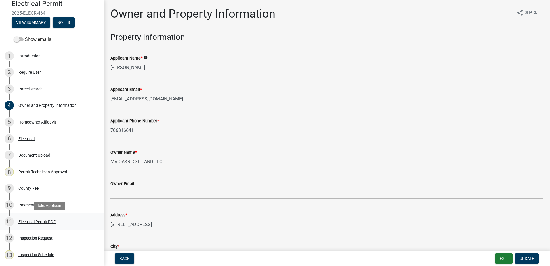
click at [33, 221] on div "Electrical Permit PDF" at bounding box center [36, 222] width 37 height 4
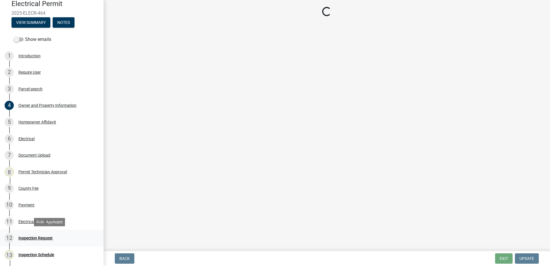
click at [34, 237] on div "Inspection Request" at bounding box center [35, 238] width 34 height 4
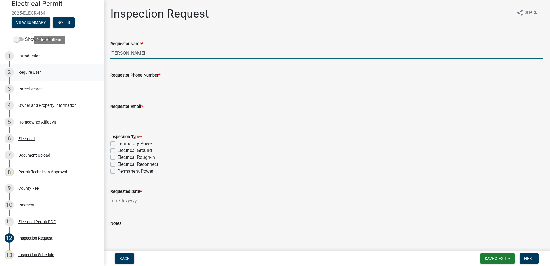
drag, startPoint x: 145, startPoint y: 54, endPoint x: 31, endPoint y: 68, distance: 114.8
click at [61, 53] on div "Electrical Permit 2025-ELECR-464 View Summary Notes Show emails 1 Introduction …" at bounding box center [275, 133] width 550 height 266
type input "Wendy"
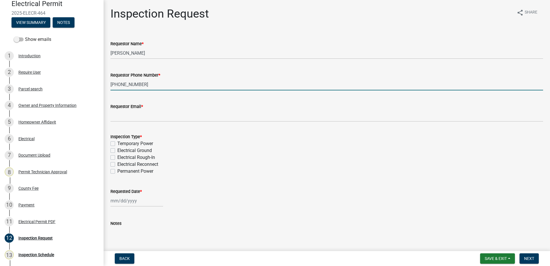
type input "706-816-6411"
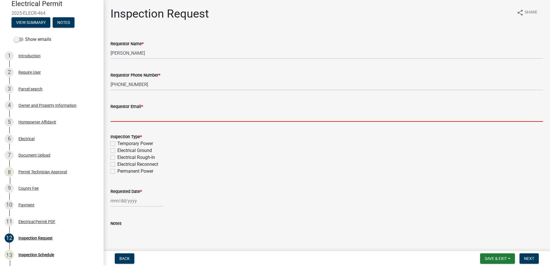
drag, startPoint x: 120, startPoint y: 117, endPoint x: 120, endPoint y: 123, distance: 5.8
click at [119, 119] on input "Requestor Email *" at bounding box center [327, 116] width 433 height 12
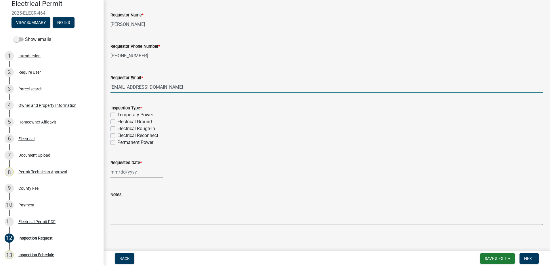
scroll to position [32, 0]
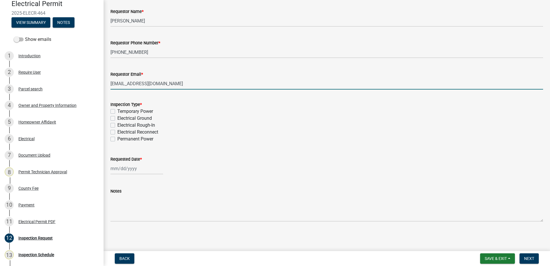
type input "wendycombs515@gmail.com"
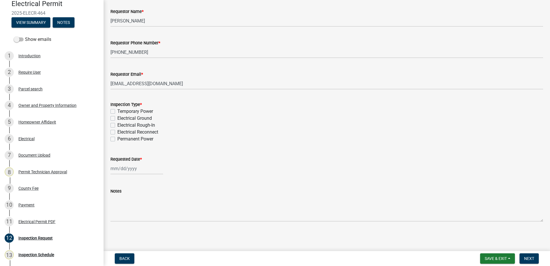
drag, startPoint x: 180, startPoint y: 125, endPoint x: 183, endPoint y: 122, distance: 3.9
click at [182, 124] on div "Electrical Rough-In" at bounding box center [327, 125] width 433 height 7
click at [117, 133] on div "Electrical Reconnect" at bounding box center [327, 132] width 433 height 7
click at [117, 133] on label "Electrical Reconnect" at bounding box center [137, 132] width 41 height 7
click at [117, 132] on input "Electrical Reconnect" at bounding box center [119, 131] width 4 height 4
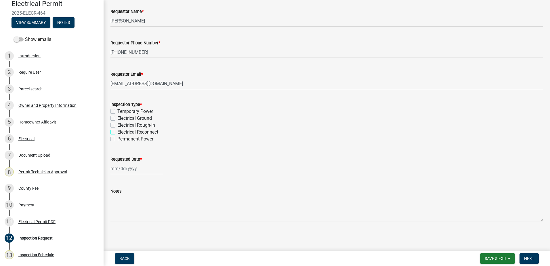
checkbox input "true"
checkbox input "false"
checkbox input "true"
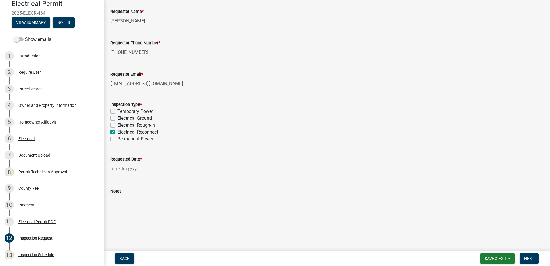
checkbox input "false"
click at [127, 171] on input "Requested Date *" at bounding box center [137, 169] width 53 height 12
select select "8"
select select "2025"
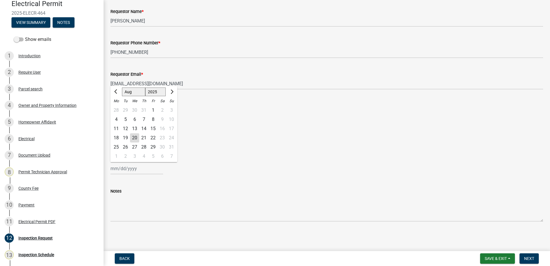
click at [130, 135] on div "20" at bounding box center [134, 137] width 9 height 9
type input "08/20/2025"
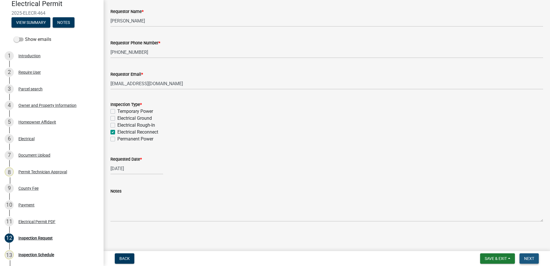
click at [534, 260] on span "Next" at bounding box center [529, 258] width 10 height 5
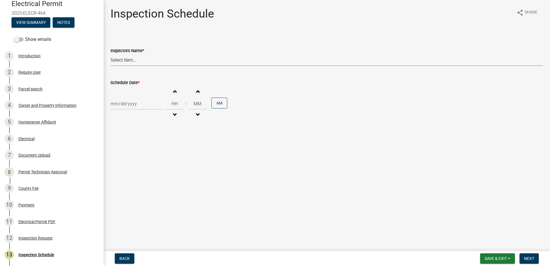
drag, startPoint x: 133, startPoint y: 62, endPoint x: 133, endPoint y: 65, distance: 3.2
click at [133, 62] on select "Select Item... mrivera (Michele Rivera) jstokes (Jerry Stokes) asmith105 (Antho…" at bounding box center [327, 60] width 433 height 12
select select "a0ea4169-8540-4a2c-b9f4-cf4c1ffdeb95"
click at [111, 54] on select "Select Item... mrivera (Michele Rivera) jstokes (Jerry Stokes) asmith105 (Antho…" at bounding box center [327, 60] width 433 height 12
click at [125, 108] on div at bounding box center [137, 104] width 53 height 12
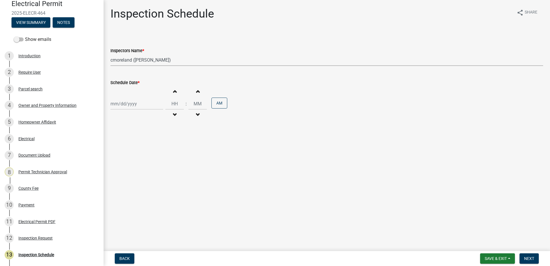
select select "8"
select select "2025"
click at [144, 163] on div "21" at bounding box center [143, 161] width 9 height 9
type input "08/21/2025"
click at [534, 256] on span "Next" at bounding box center [529, 258] width 10 height 5
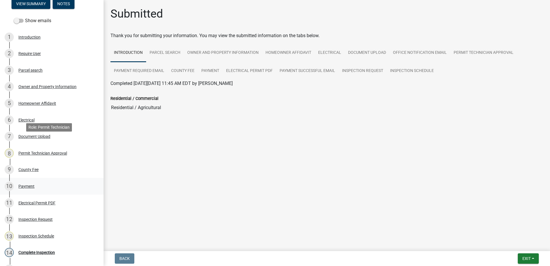
scroll to position [79, 0]
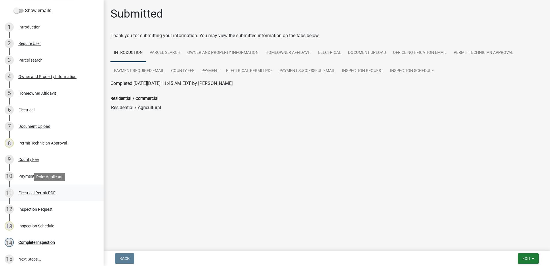
click at [25, 192] on div "Electrical Permit PDF" at bounding box center [36, 193] width 37 height 4
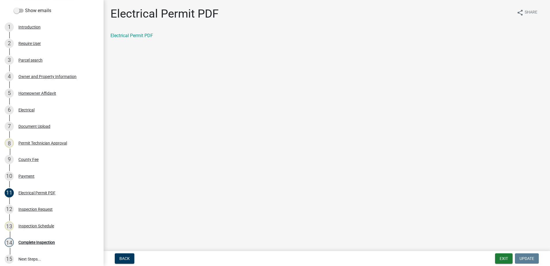
drag, startPoint x: 122, startPoint y: 22, endPoint x: 121, endPoint y: 25, distance: 3.1
click at [122, 22] on div "Electrical Permit PDF" at bounding box center [165, 16] width 108 height 18
click at [117, 37] on link "Electrical Permit PDF" at bounding box center [132, 35] width 43 height 5
click at [33, 174] on div "10 Payment" at bounding box center [50, 176] width 90 height 9
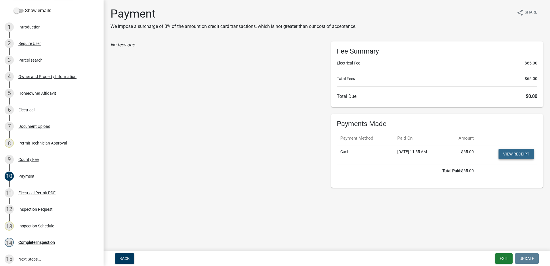
click at [525, 154] on link "View receipt" at bounding box center [516, 154] width 35 height 10
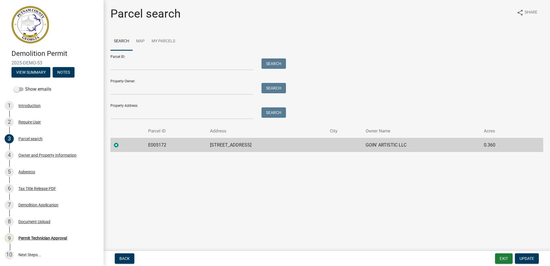
scroll to position [38, 0]
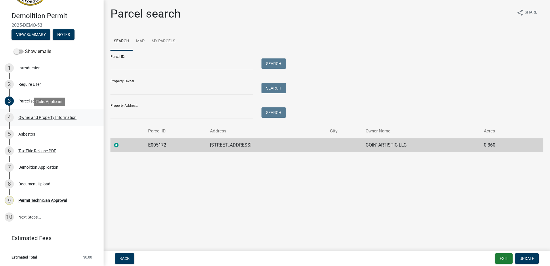
click at [44, 119] on div "Owner and Property Information" at bounding box center [47, 117] width 58 height 4
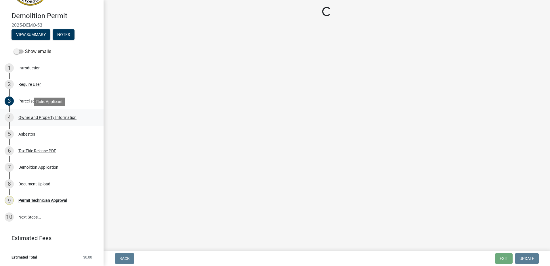
select select "ef7a1fc2-7a7a-426d-b1f0-c9b9b6ca7ff4"
select select "299807ed-53dd-4c35-b1f9-5b573e537b0e"
select select "95c2f08d-bd21-40ac-acc0-bf0ad2ba7c20"
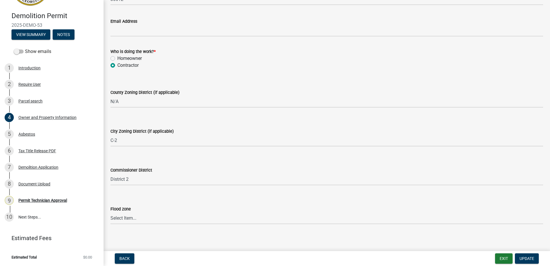
scroll to position [696, 0]
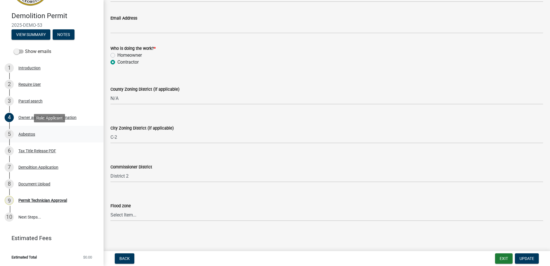
click at [30, 132] on div "5 Asbestos" at bounding box center [50, 133] width 90 height 9
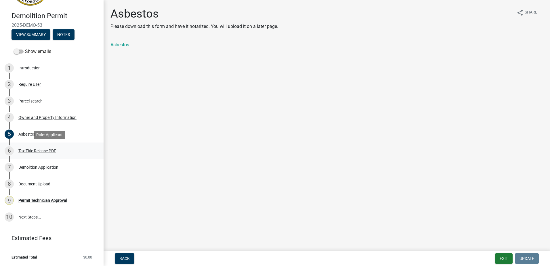
click at [32, 151] on div "Tax Title Release PDF" at bounding box center [37, 151] width 38 height 4
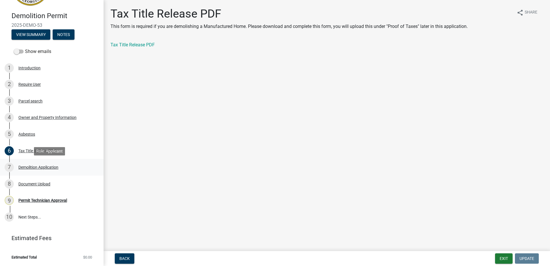
click at [27, 165] on div "Demolition Application" at bounding box center [38, 167] width 40 height 4
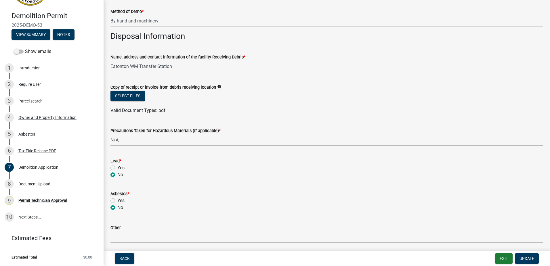
scroll to position [201, 0]
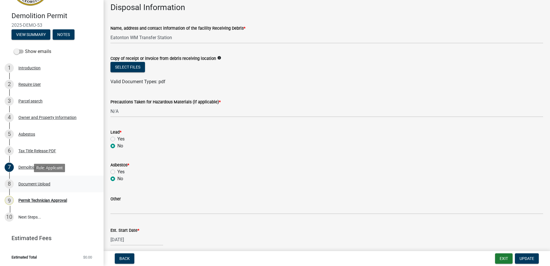
click at [29, 184] on div "Document Upload" at bounding box center [34, 184] width 32 height 4
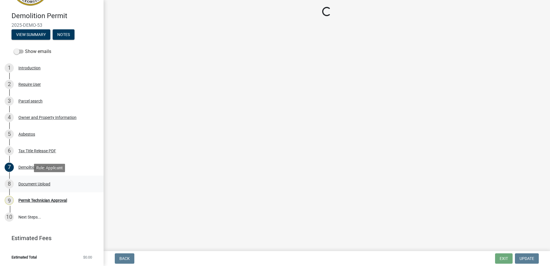
scroll to position [0, 0]
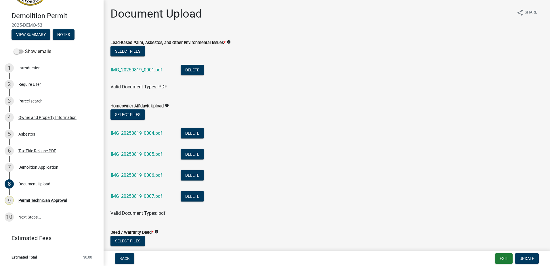
click at [125, 65] on div "IMG_20250819_0001.pdf" at bounding box center [141, 71] width 61 height 12
click at [131, 71] on link "IMG_20250819_0001.pdf" at bounding box center [137, 69] width 52 height 5
click at [132, 136] on div "IMG_20250819_0004.pdf" at bounding box center [141, 134] width 61 height 12
click at [134, 134] on link "IMG_20250819_0004.pdf" at bounding box center [137, 132] width 52 height 5
click at [136, 155] on link "IMG_20250819_0005.pdf" at bounding box center [137, 153] width 52 height 5
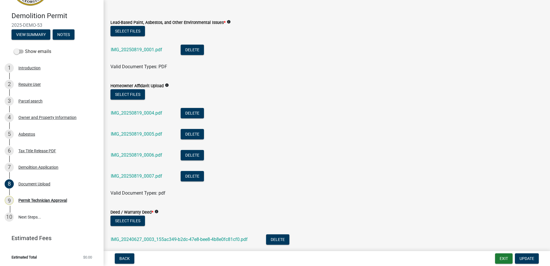
scroll to position [29, 0]
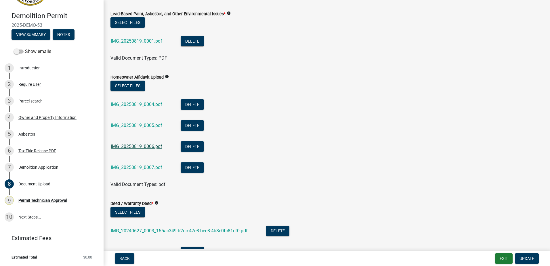
click at [143, 146] on link "IMG_20250819_0006.pdf" at bounding box center [137, 146] width 52 height 5
drag, startPoint x: 124, startPoint y: 177, endPoint x: 123, endPoint y: 174, distance: 2.9
click at [124, 177] on li "IMG_20250819_0007.pdf Delete" at bounding box center [327, 168] width 433 height 21
click at [127, 168] on link "IMG_20250819_0007.pdf" at bounding box center [137, 167] width 52 height 5
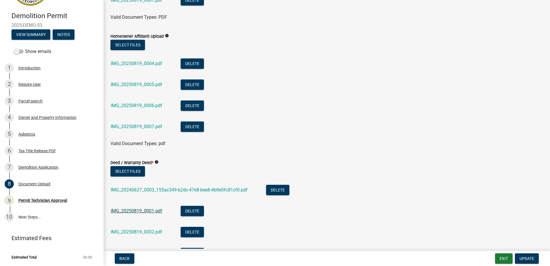
scroll to position [86, 0]
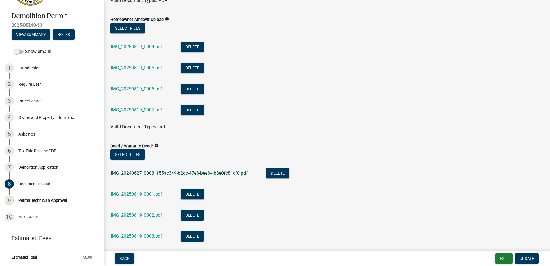
click at [144, 172] on link "IMG_20240627_0003_155ac349-b2dc-47e8-bee8-4b8e0fc81cf0.pdf" at bounding box center [179, 172] width 137 height 5
click at [141, 194] on link "IMG_20250819_0001.pdf" at bounding box center [137, 193] width 52 height 5
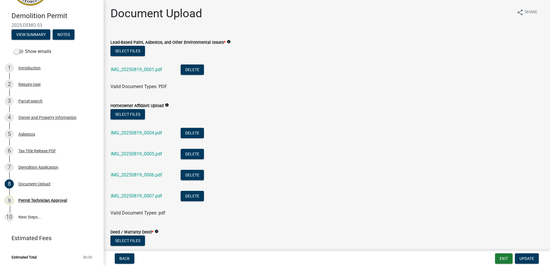
scroll to position [0, 0]
click at [43, 200] on div "Permit Technician Approval" at bounding box center [42, 200] width 49 height 4
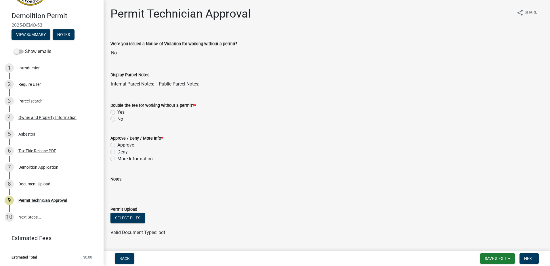
drag, startPoint x: 113, startPoint y: 160, endPoint x: 115, endPoint y: 163, distance: 3.5
click at [117, 161] on label "More Information" at bounding box center [134, 158] width 35 height 7
click at [117, 159] on input "More Information" at bounding box center [119, 157] width 4 height 4
radio input "true"
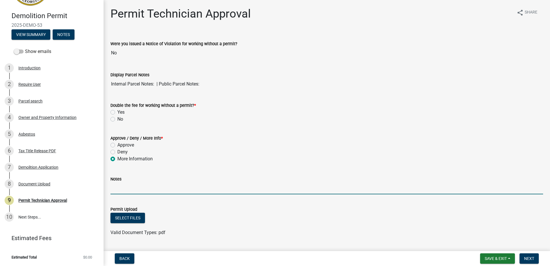
click at [124, 183] on input "Notes" at bounding box center [327, 188] width 433 height 12
drag, startPoint x: 193, startPoint y: 194, endPoint x: 184, endPoint y: 189, distance: 10.4
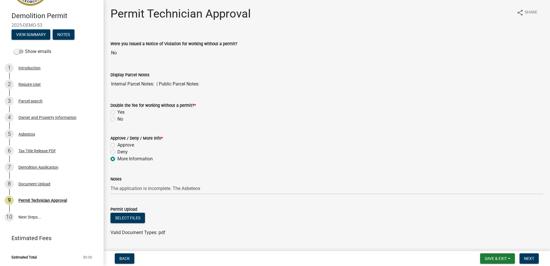
drag, startPoint x: 184, startPoint y: 189, endPoint x: 179, endPoint y: 167, distance: 23.2
click at [179, 165] on wm-data-entity-input "Approve / Deny / More Info * Approve Deny More Information" at bounding box center [327, 148] width 433 height 40
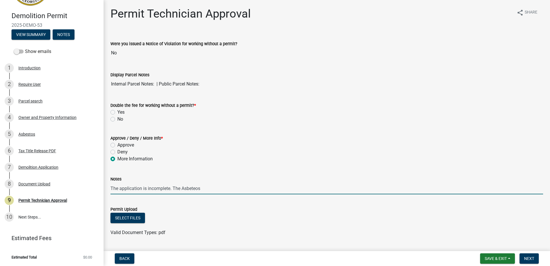
click at [190, 191] on input "The application is incomplete. The Asbeteos" at bounding box center [327, 188] width 433 height 12
click at [197, 186] on input "The application is incomplete. The Asbeteos" at bounding box center [327, 188] width 433 height 12
click at [216, 183] on input "The application is incomplete. The Asbeteos" at bounding box center [327, 188] width 433 height 12
drag, startPoint x: 242, startPoint y: 190, endPoint x: 130, endPoint y: 189, distance: 111.7
click at [130, 189] on input "The application is incomplete. The Asbestos Form is" at bounding box center [327, 188] width 433 height 12
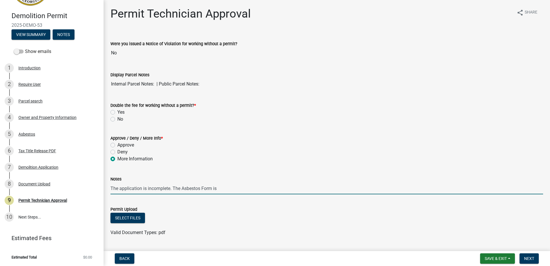
click at [198, 184] on input "The application is incomplete. The Asbestos Form is" at bounding box center [327, 188] width 433 height 12
type input "The application is incomplete. The Asbestos Form is"
click at [506, 257] on span "Save & Exit" at bounding box center [496, 258] width 22 height 5
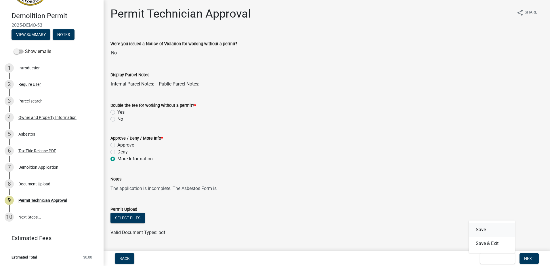
click at [490, 229] on button "Save" at bounding box center [492, 230] width 46 height 14
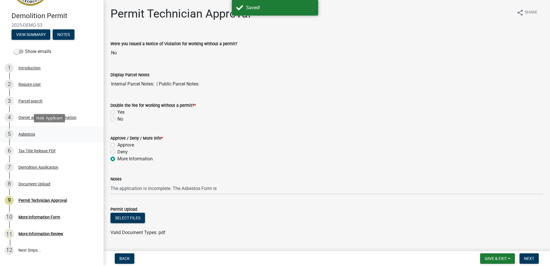
click at [33, 134] on div "Asbestos" at bounding box center [26, 134] width 17 height 4
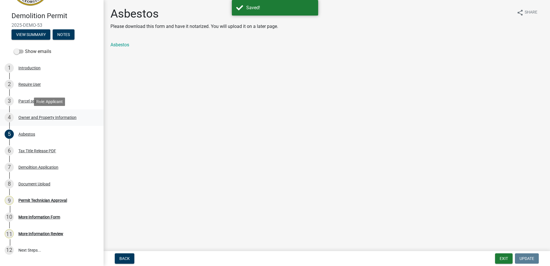
click at [52, 125] on link "4 Owner and Property Information" at bounding box center [52, 117] width 104 height 17
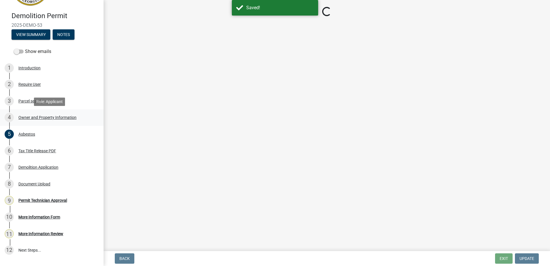
select select "ef7a1fc2-7a7a-426d-b1f0-c9b9b6ca7ff4"
select select "299807ed-53dd-4c35-b1f9-5b573e537b0e"
select select "95c2f08d-bd21-40ac-acc0-bf0ad2ba7c20"
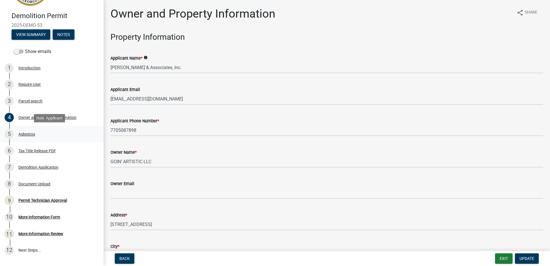
click at [26, 135] on div "Asbestos" at bounding box center [26, 134] width 17 height 4
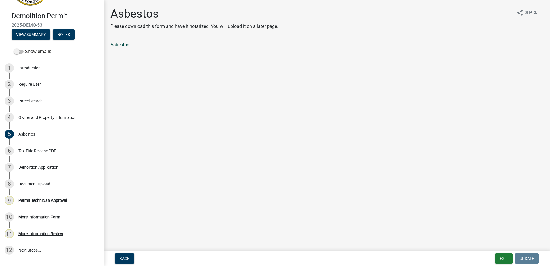
click at [122, 44] on link "Asbestos" at bounding box center [120, 44] width 19 height 5
click at [31, 183] on div "Document Upload" at bounding box center [34, 184] width 32 height 4
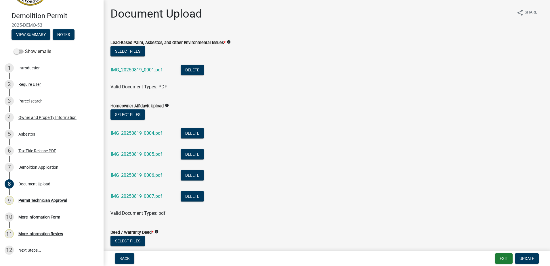
click at [141, 75] on div "IMG_20250819_0001.pdf" at bounding box center [141, 71] width 61 height 12
click at [140, 71] on link "IMG_20250819_0001.pdf" at bounding box center [137, 69] width 52 height 5
click at [51, 199] on div "Permit Technician Approval" at bounding box center [42, 200] width 49 height 4
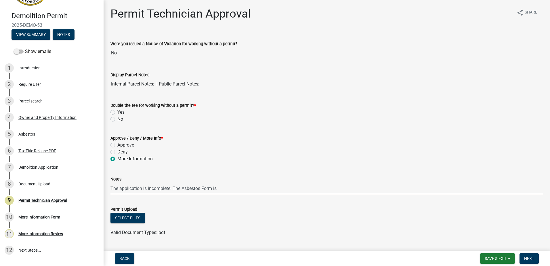
click at [252, 188] on input "The application is incomplete. The Asbestos Form is" at bounding box center [327, 188] width 433 height 12
click at [221, 189] on input "The application is incomplete. The Asbestos Form is" at bounding box center [327, 188] width 433 height 12
type input "The application is incomplete. The Asbestos Form is missing the notary stamp! A…"
click at [502, 259] on span "Save & Exit" at bounding box center [496, 258] width 22 height 5
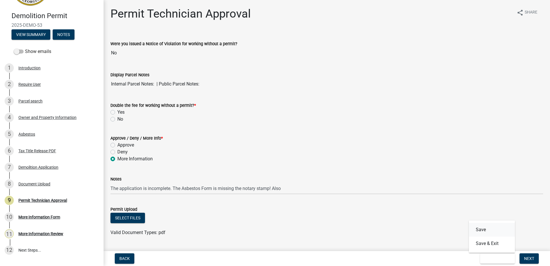
click at [482, 230] on button "Save" at bounding box center [492, 230] width 46 height 14
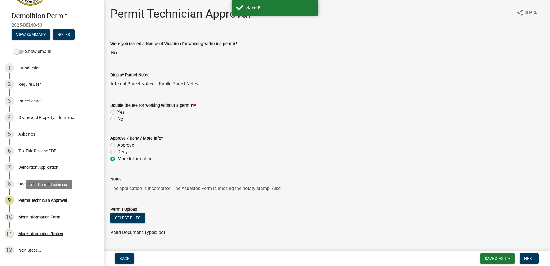
click at [52, 202] on div "Permit Technician Approval" at bounding box center [42, 200] width 49 height 4
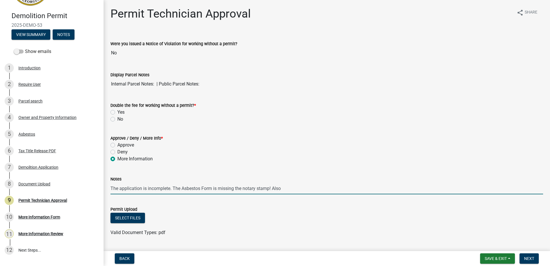
drag, startPoint x: 281, startPoint y: 190, endPoint x: 285, endPoint y: 188, distance: 4.0
click at [281, 190] on input "The application is incomplete. The Asbestos Form is missing the notary stamp! A…" at bounding box center [327, 188] width 433 height 12
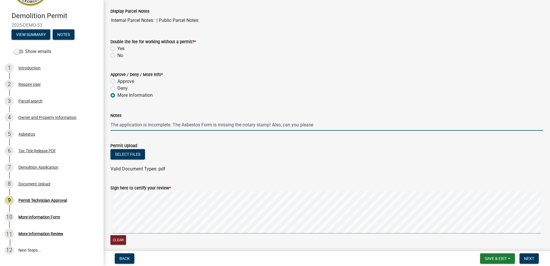
scroll to position [89, 0]
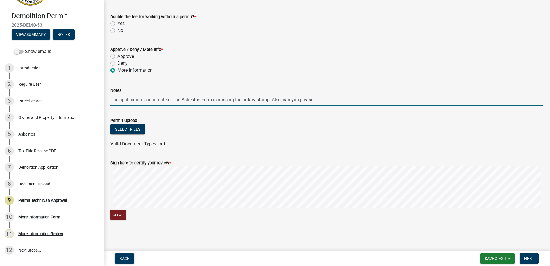
click at [321, 98] on input "The application is incomplete. The Asbestos Form is missing the notary stamp! A…" at bounding box center [327, 100] width 433 height 12
click at [273, 98] on input "The application is incomplete. The Asbestos Form is missing the notary stamp! A…" at bounding box center [327, 100] width 433 height 12
click at [240, 164] on form "Sign here to certify your review * Clear" at bounding box center [327, 187] width 433 height 68
type input "The application is incomplete. The Asbestos Form is missing the notary stamp! A…"
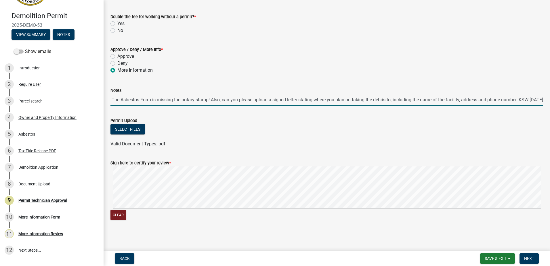
scroll to position [0, 0]
click at [117, 28] on label "No" at bounding box center [120, 30] width 6 height 7
click at [117, 28] on input "No" at bounding box center [119, 29] width 4 height 4
radio input "true"
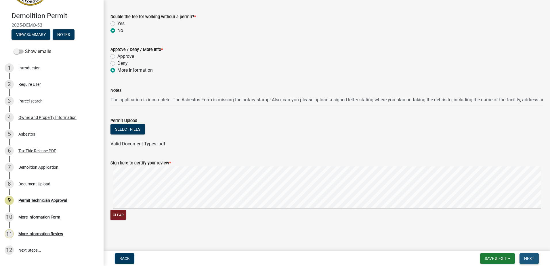
click at [531, 256] on span "Next" at bounding box center [529, 258] width 10 height 5
